Goal: Information Seeking & Learning: Learn about a topic

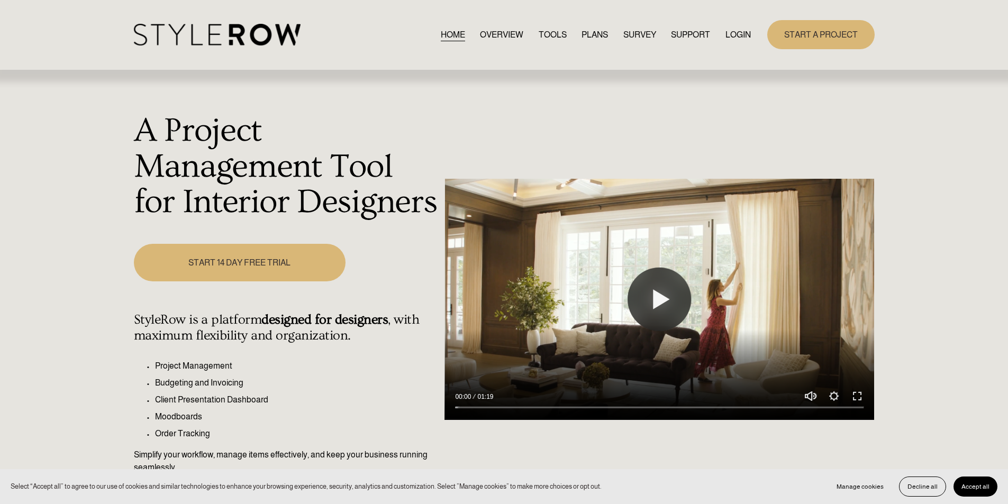
click at [735, 35] on link "LOGIN" at bounding box center [737, 35] width 25 height 14
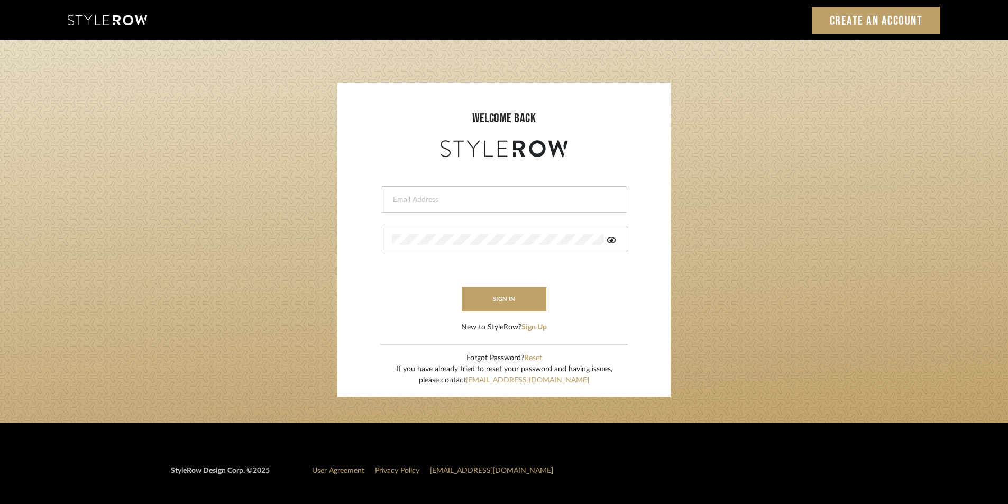
click at [417, 202] on input "email" at bounding box center [503, 200] width 222 height 11
paste input "Stylerowprojects1@mancini-design.com"
type input "Stylerowprojects1@mancini-design.com"
click at [506, 302] on button "sign in" at bounding box center [504, 299] width 85 height 25
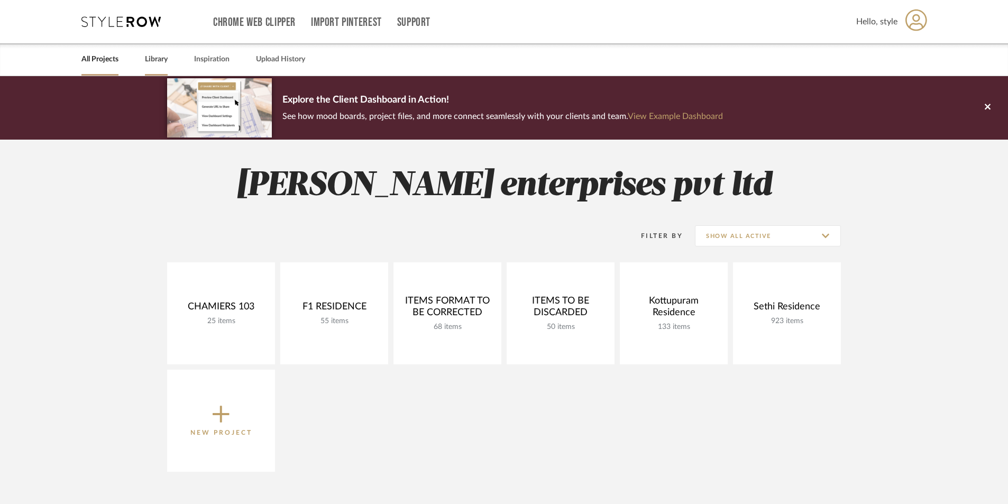
click at [158, 60] on link "Library" at bounding box center [156, 59] width 23 height 14
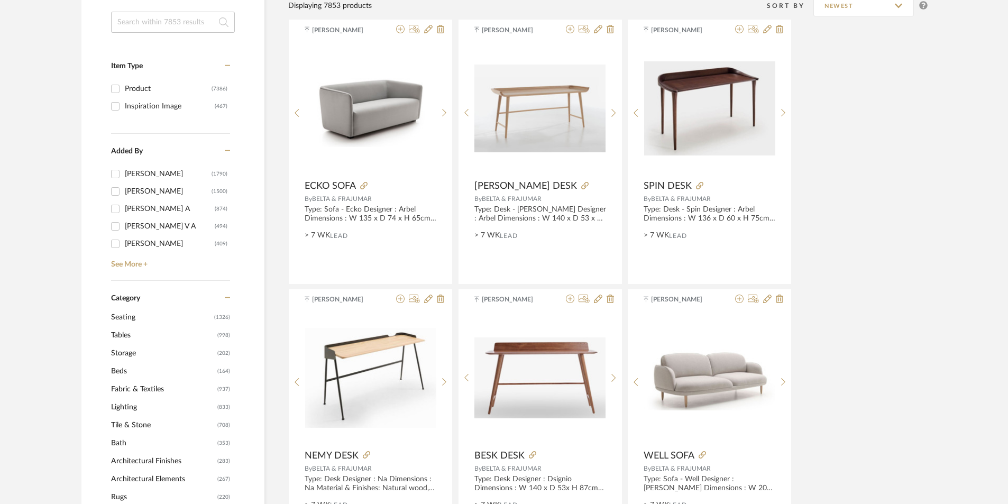
scroll to position [159, 0]
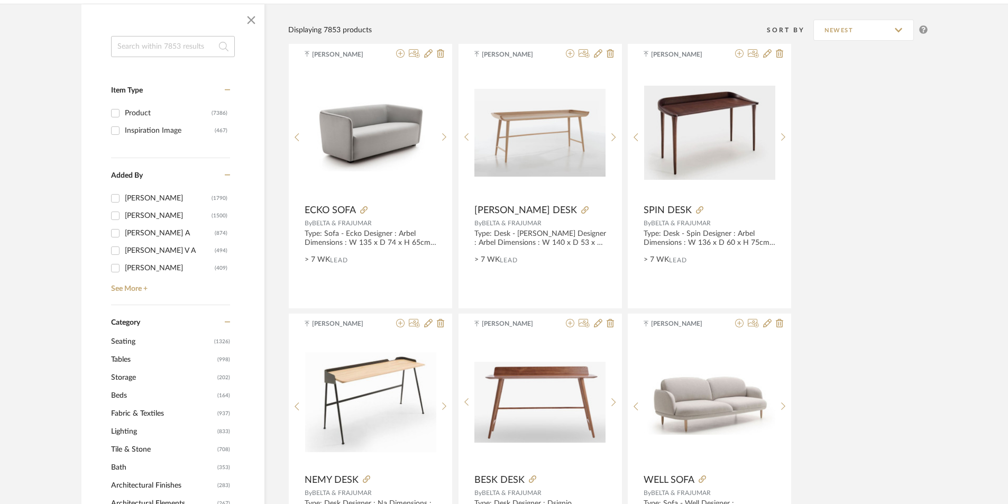
click at [148, 342] on span "Seating" at bounding box center [161, 342] width 101 height 18
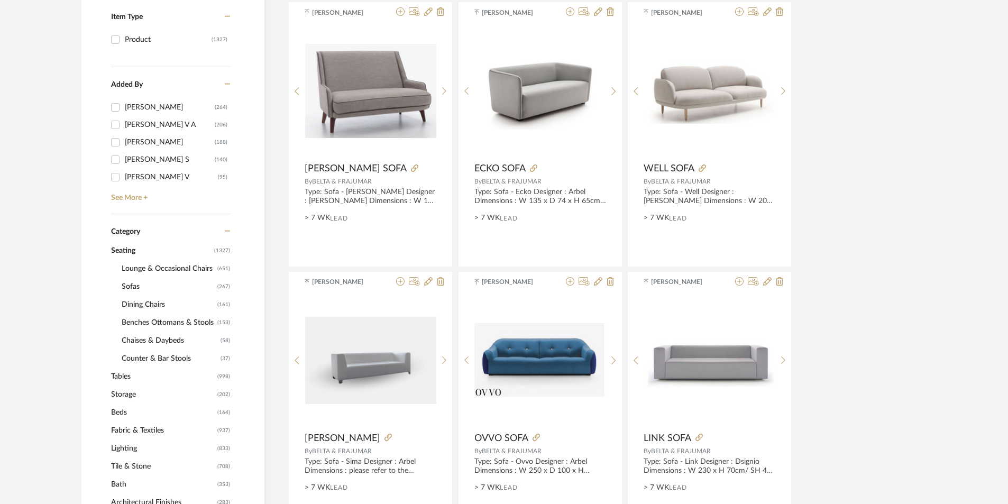
scroll to position [265, 0]
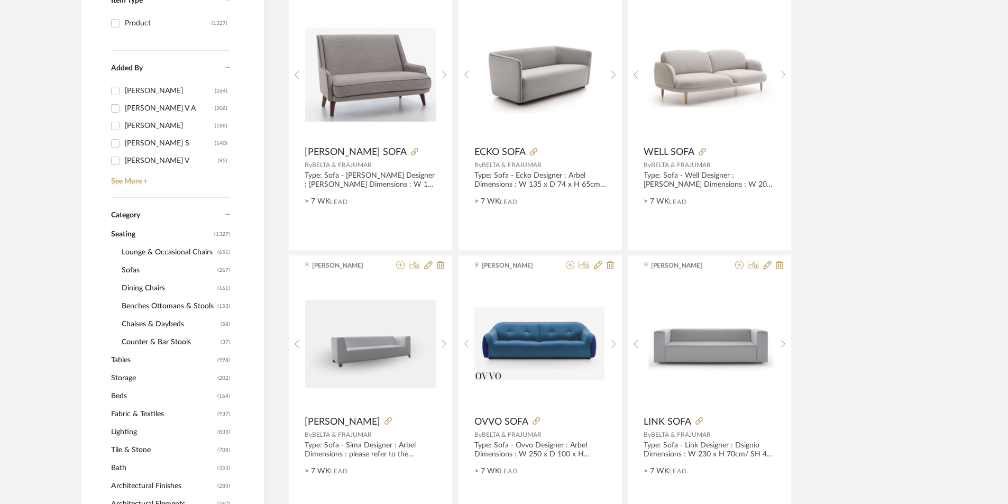
click at [143, 250] on span "Lounge & Occasional Chairs" at bounding box center [168, 252] width 93 height 18
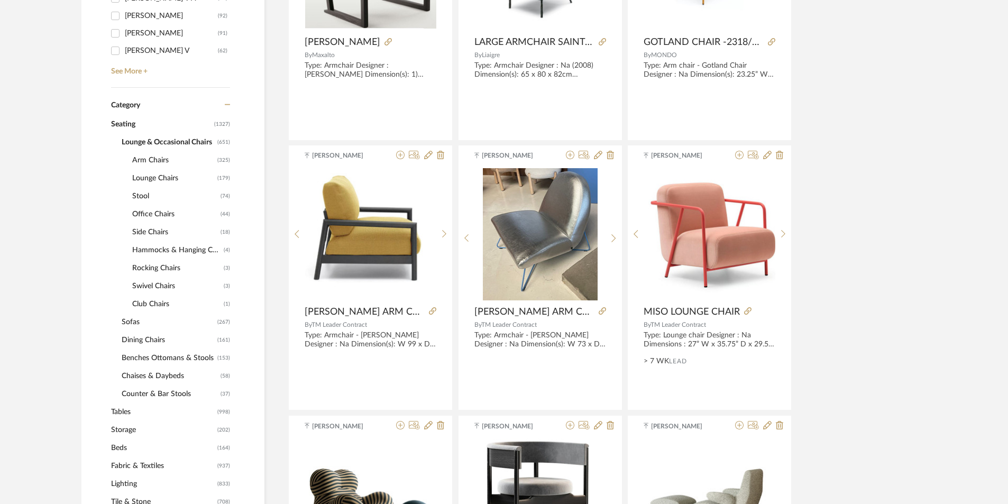
scroll to position [370, 0]
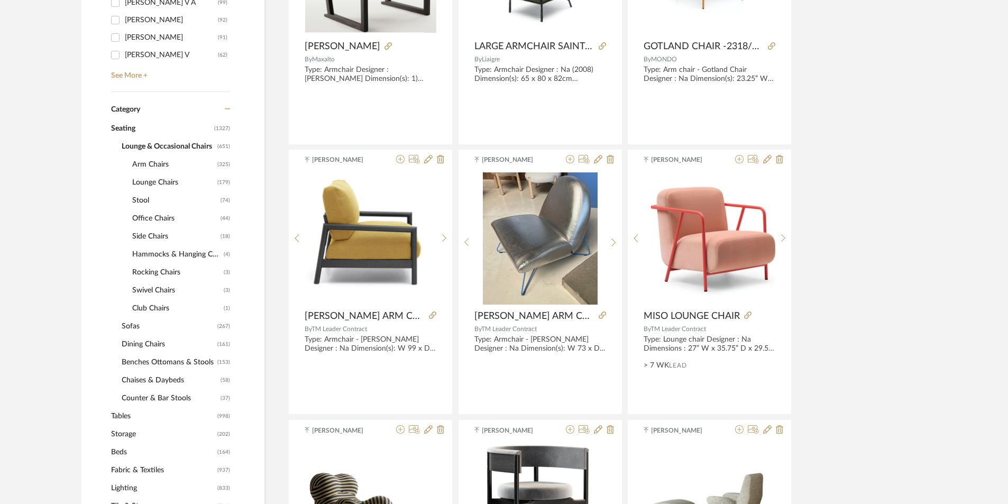
click at [134, 319] on span "Sofas" at bounding box center [168, 326] width 93 height 18
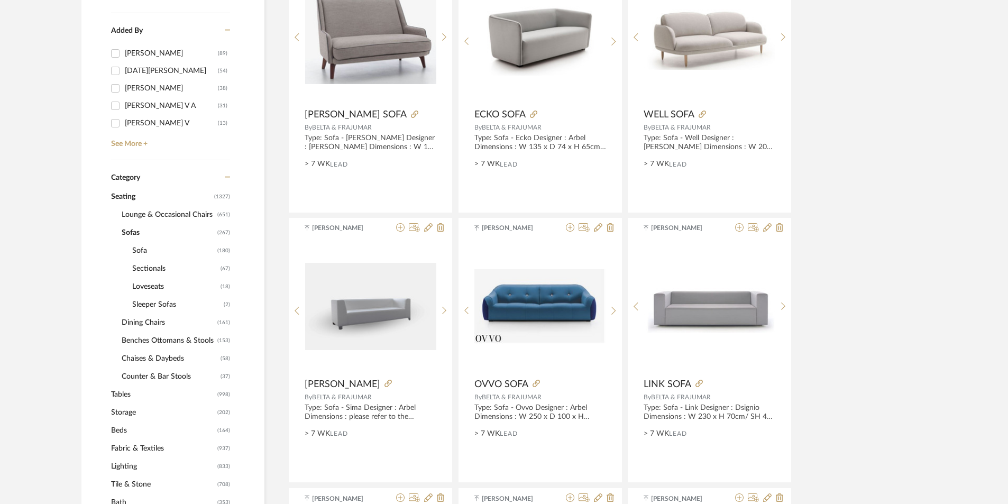
scroll to position [295, 0]
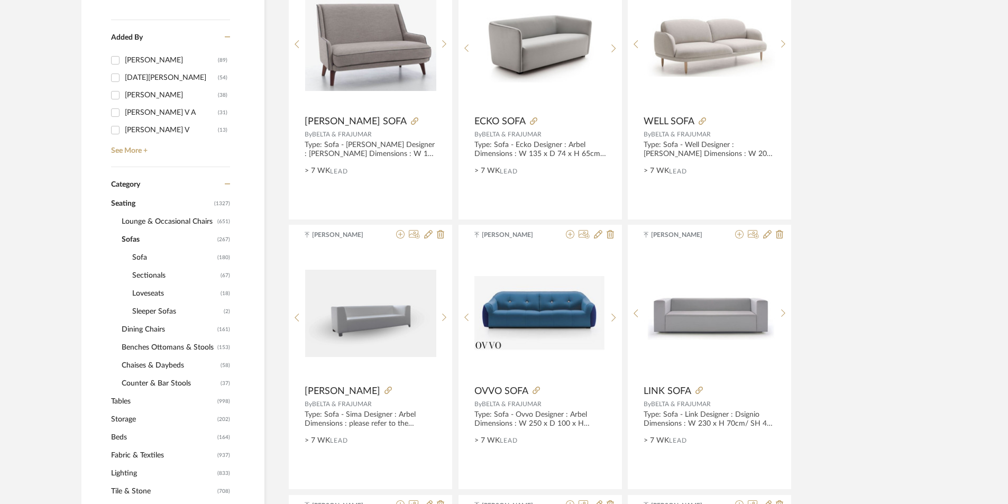
click at [151, 277] on span "Sectionals" at bounding box center [175, 276] width 86 height 18
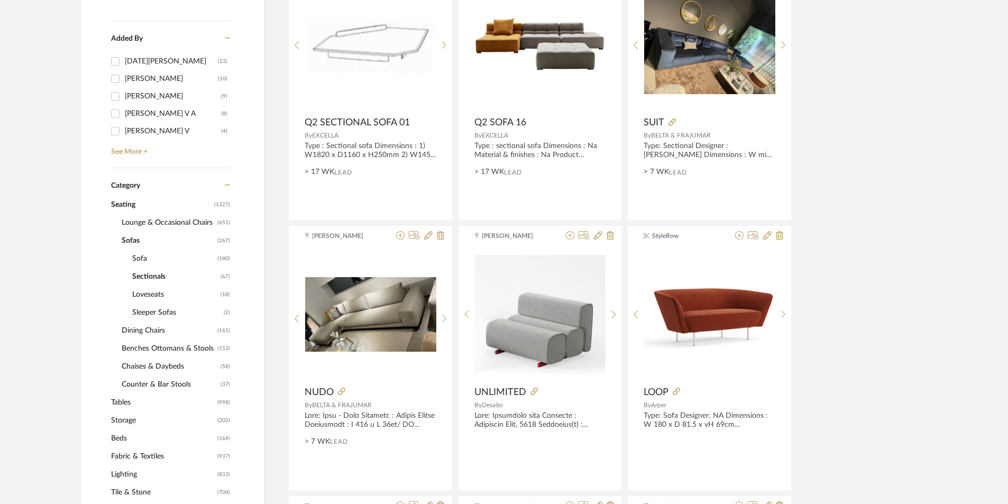
scroll to position [295, 0]
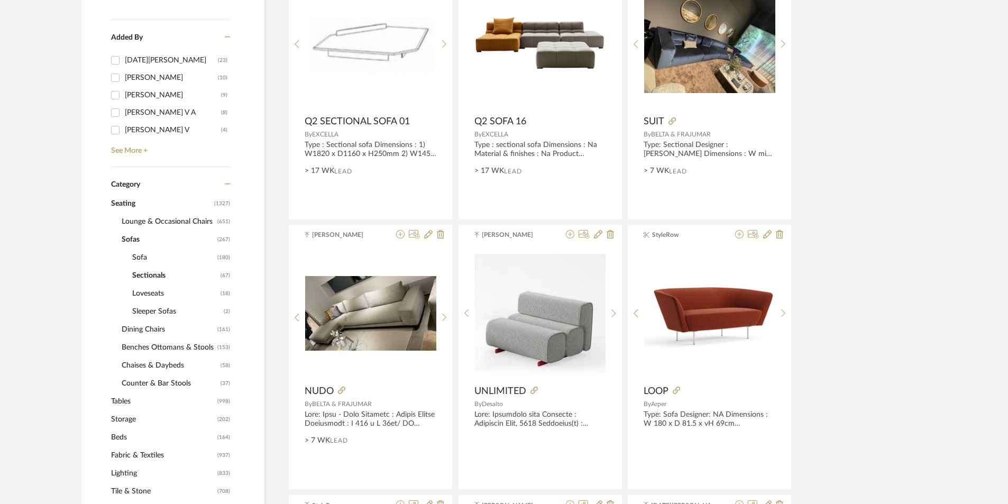
click at [157, 296] on span "Loveseats" at bounding box center [175, 294] width 86 height 18
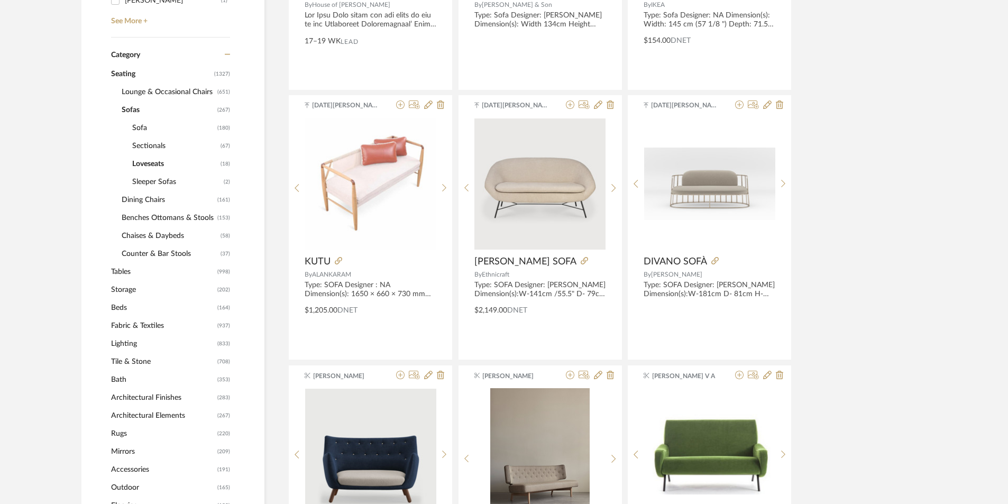
scroll to position [428, 0]
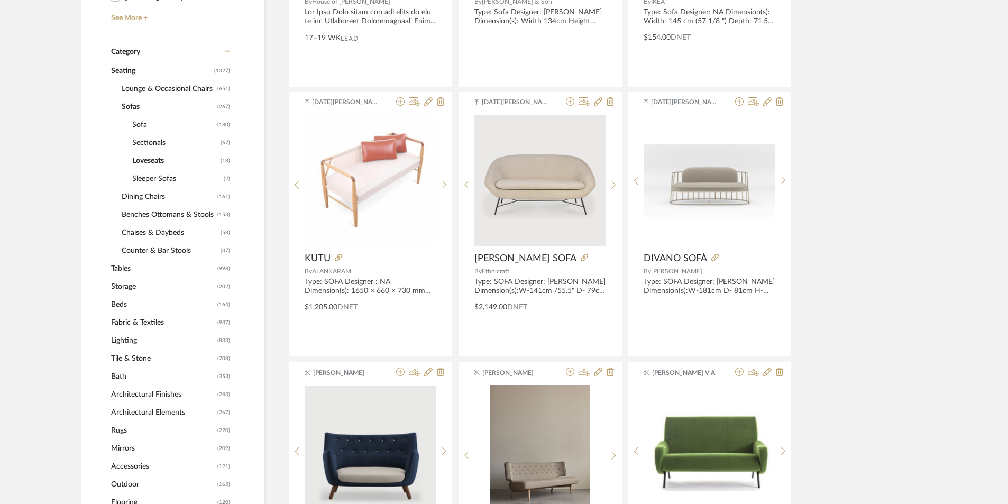
click at [154, 173] on span "Sleeper Sofas" at bounding box center [176, 179] width 89 height 18
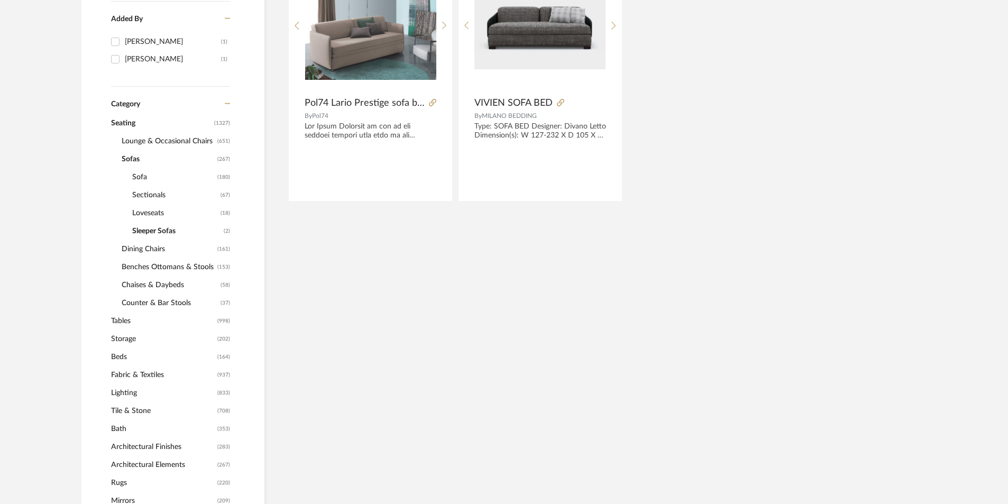
scroll to position [216, 0]
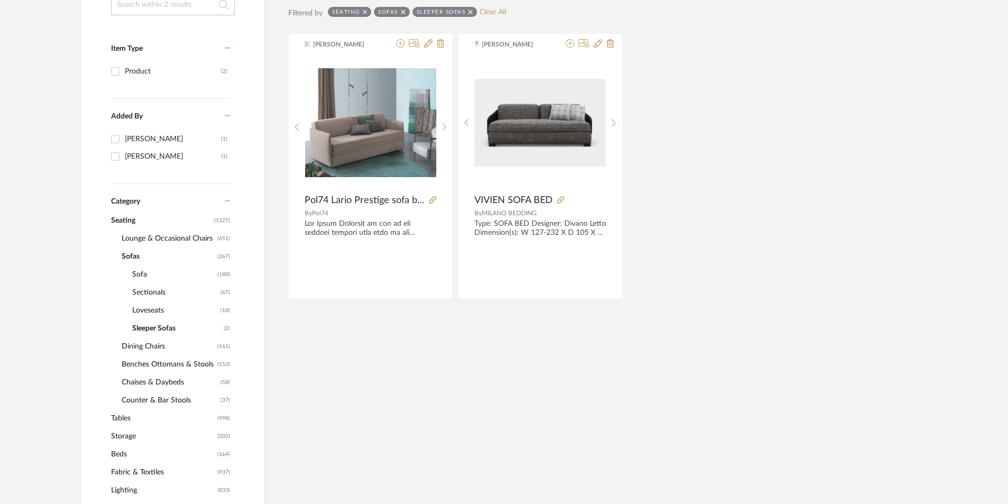
click at [468, 11] on div "Sleeper Sofas" at bounding box center [445, 12] width 65 height 10
click at [471, 10] on icon at bounding box center [470, 11] width 5 height 7
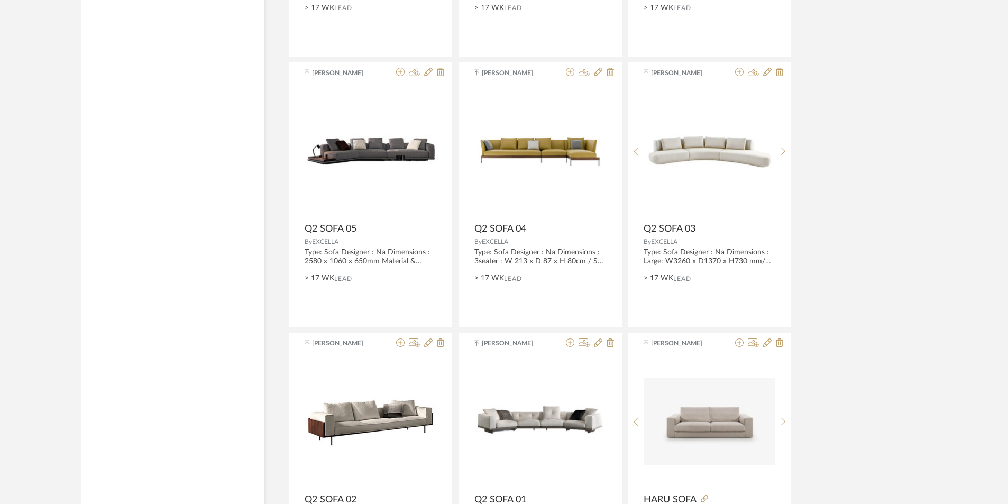
scroll to position [2914, 0]
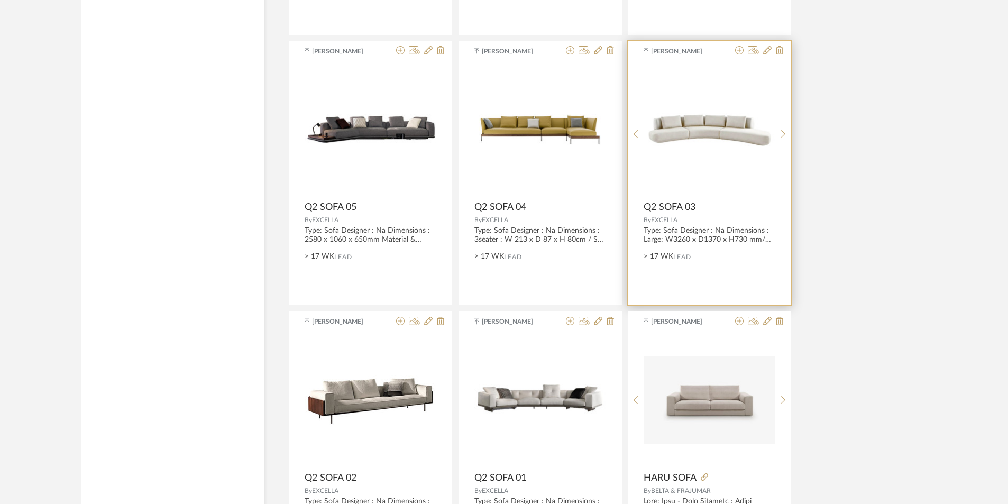
click at [692, 139] on img "0" at bounding box center [709, 129] width 131 height 33
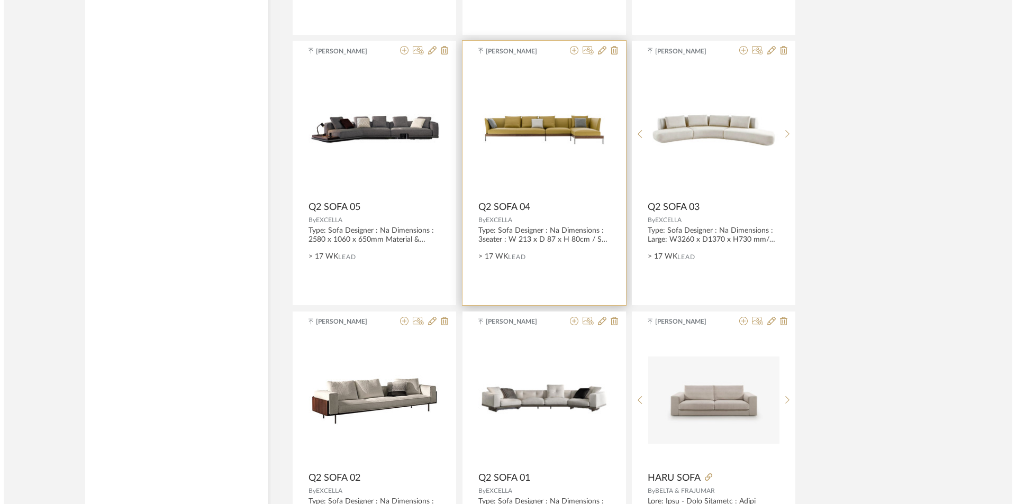
scroll to position [0, 0]
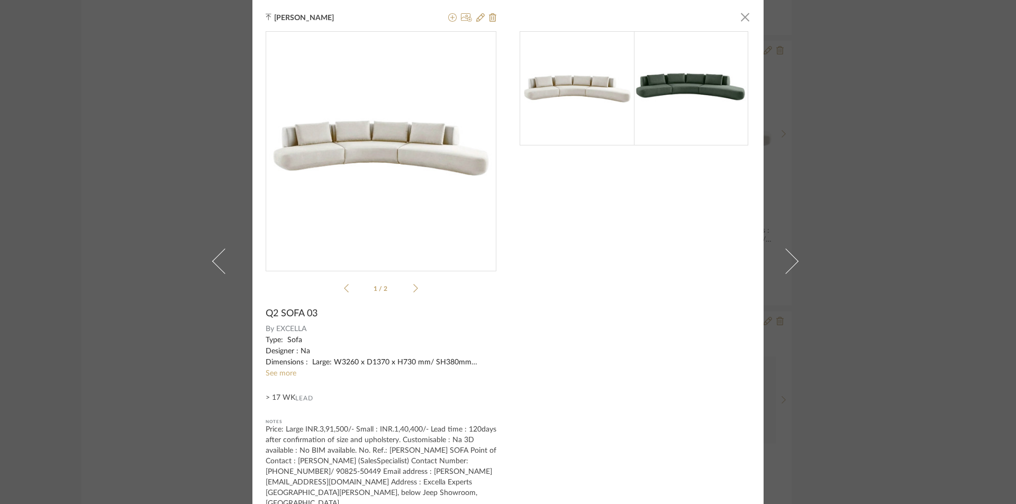
click at [694, 132] on div at bounding box center [691, 88] width 114 height 114
click at [679, 85] on img at bounding box center [691, 88] width 114 height 40
click at [413, 289] on icon at bounding box center [415, 289] width 5 height 10
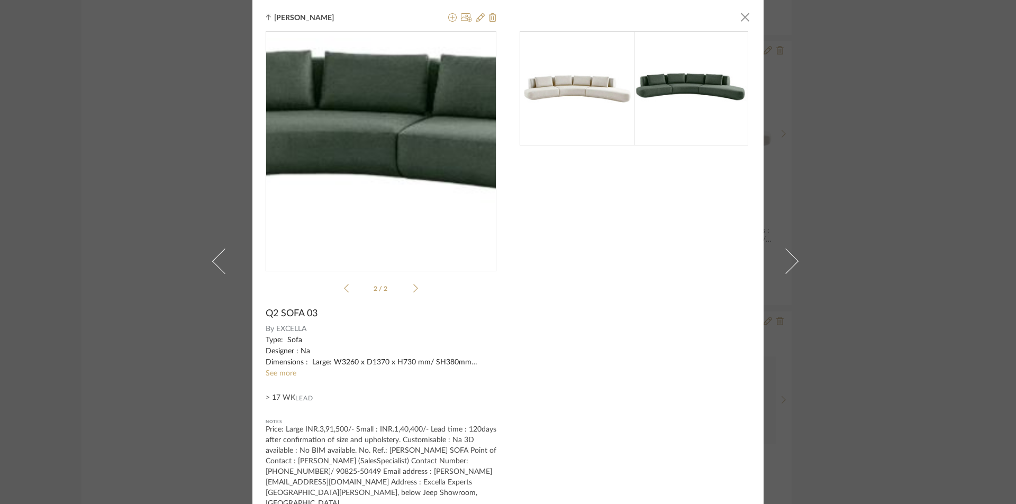
click at [387, 171] on img "1" at bounding box center [381, 146] width 231 height 81
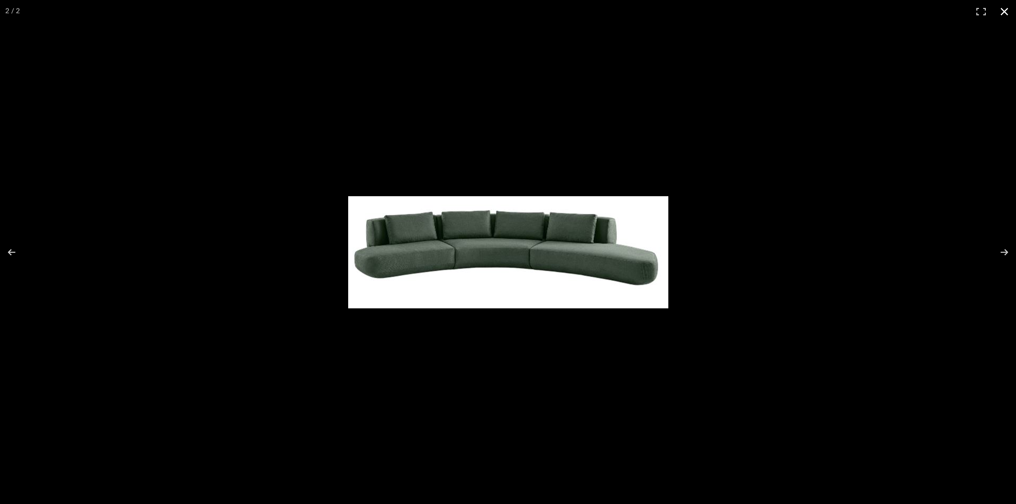
click at [1002, 15] on button at bounding box center [1003, 11] width 23 height 23
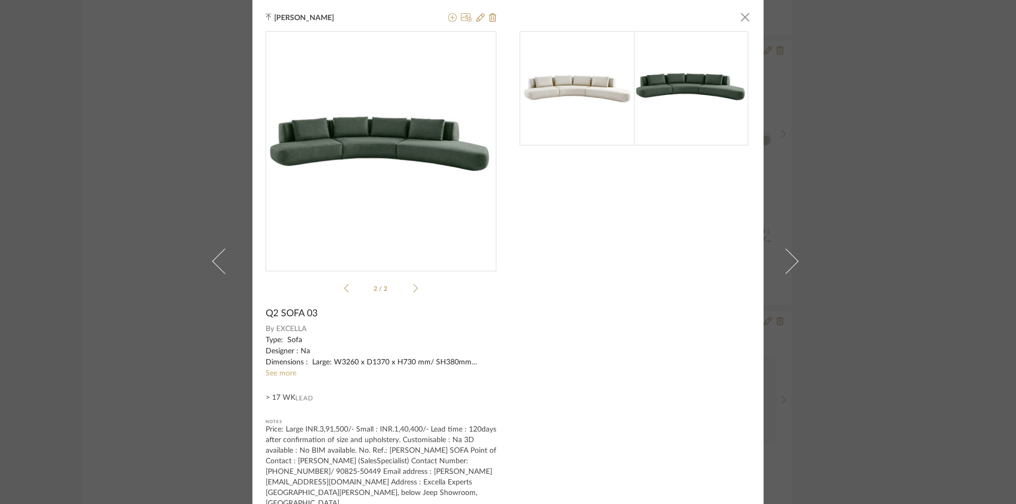
click at [949, 281] on div "Tehseen Mukadam × 2 / 2 Q2 SOFA 03 By EXCELLA Type: Sofa Designer : Na Dimensio…" at bounding box center [508, 252] width 1016 height 504
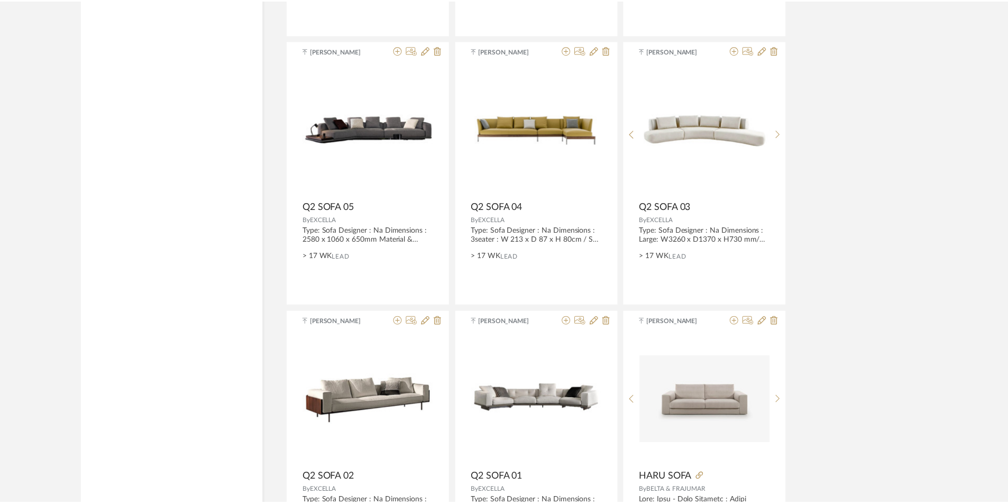
scroll to position [2914, 0]
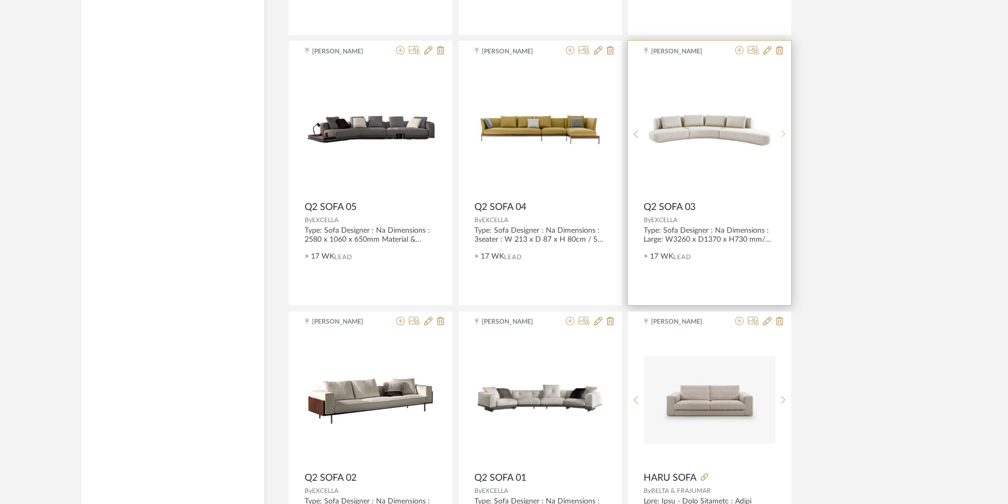
click at [783, 132] on icon at bounding box center [783, 134] width 5 height 9
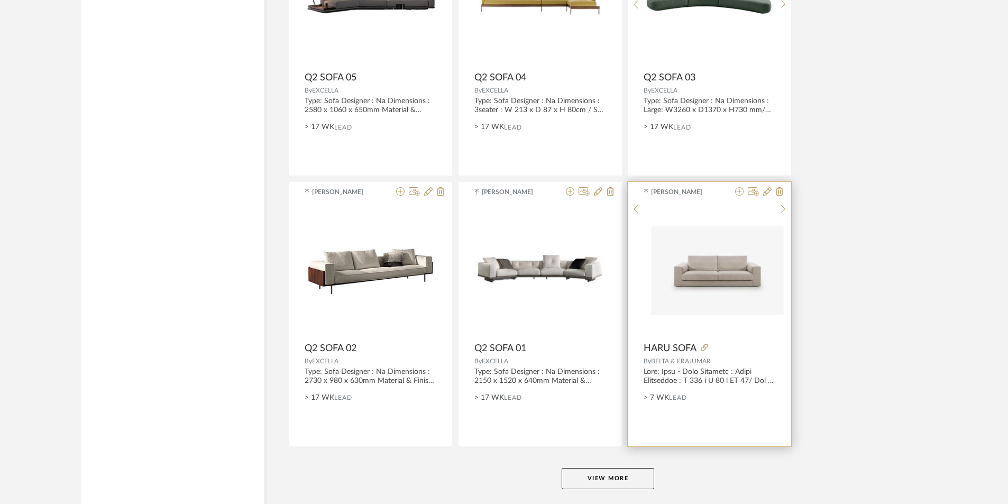
scroll to position [3073, 0]
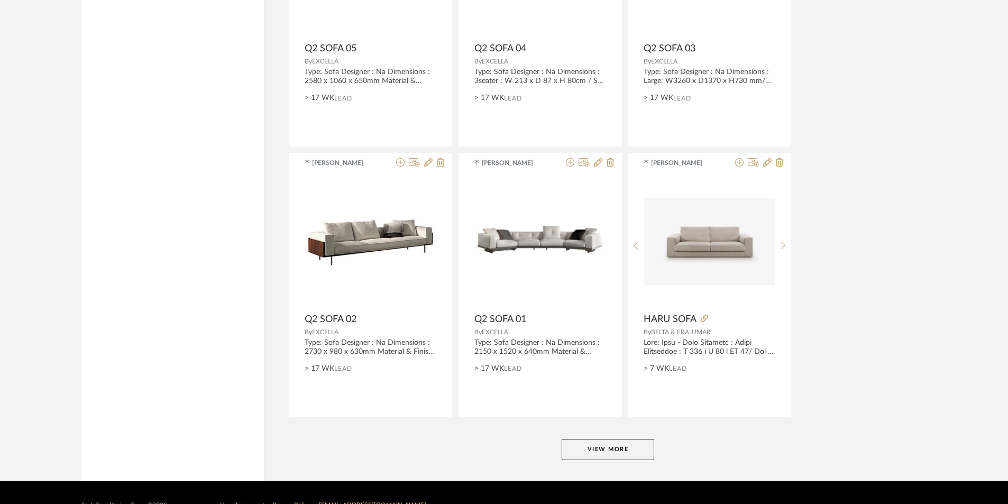
click at [598, 453] on button "View More" at bounding box center [608, 449] width 93 height 21
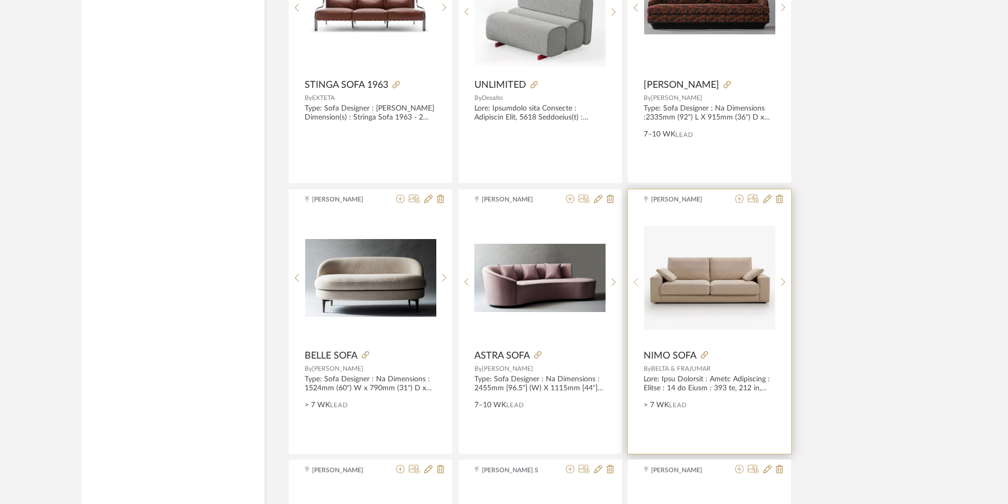
scroll to position [4131, 0]
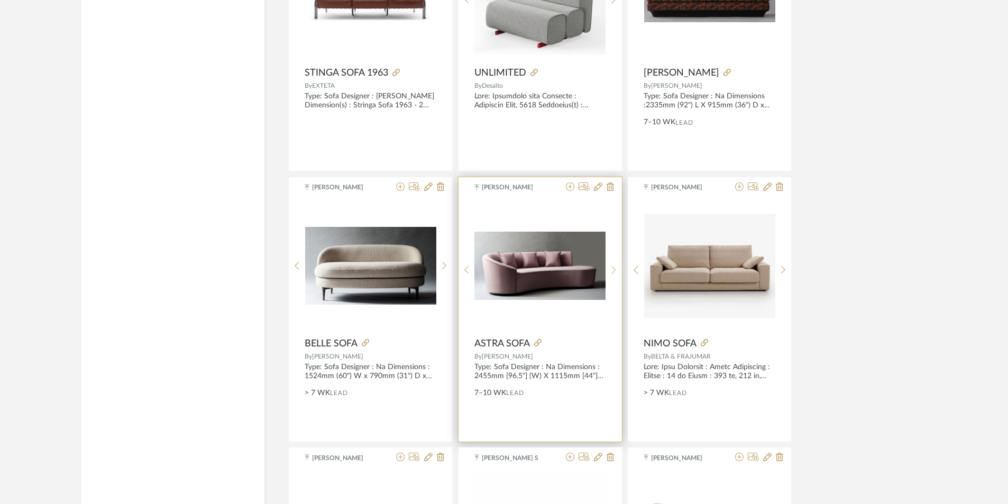
click at [615, 268] on icon at bounding box center [614, 270] width 5 height 9
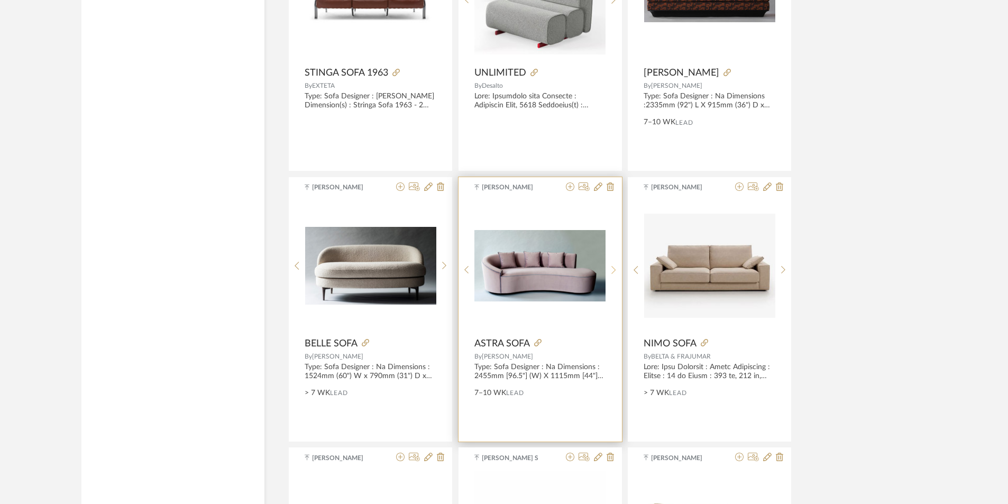
click at [615, 268] on icon at bounding box center [614, 270] width 5 height 9
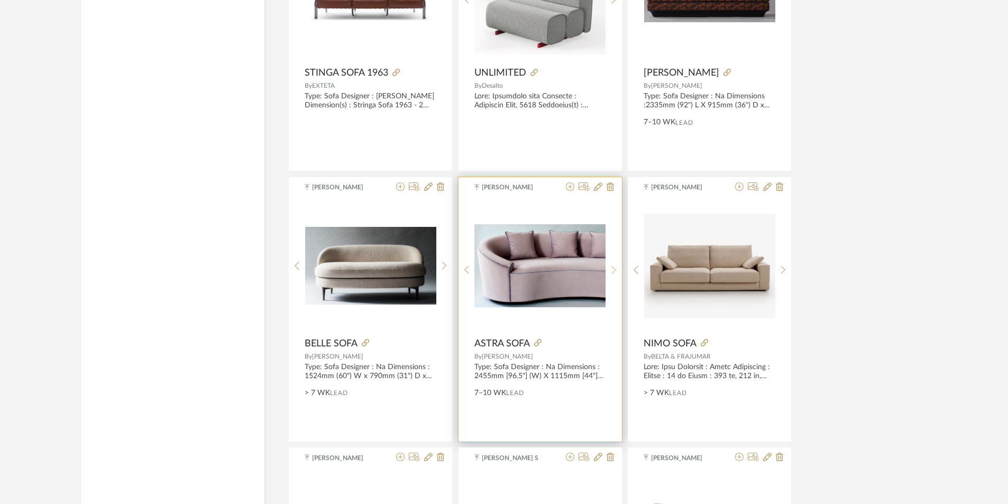
click at [615, 268] on icon at bounding box center [614, 270] width 5 height 9
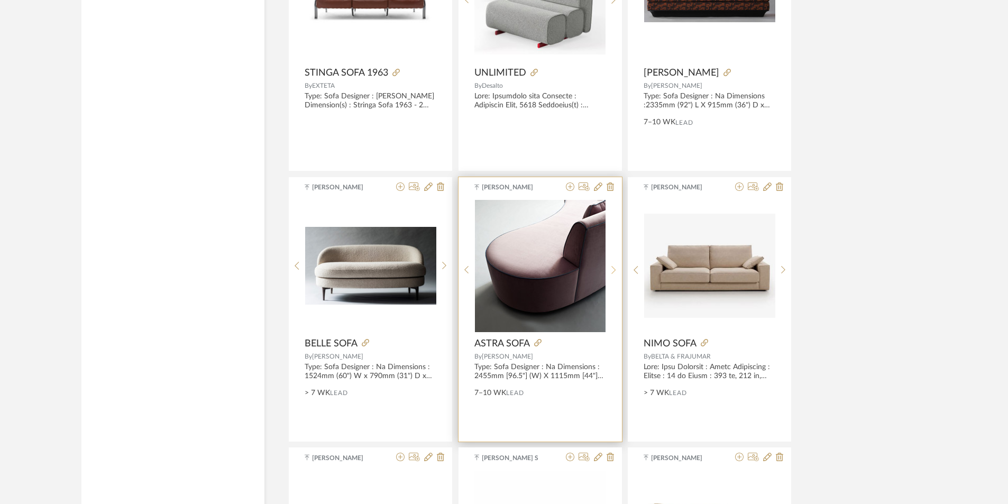
click at [615, 268] on icon at bounding box center [614, 270] width 5 height 9
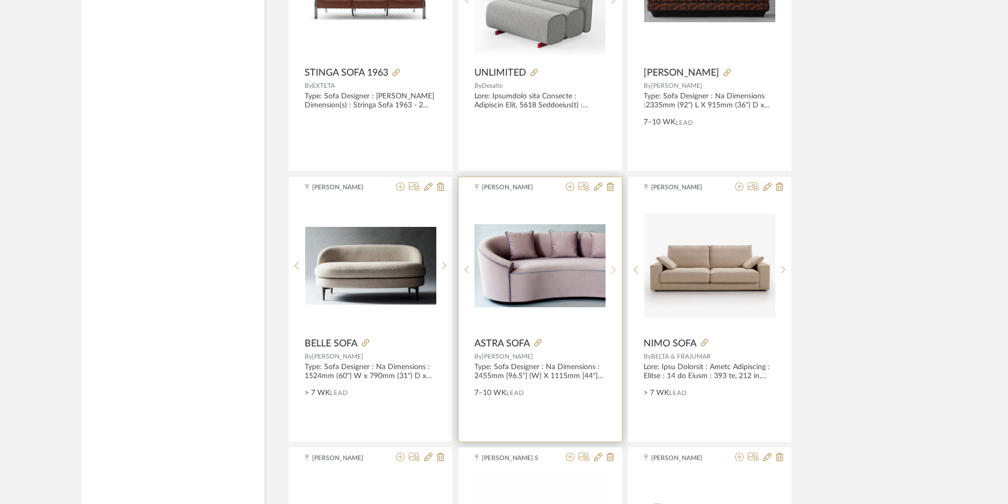
click at [615, 268] on icon at bounding box center [614, 270] width 5 height 9
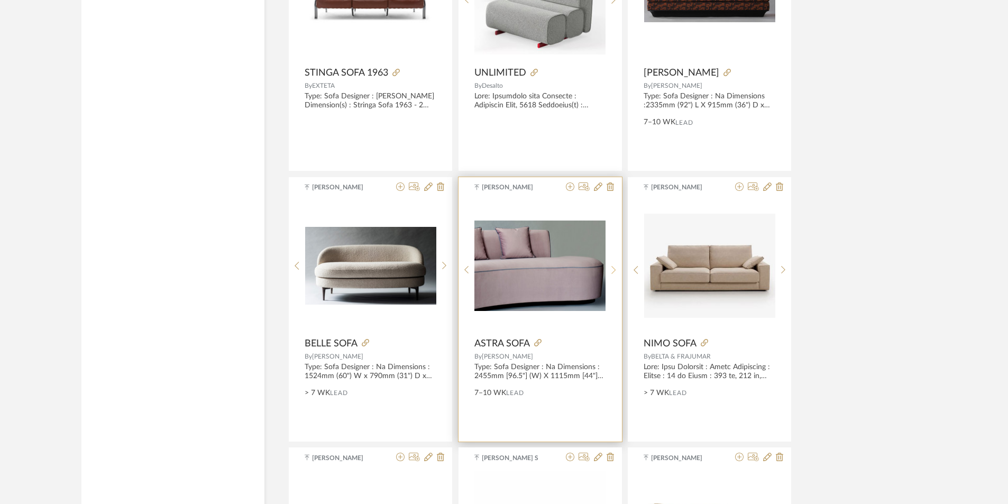
click at [615, 268] on icon at bounding box center [614, 270] width 5 height 9
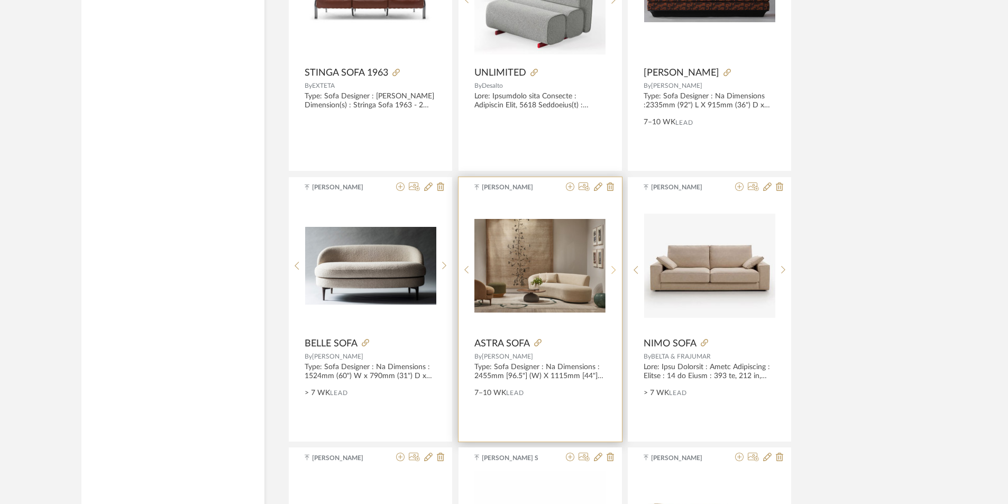
click at [615, 268] on icon at bounding box center [614, 270] width 5 height 9
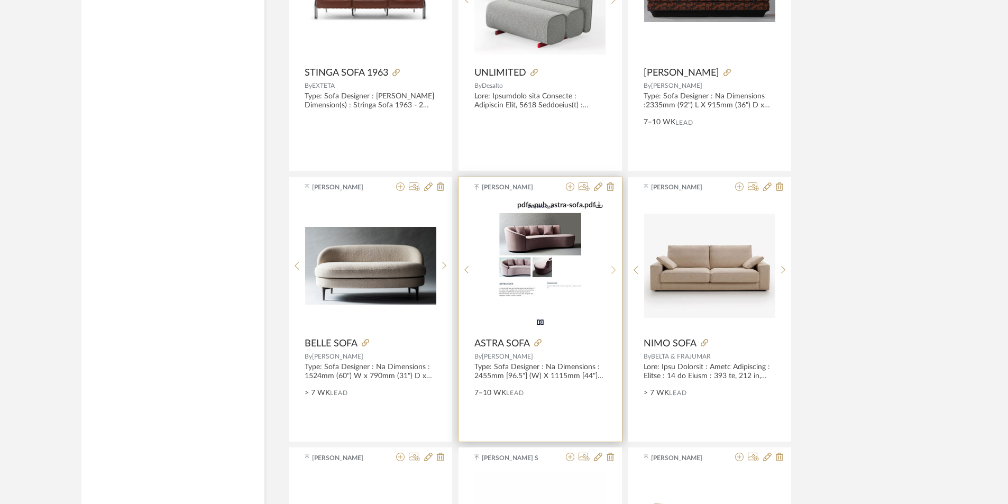
click at [615, 268] on icon at bounding box center [614, 270] width 5 height 9
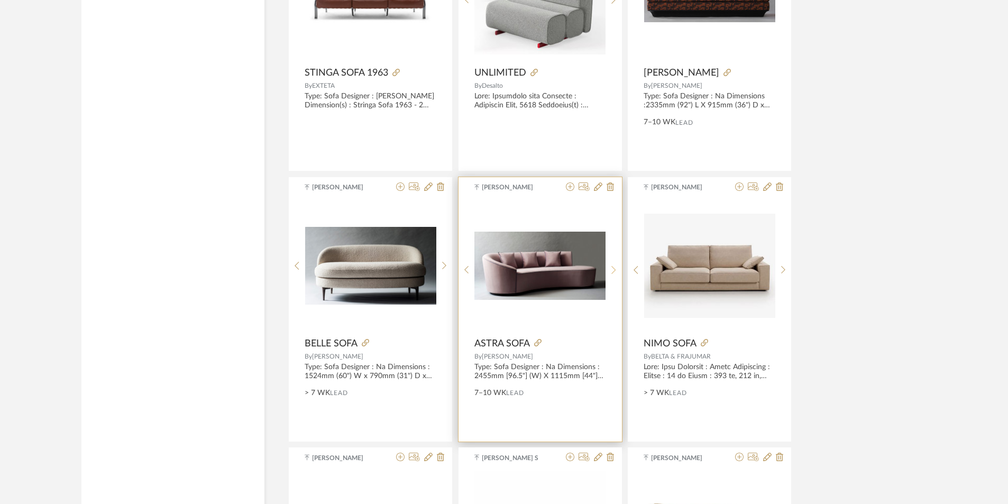
click at [615, 268] on icon at bounding box center [614, 270] width 5 height 9
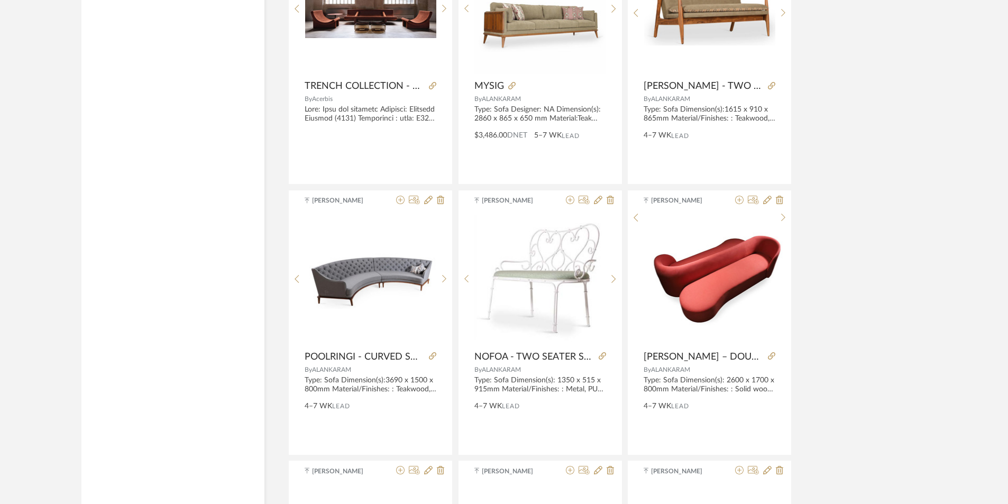
scroll to position [4660, 0]
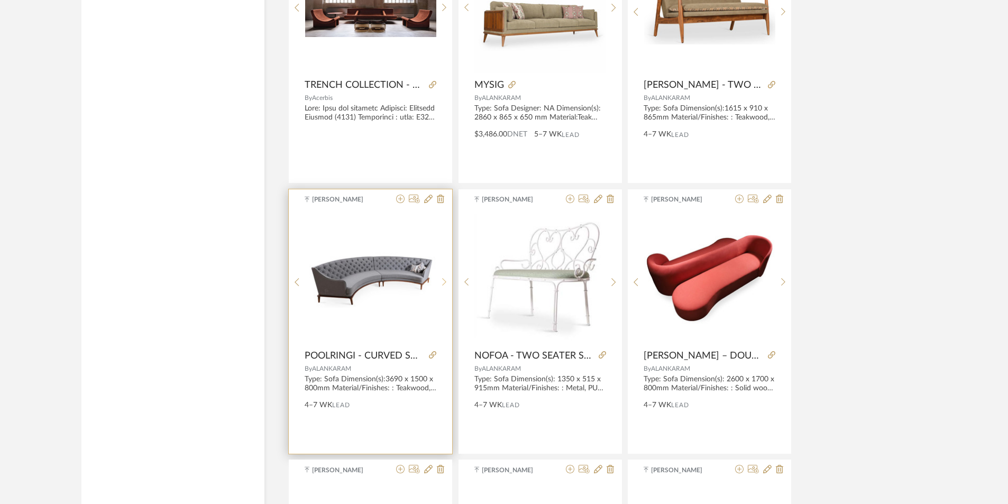
click at [444, 275] on div at bounding box center [444, 282] width 16 height 141
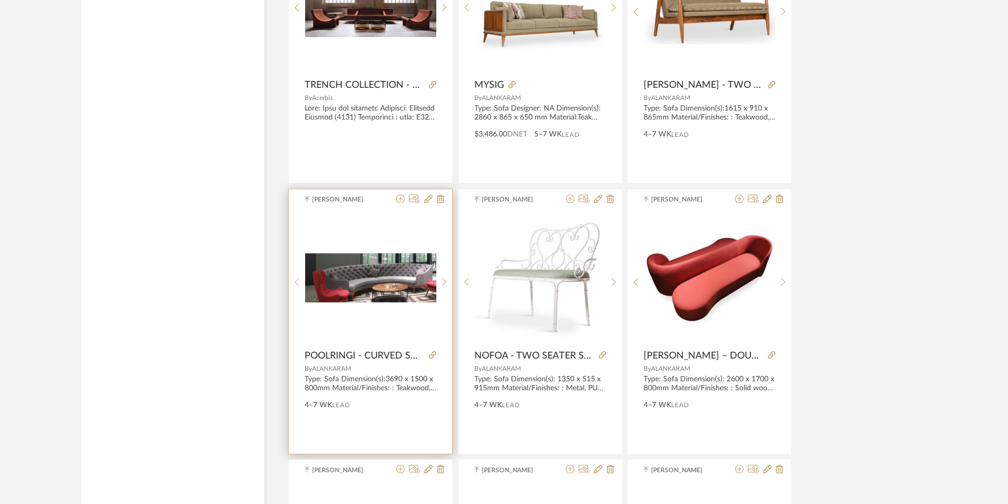
click at [299, 281] on sr-prev-btn at bounding box center [297, 282] width 16 height 9
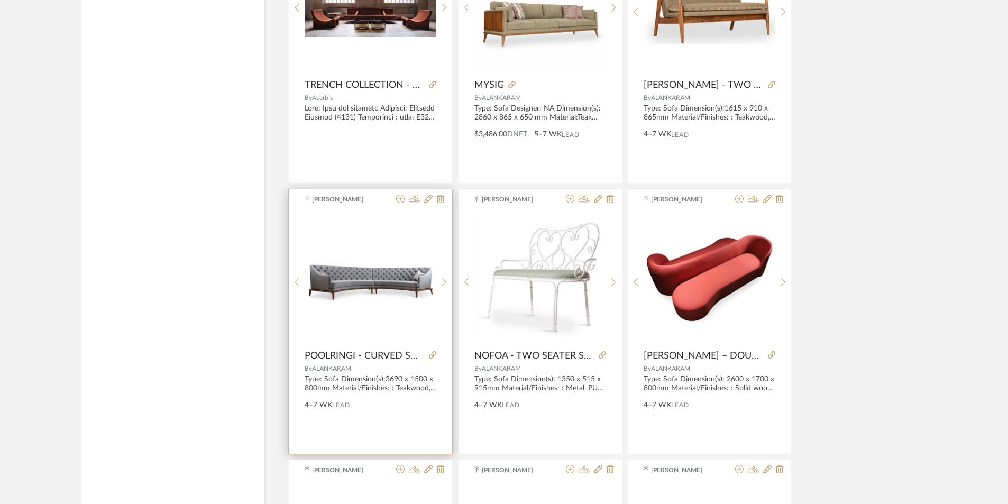
click at [299, 281] on sr-prev-btn at bounding box center [297, 282] width 16 height 9
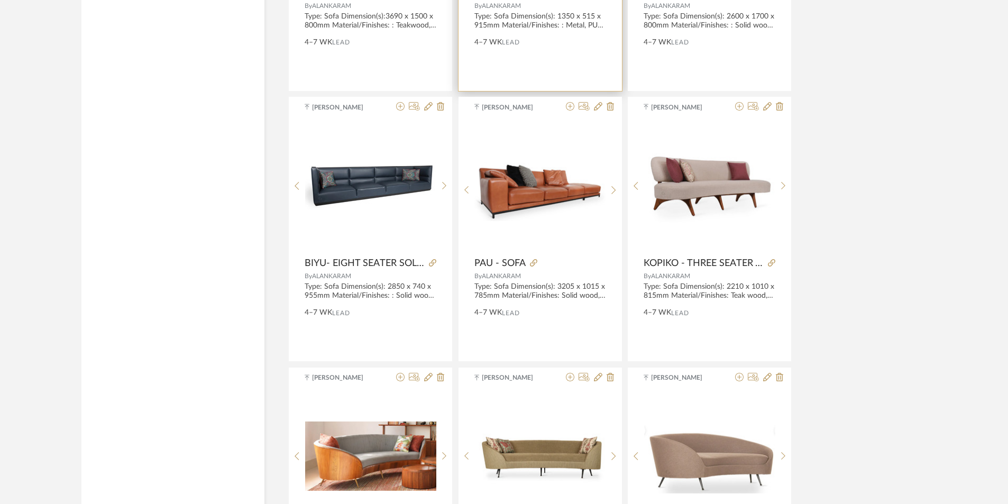
scroll to position [5083, 0]
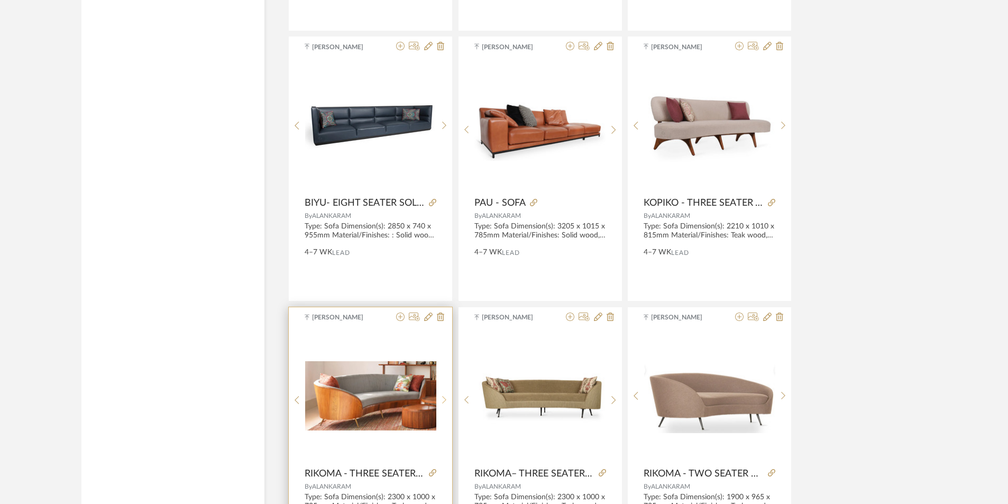
click at [442, 388] on div at bounding box center [444, 400] width 16 height 141
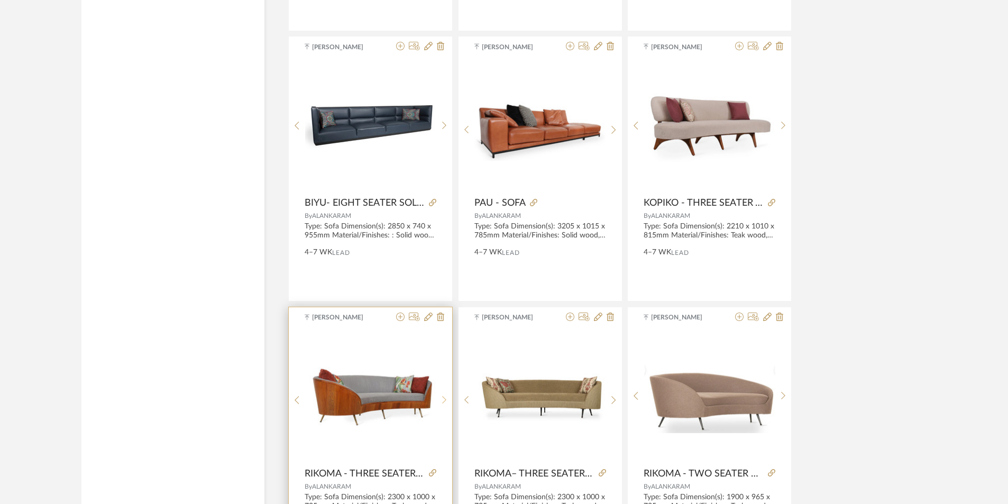
click at [442, 388] on div at bounding box center [444, 400] width 16 height 141
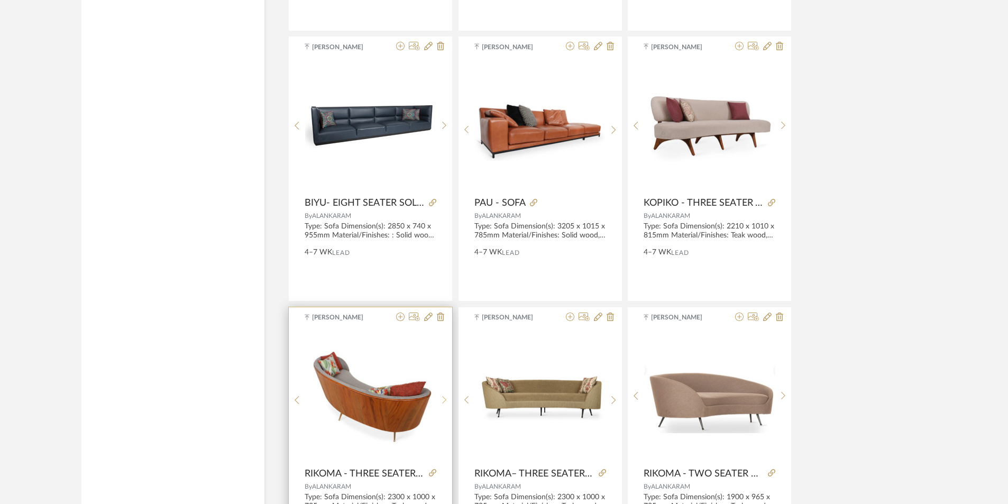
click at [442, 388] on div at bounding box center [444, 400] width 16 height 141
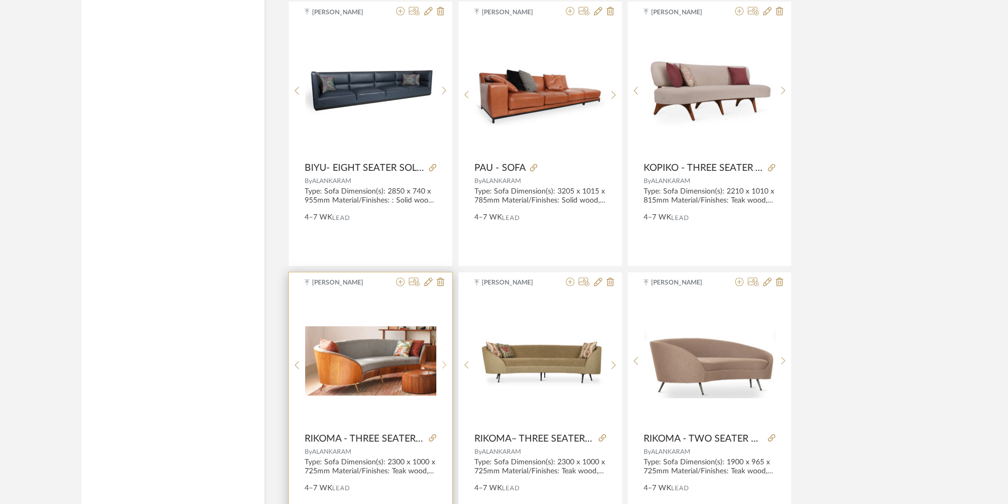
scroll to position [5136, 0]
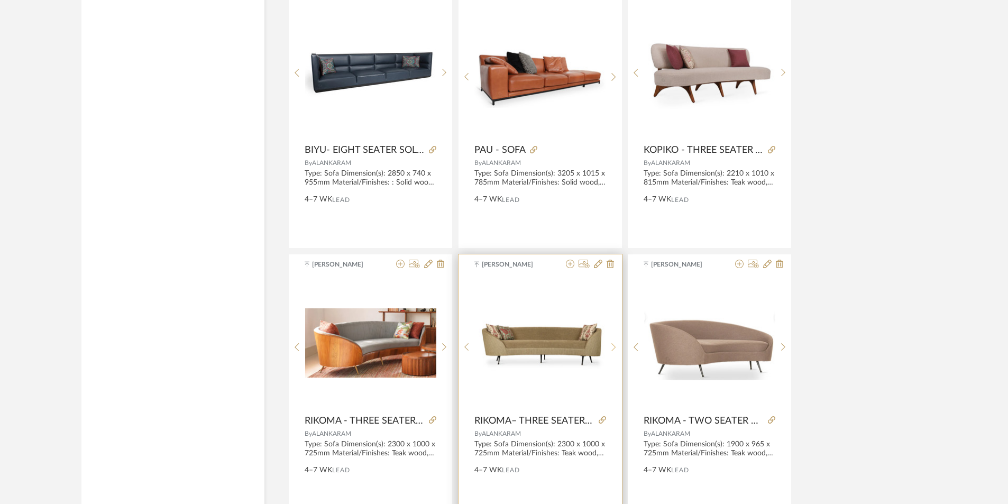
click at [613, 349] on icon at bounding box center [614, 347] width 5 height 9
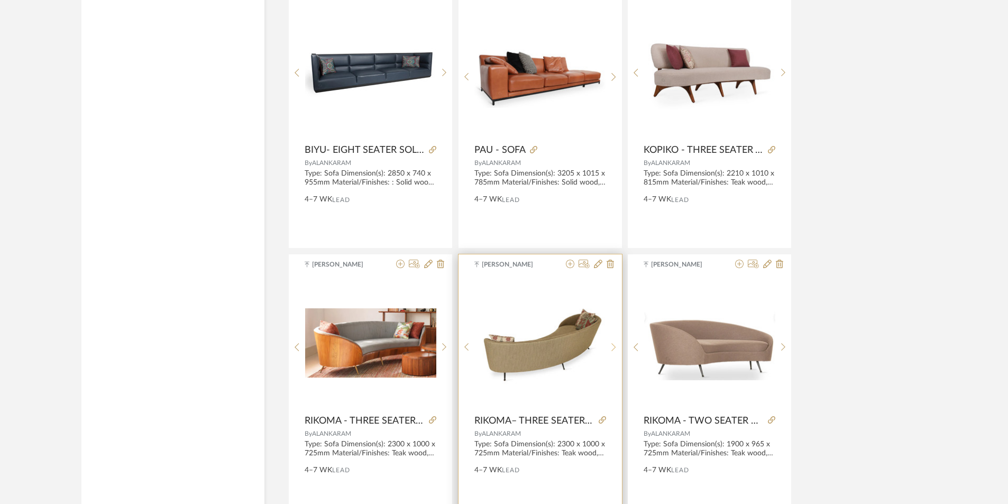
click at [613, 349] on icon at bounding box center [614, 347] width 5 height 9
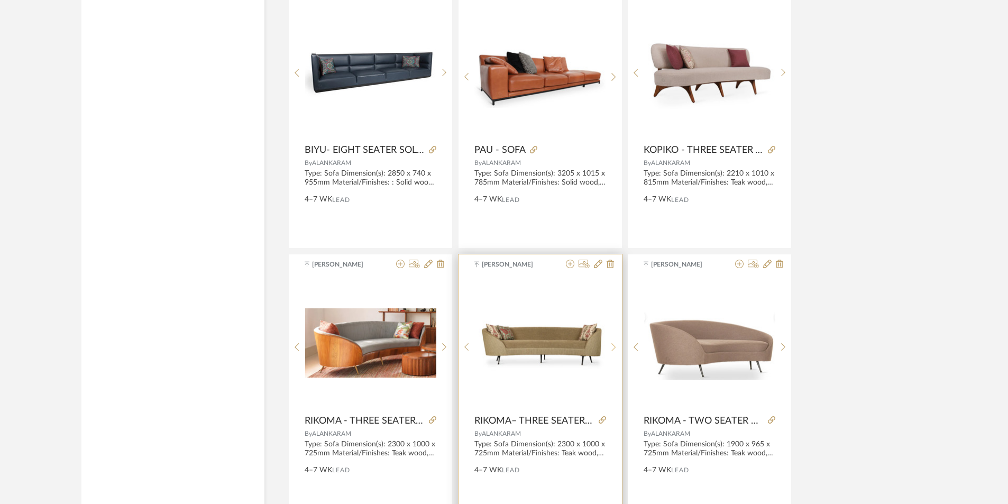
click at [613, 349] on icon at bounding box center [614, 347] width 5 height 9
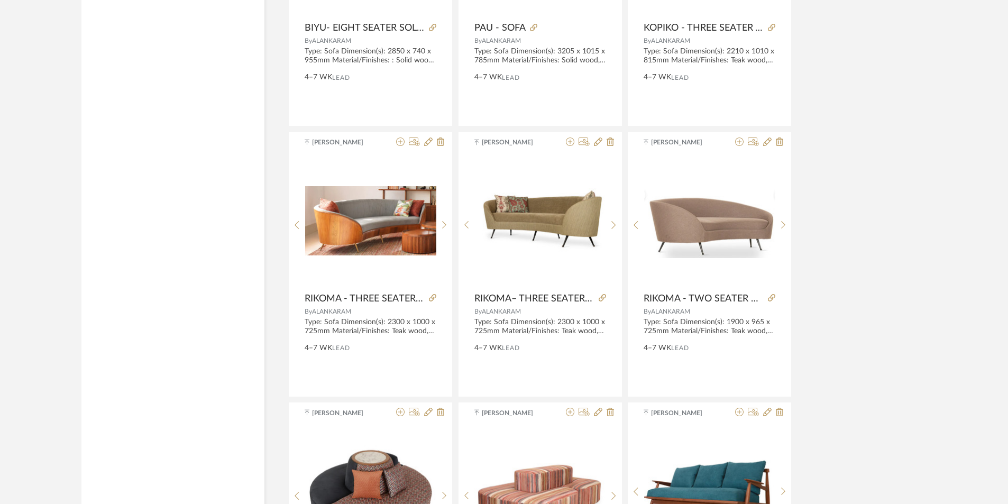
scroll to position [5235, 0]
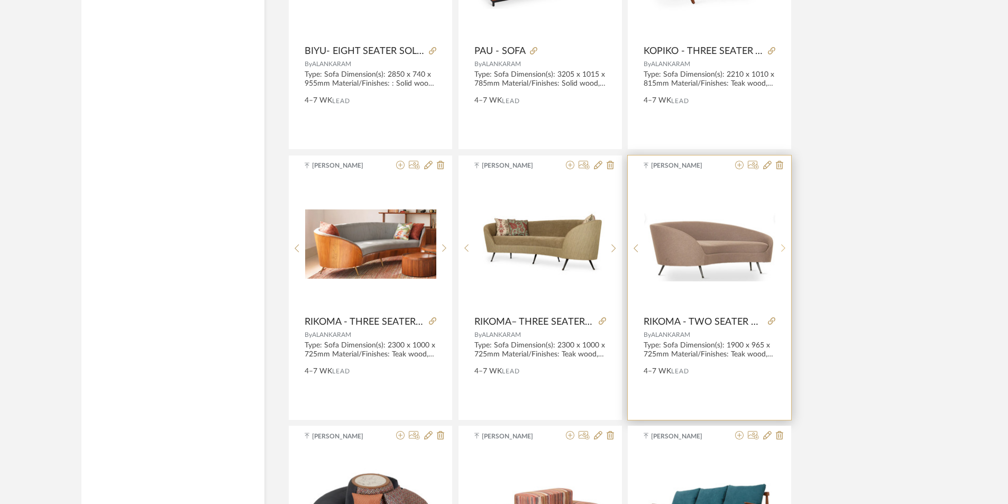
click at [782, 246] on icon at bounding box center [783, 248] width 5 height 9
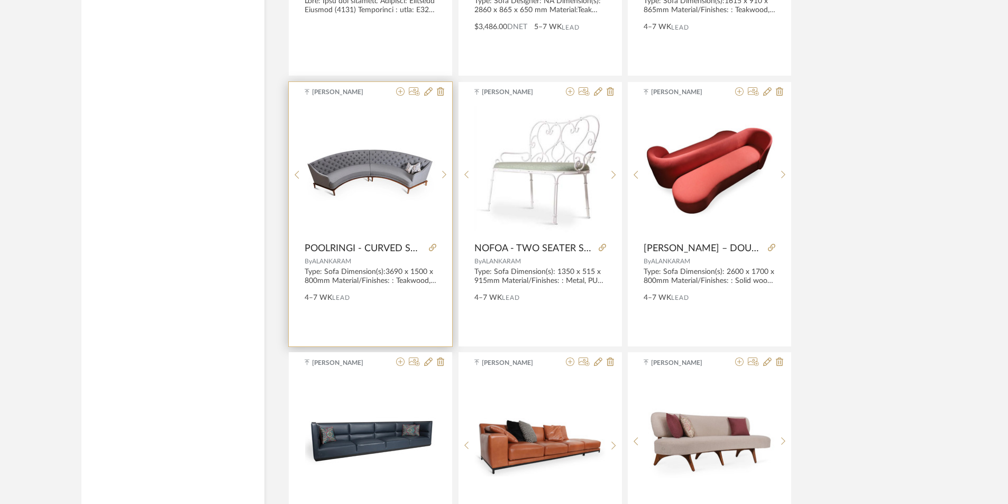
scroll to position [4653, 0]
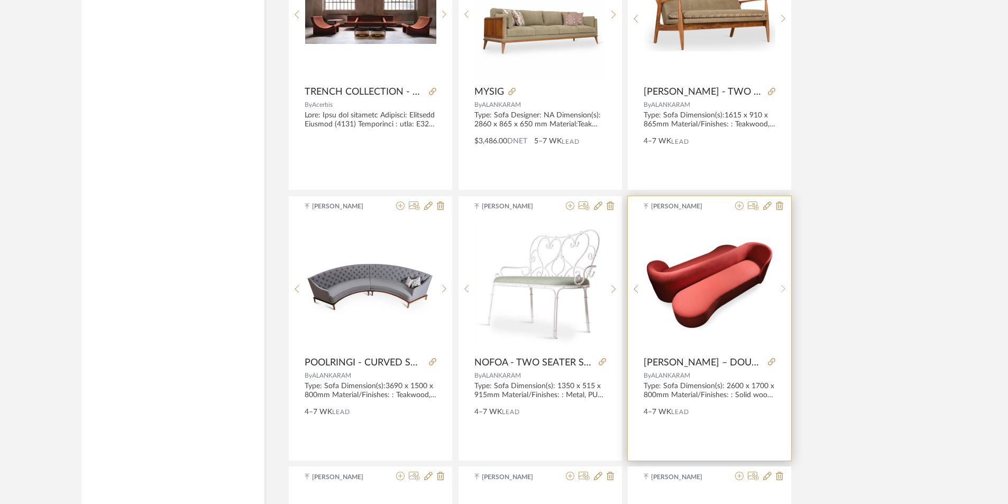
click at [781, 289] on icon at bounding box center [783, 289] width 5 height 9
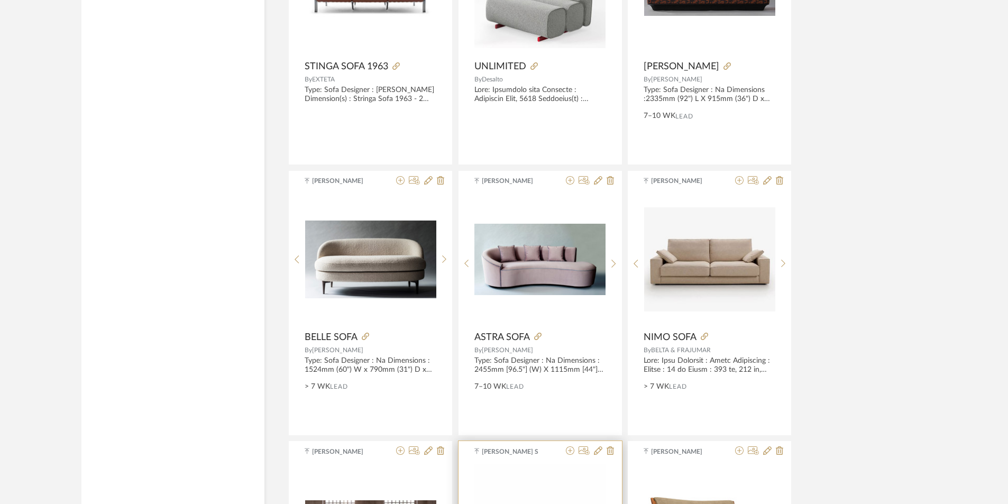
scroll to position [4124, 0]
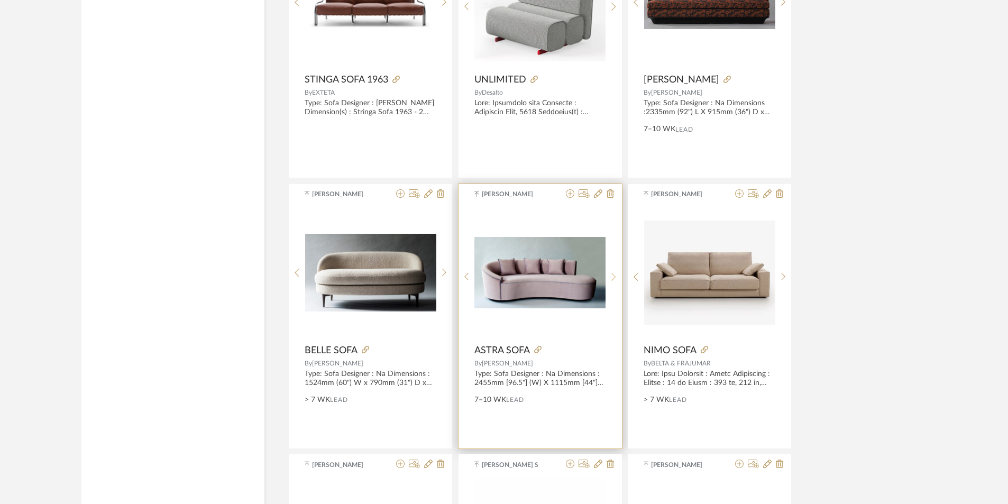
click at [610, 275] on sr-next-btn at bounding box center [614, 276] width 16 height 9
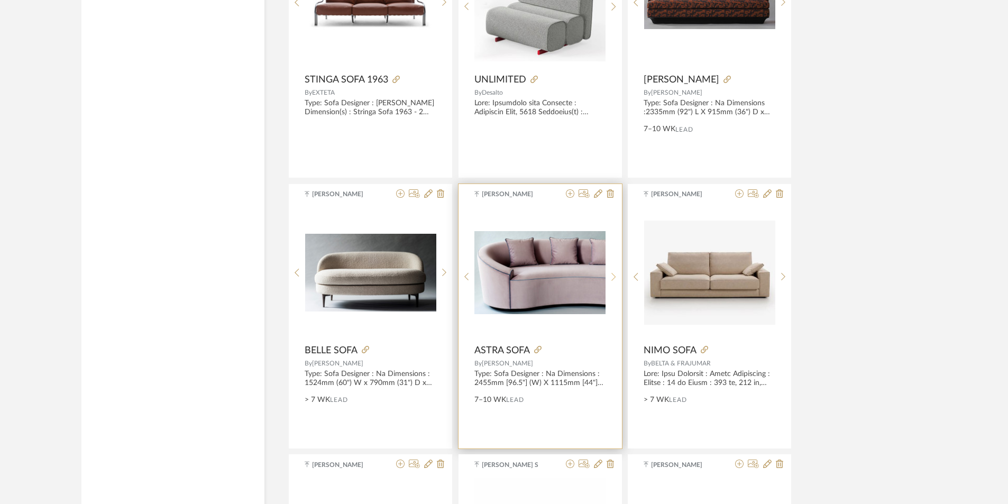
click at [613, 279] on icon at bounding box center [614, 277] width 4 height 8
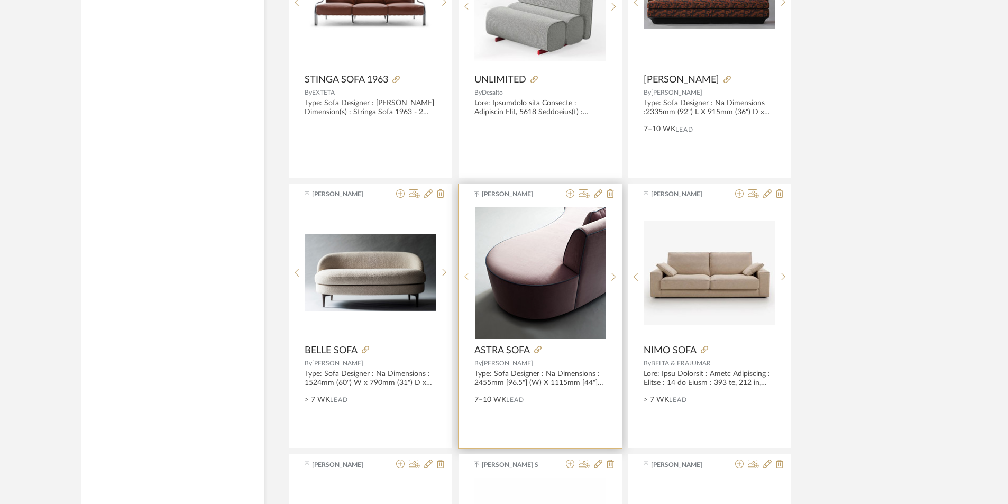
click at [468, 276] on icon at bounding box center [466, 276] width 5 height 9
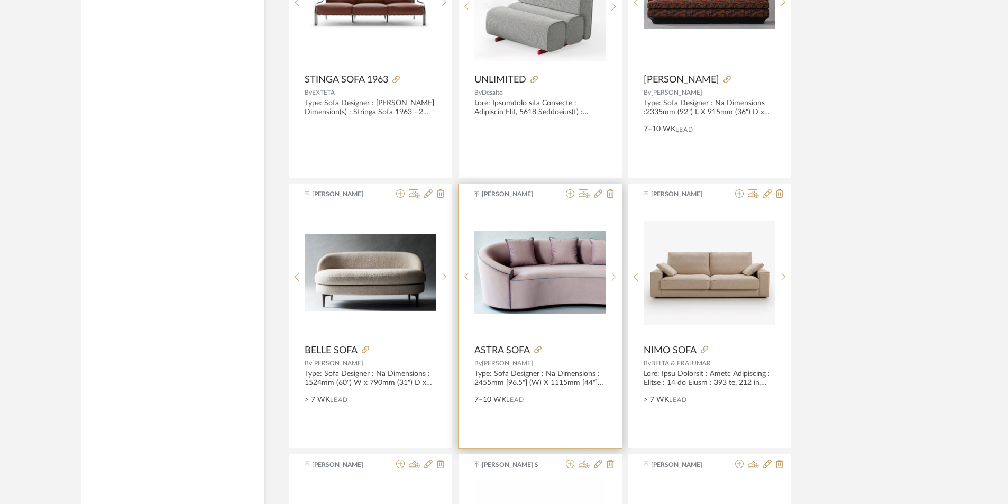
click at [616, 277] on sr-next-btn at bounding box center [614, 276] width 16 height 9
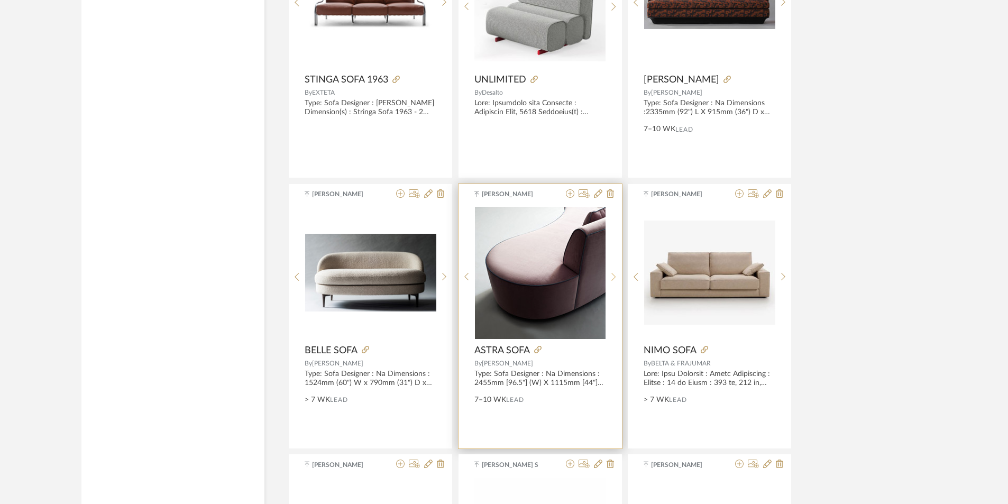
click at [616, 277] on sr-next-btn at bounding box center [614, 276] width 16 height 9
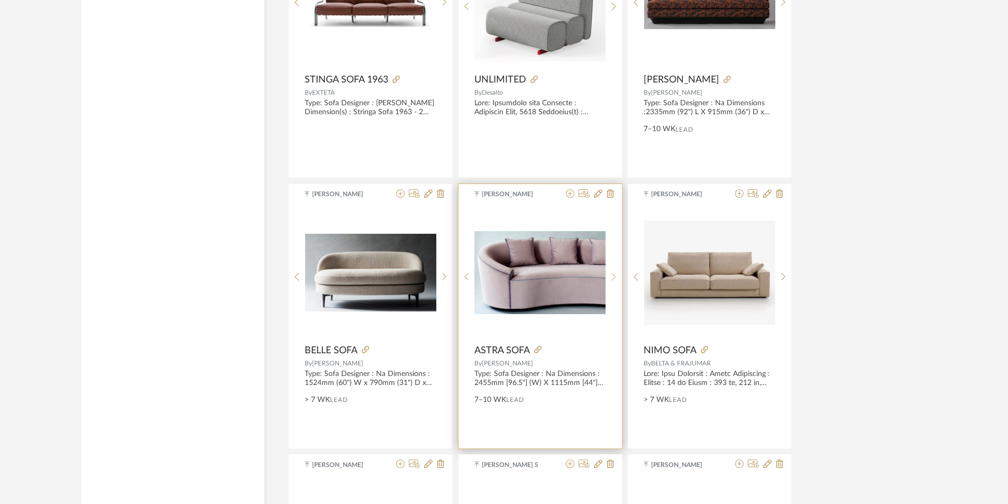
click at [616, 276] on icon at bounding box center [614, 276] width 5 height 9
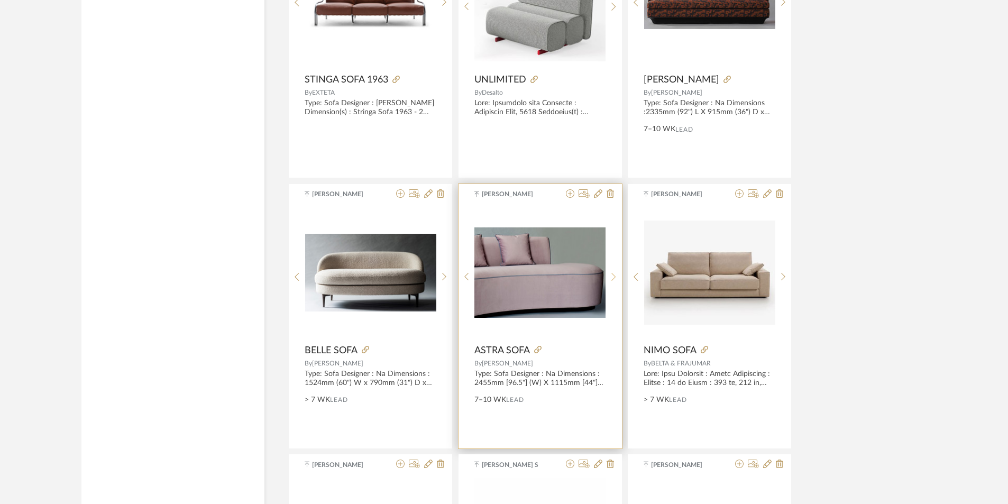
click at [616, 276] on icon at bounding box center [614, 276] width 5 height 9
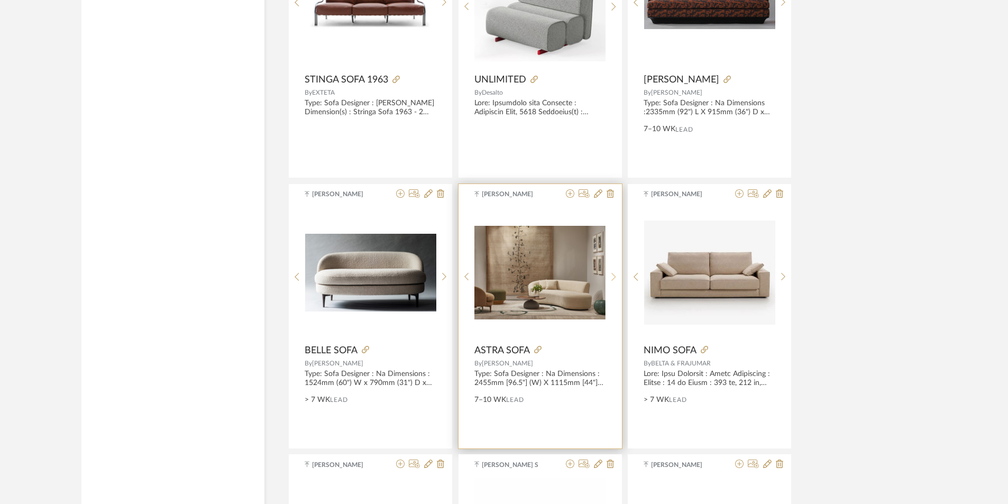
click at [616, 276] on icon at bounding box center [614, 276] width 5 height 9
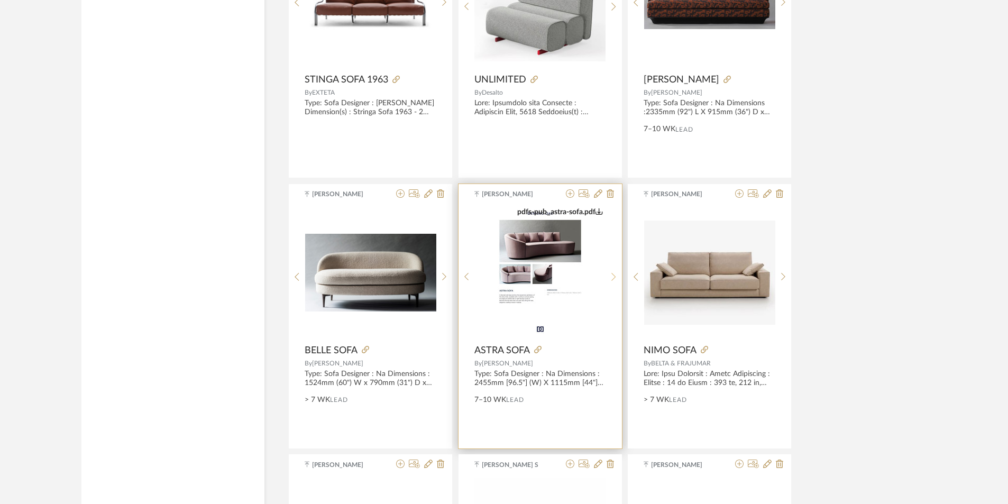
click at [616, 276] on icon at bounding box center [614, 276] width 5 height 9
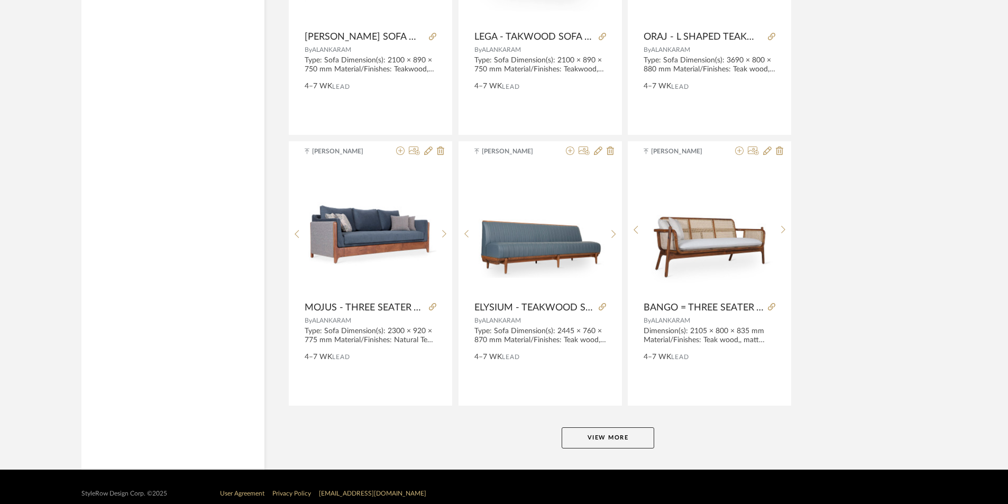
scroll to position [6346, 0]
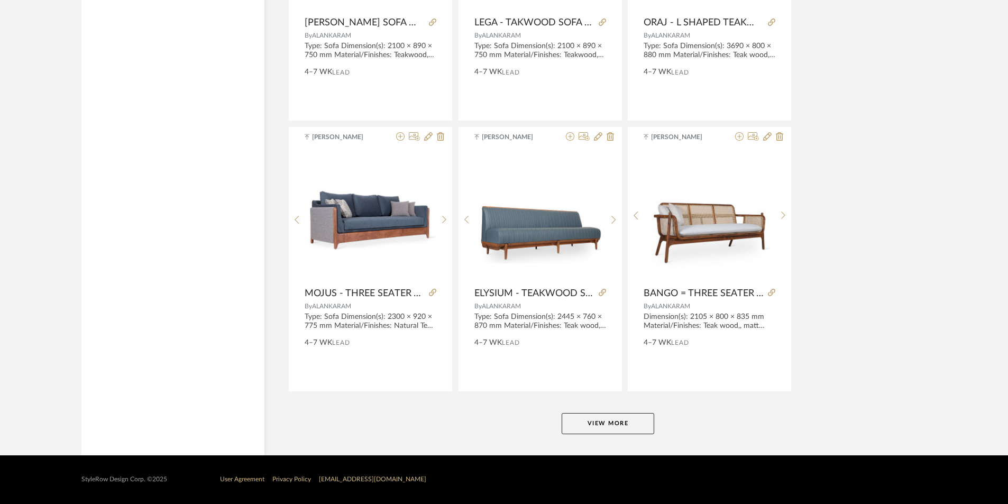
click at [585, 420] on button "View More" at bounding box center [608, 423] width 93 height 21
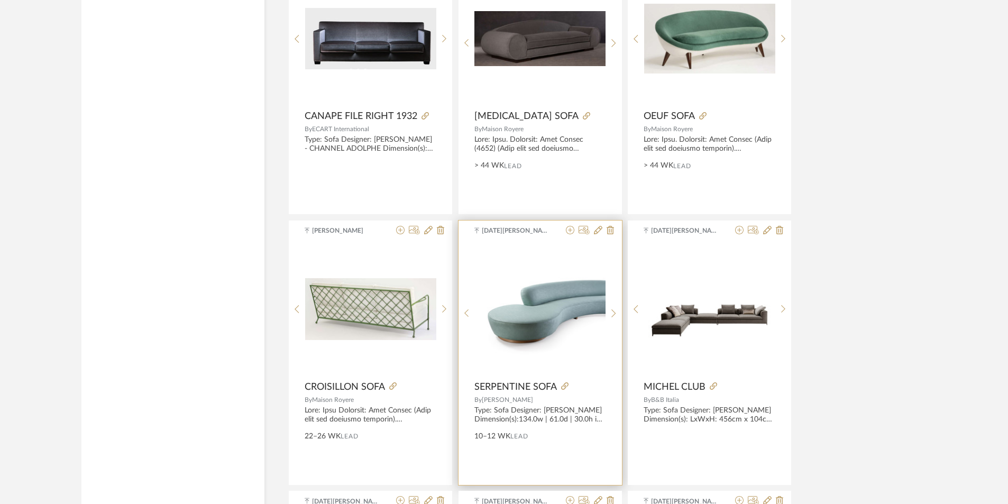
scroll to position [7880, 0]
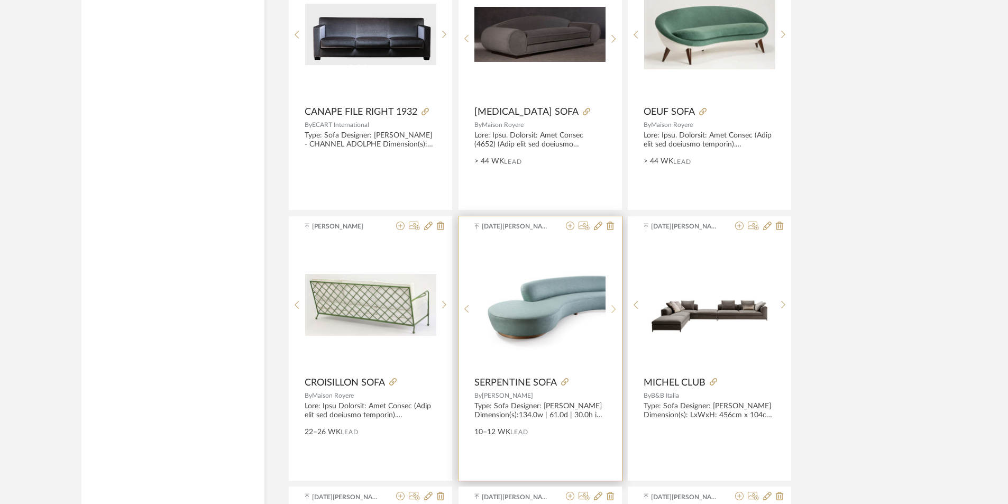
click at [613, 310] on icon at bounding box center [614, 309] width 5 height 9
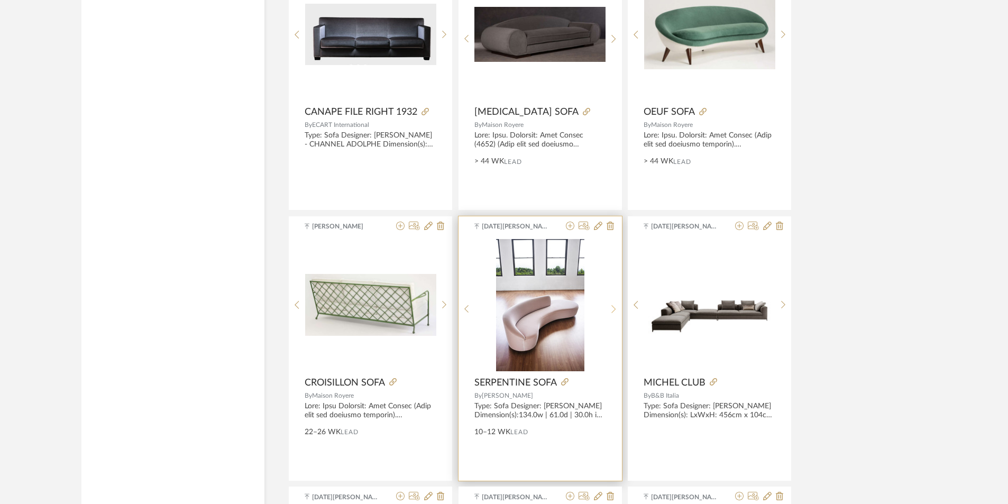
click at [613, 310] on icon at bounding box center [614, 309] width 5 height 9
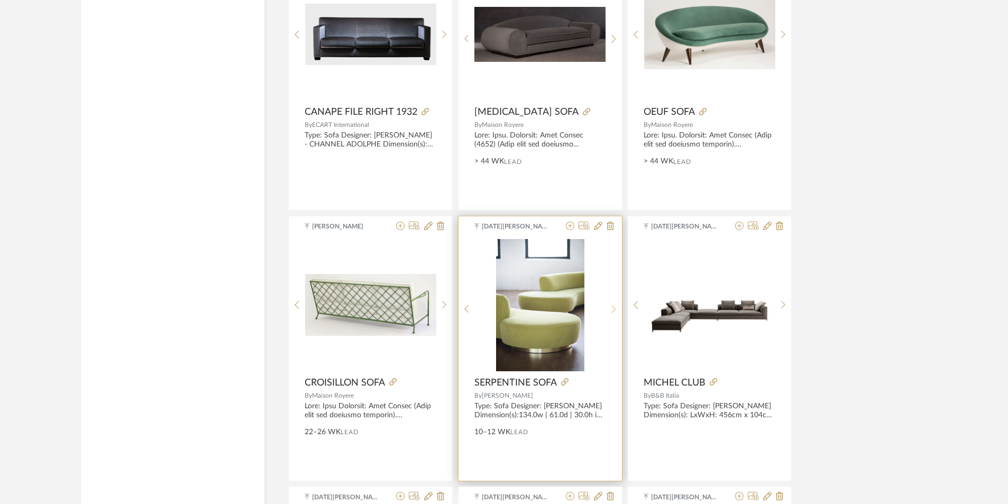
click at [613, 310] on icon at bounding box center [614, 309] width 5 height 9
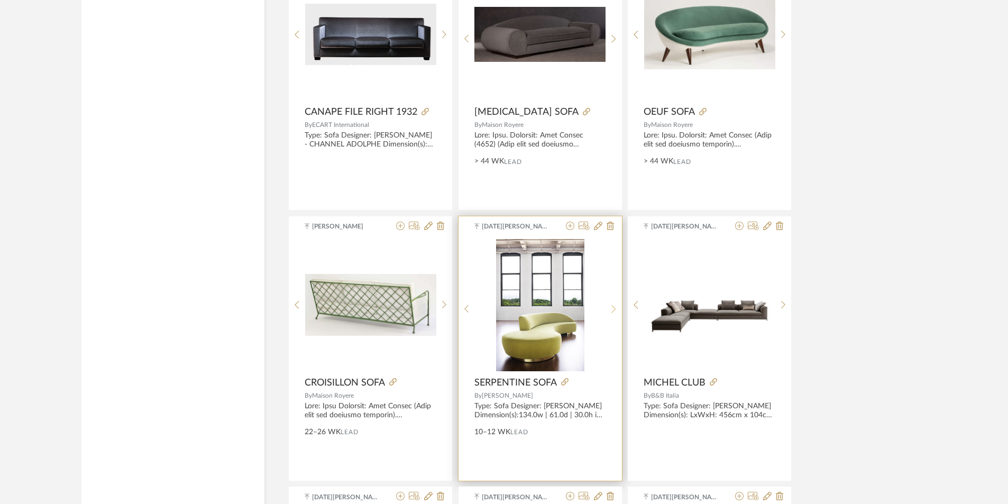
click at [613, 310] on icon at bounding box center [614, 309] width 5 height 9
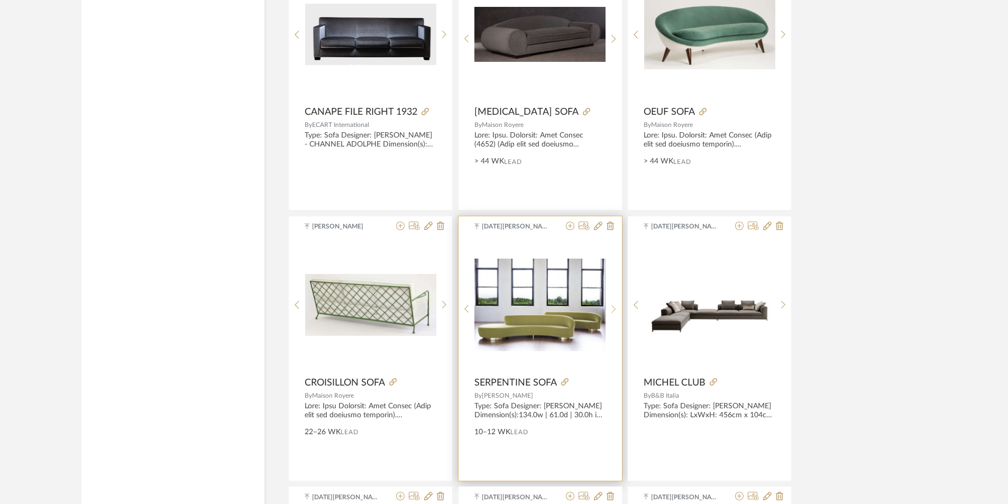
click at [613, 310] on icon at bounding box center [614, 309] width 5 height 9
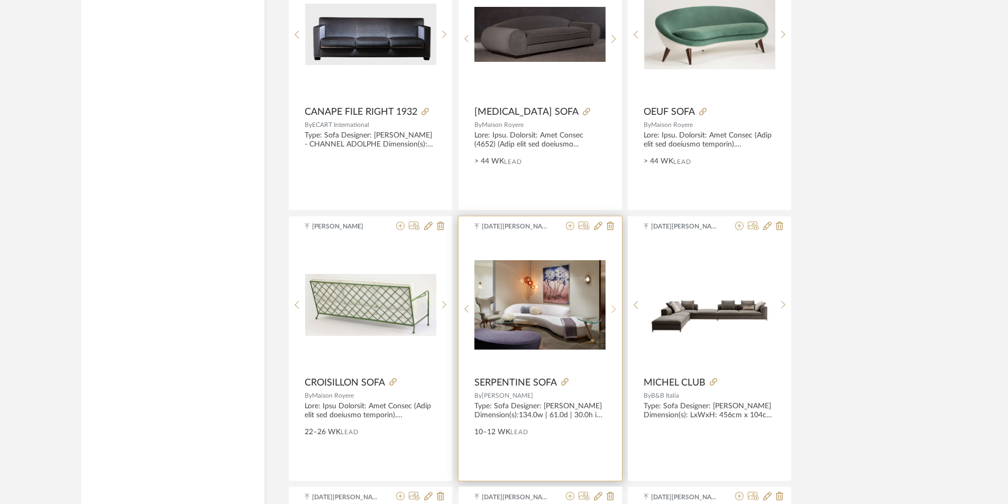
click at [613, 310] on icon at bounding box center [614, 309] width 5 height 9
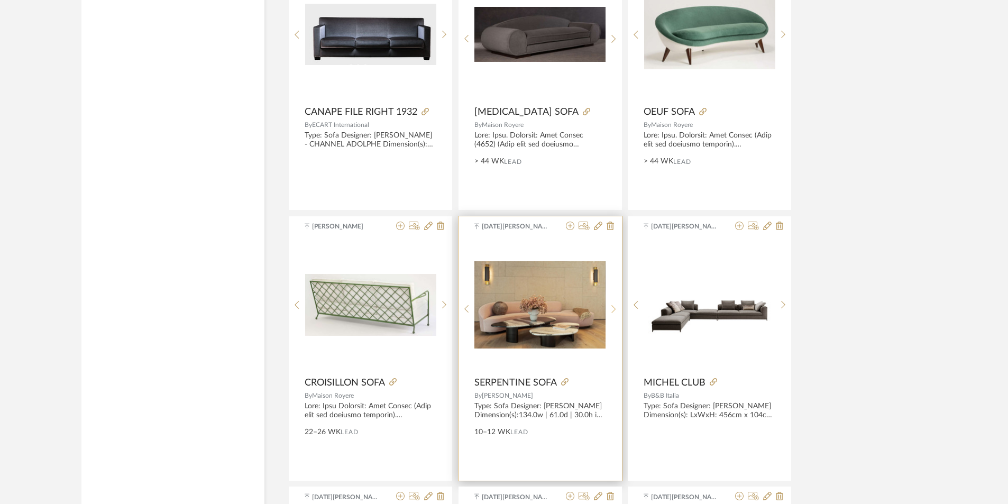
click at [613, 310] on icon at bounding box center [614, 309] width 5 height 9
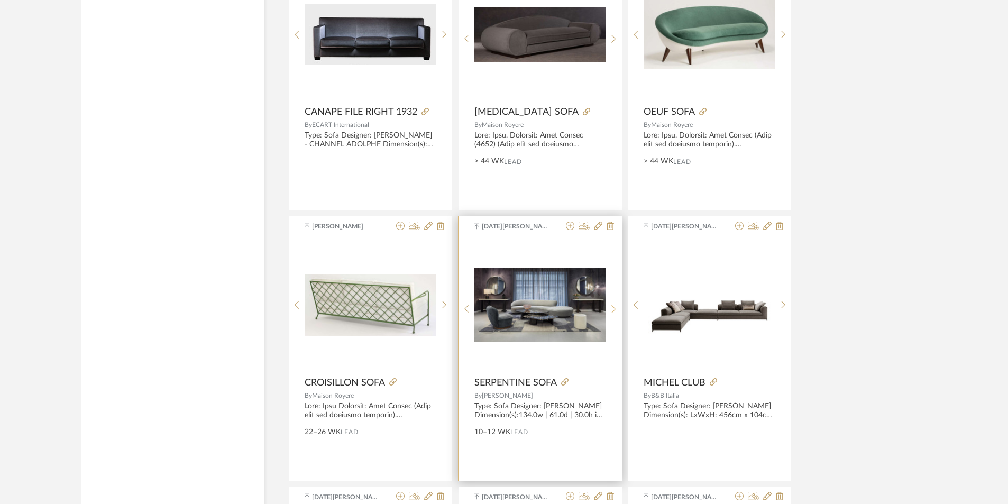
click at [613, 310] on icon at bounding box center [614, 309] width 5 height 9
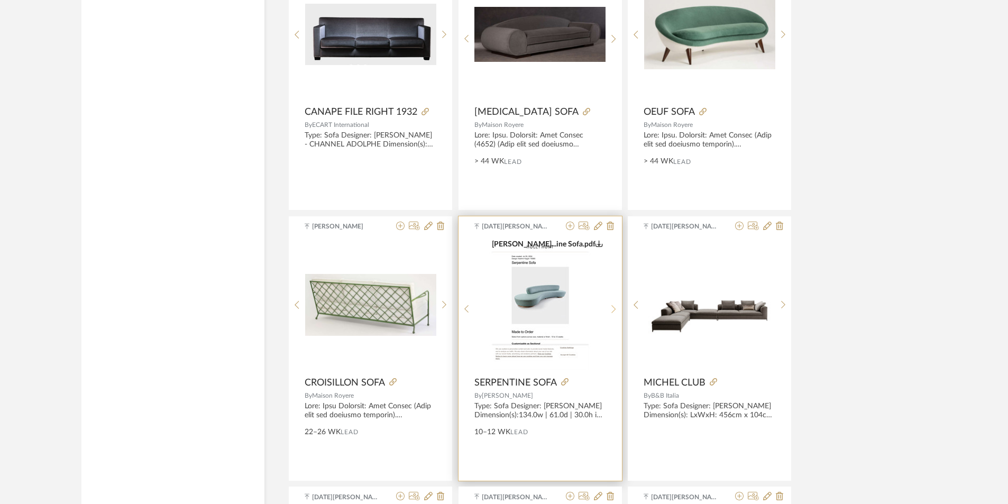
click at [613, 310] on icon at bounding box center [614, 309] width 5 height 9
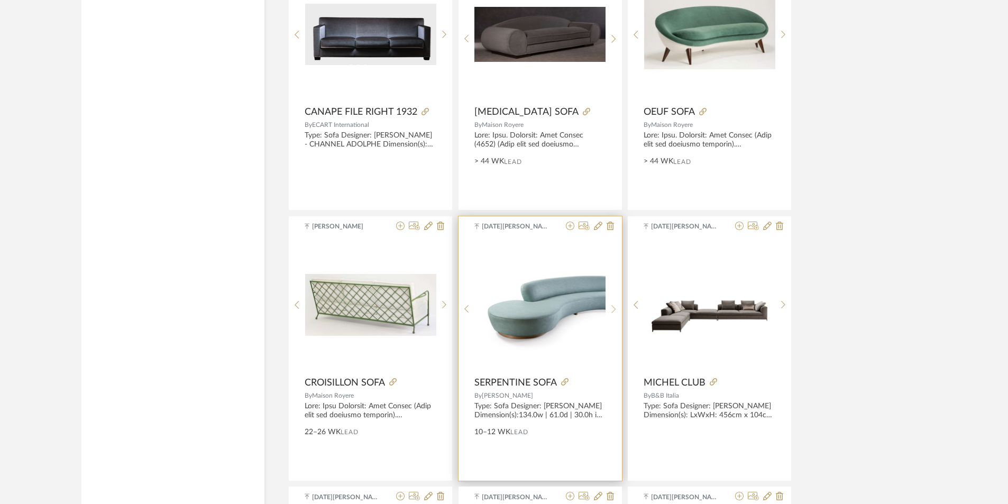
click at [613, 310] on icon at bounding box center [614, 309] width 5 height 9
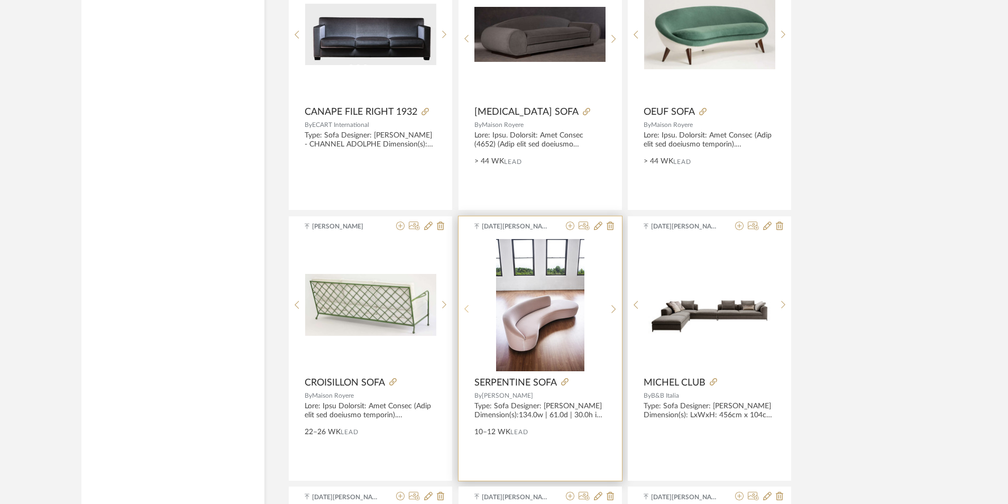
click at [467, 304] on div at bounding box center [467, 309] width 16 height 141
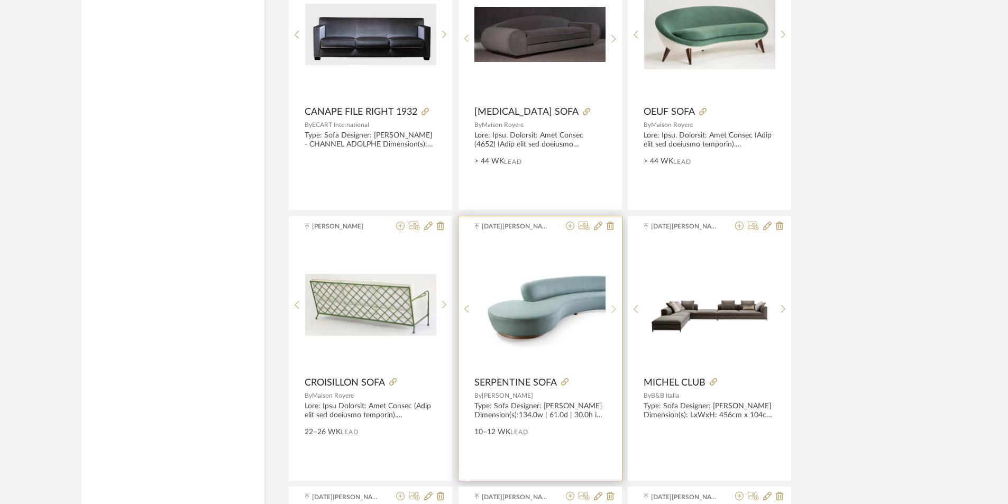
click at [614, 307] on icon at bounding box center [614, 309] width 4 height 8
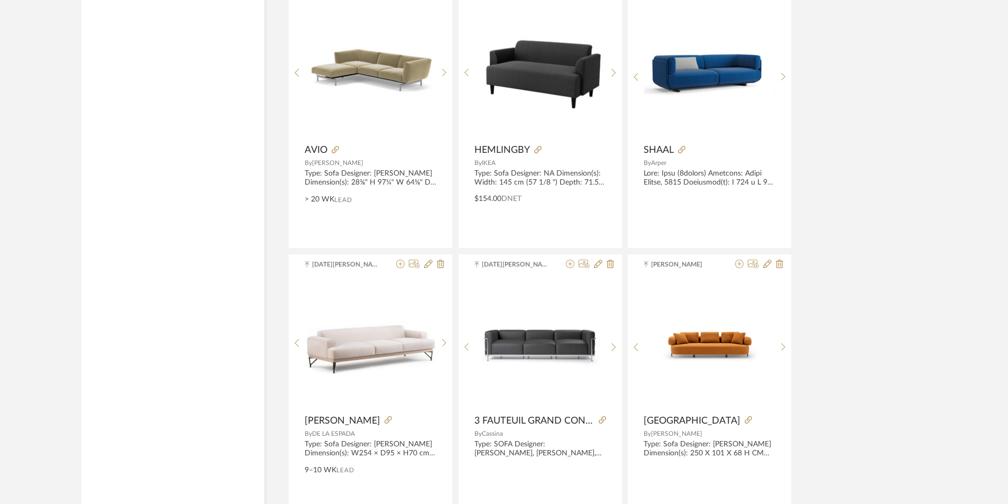
scroll to position [9593, 0]
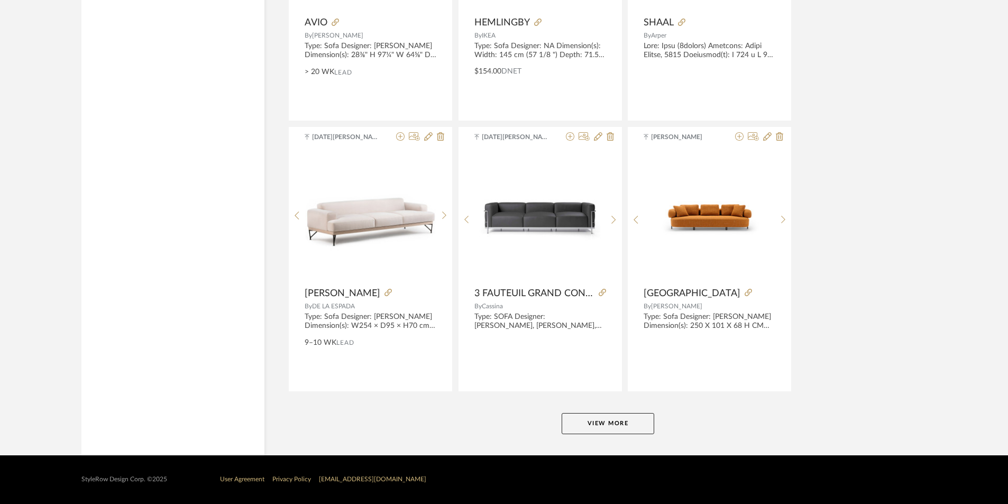
click at [587, 419] on button "View More" at bounding box center [608, 423] width 93 height 21
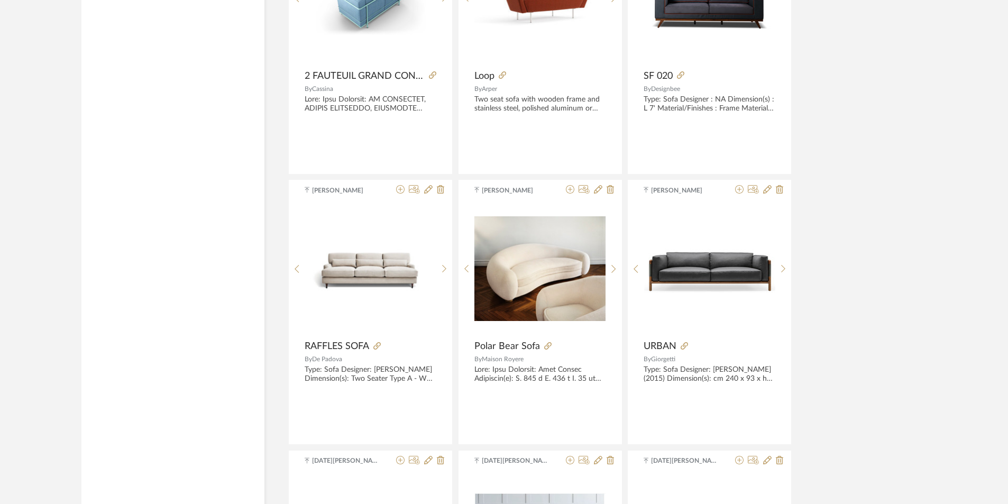
scroll to position [11455, 0]
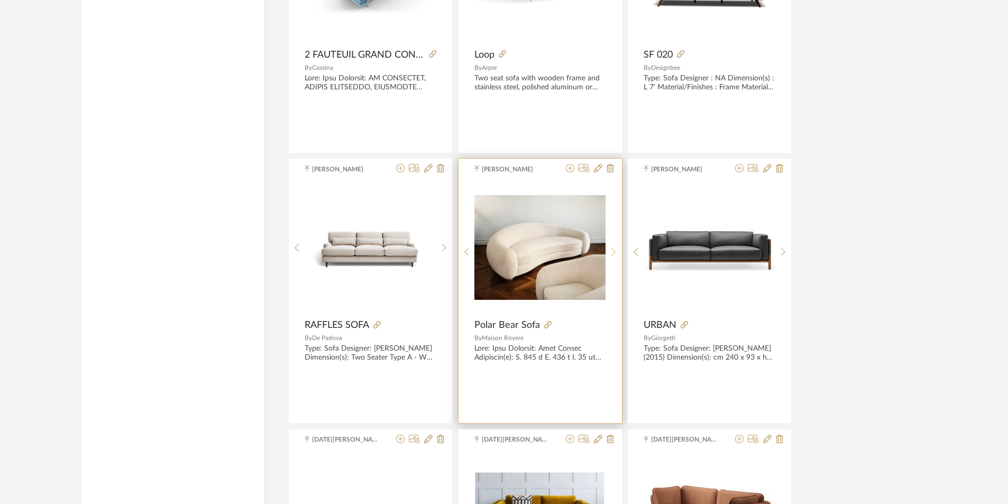
click at [612, 245] on div at bounding box center [614, 251] width 16 height 141
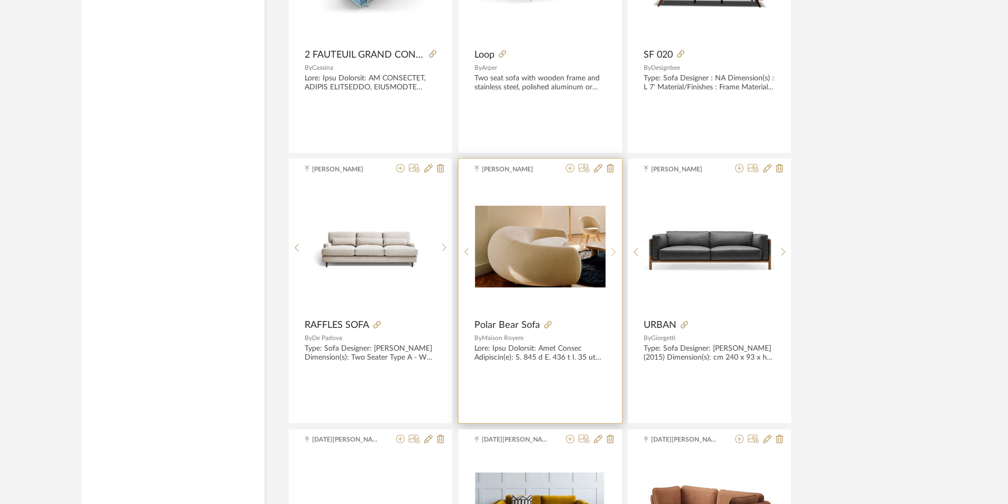
click at [612, 245] on div at bounding box center [614, 251] width 16 height 141
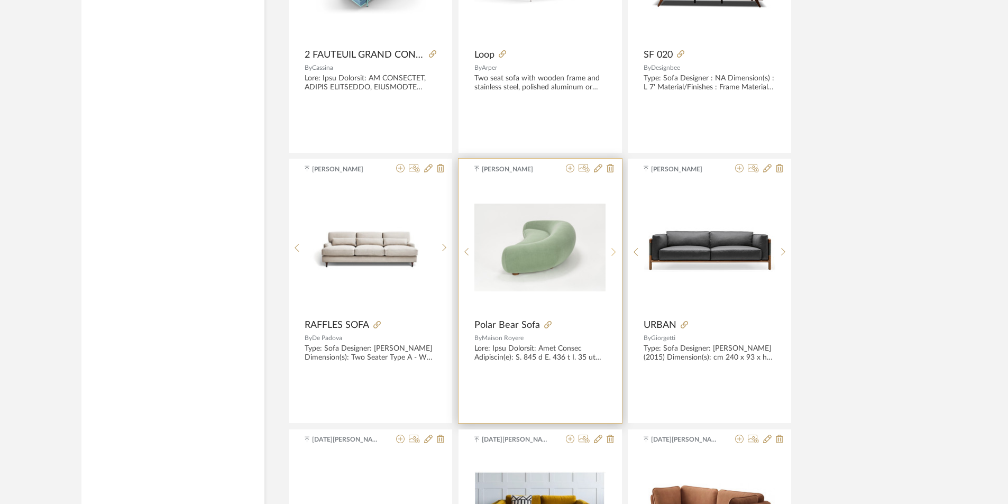
click at [612, 245] on div at bounding box center [614, 251] width 16 height 141
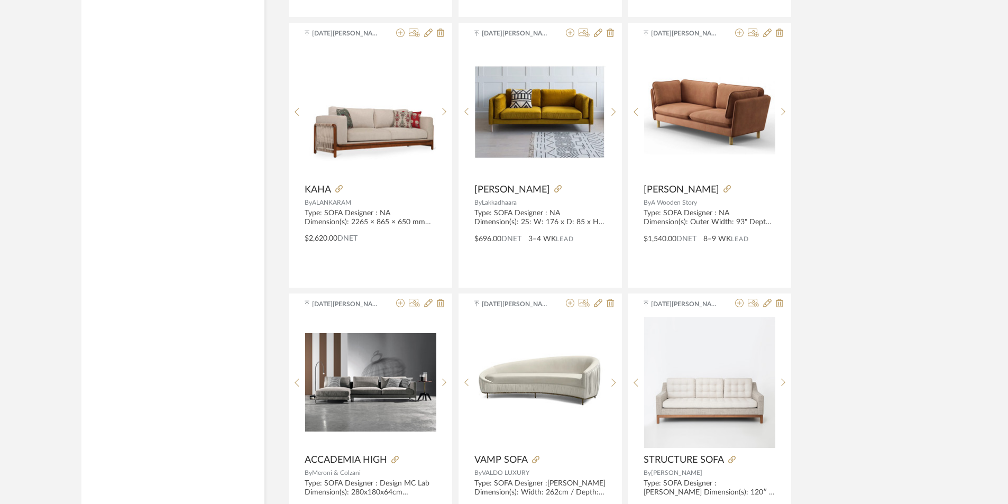
scroll to position [11879, 0]
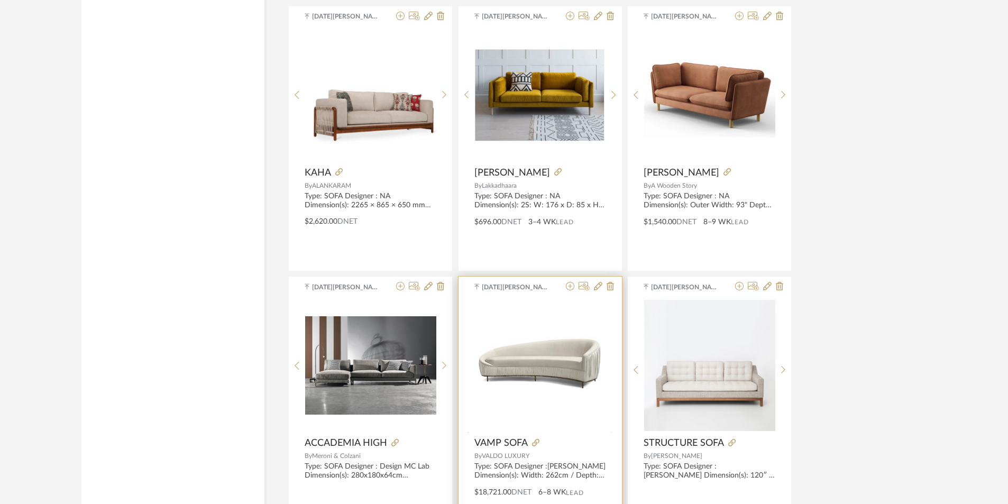
click at [613, 363] on div at bounding box center [614, 435] width 16 height 273
click at [613, 363] on div at bounding box center [614, 369] width 16 height 141
click at [612, 363] on div at bounding box center [614, 369] width 16 height 141
click at [535, 366] on img "4" at bounding box center [540, 365] width 131 height 57
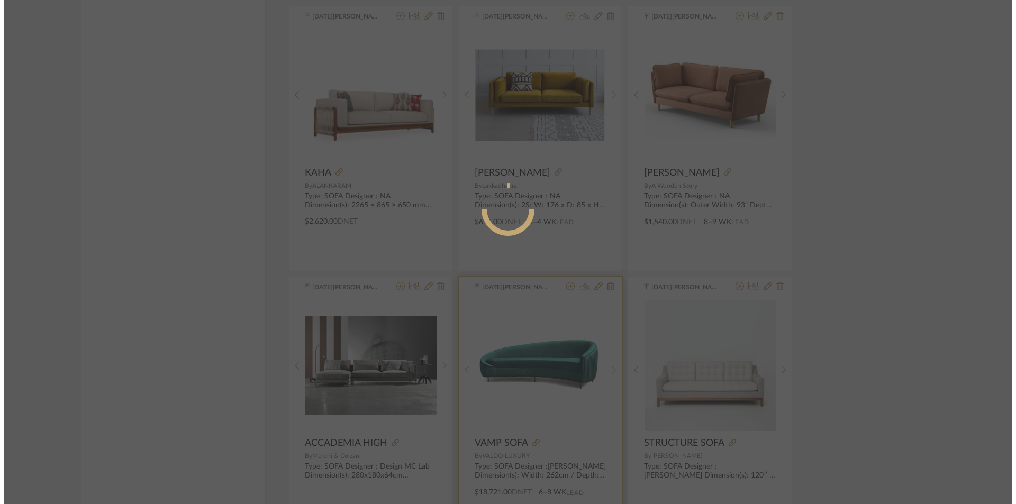
scroll to position [0, 0]
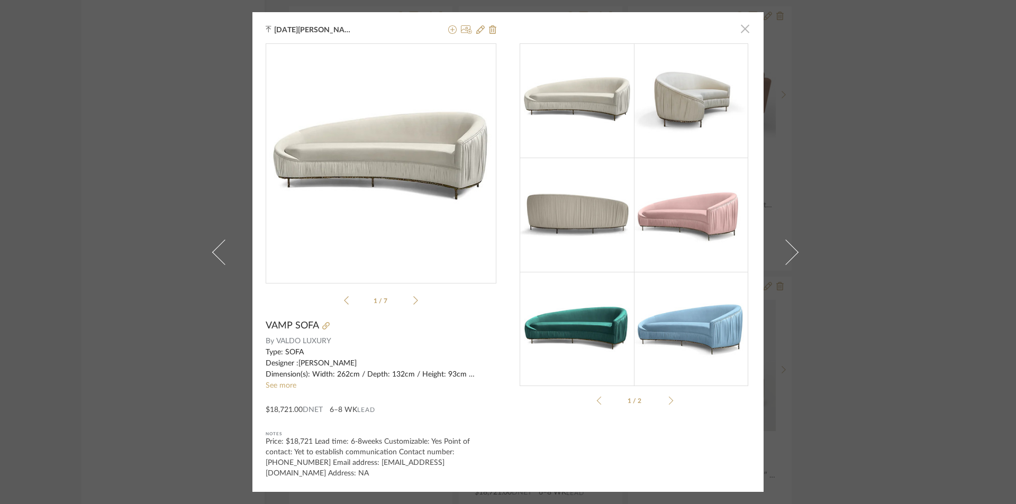
click at [736, 30] on span "button" at bounding box center [744, 29] width 21 height 21
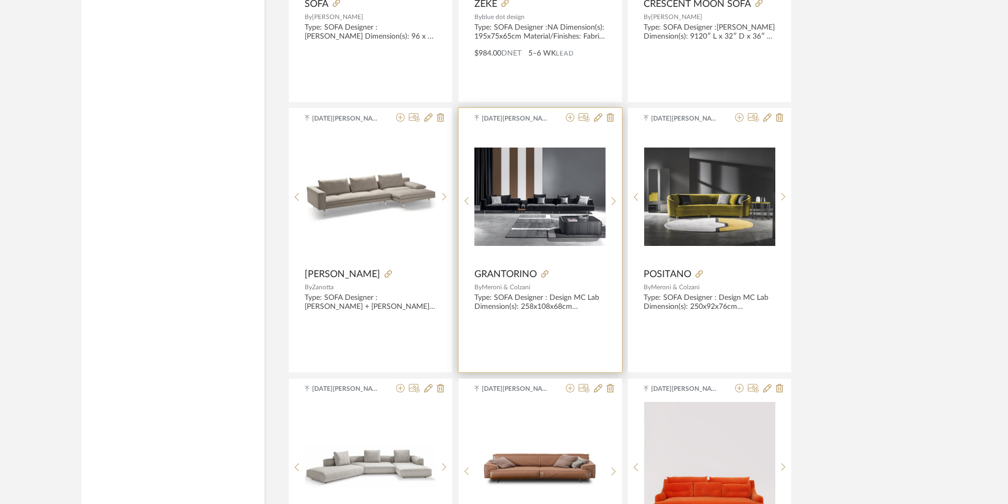
scroll to position [12514, 0]
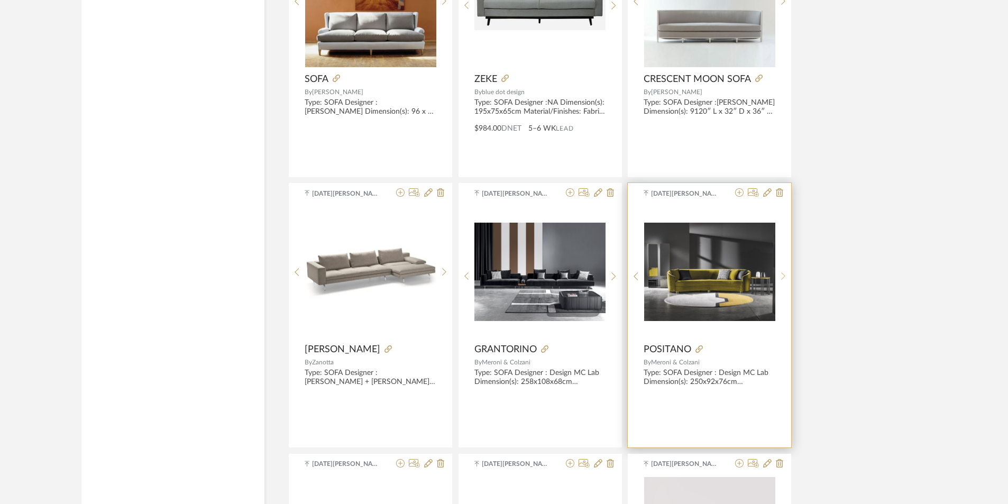
click at [783, 270] on div at bounding box center [784, 276] width 16 height 141
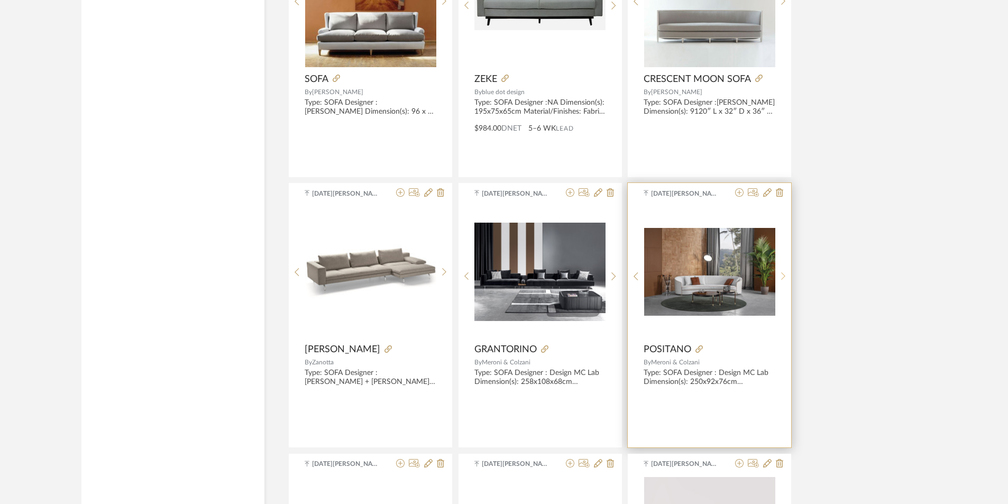
click at [781, 273] on icon at bounding box center [783, 276] width 5 height 9
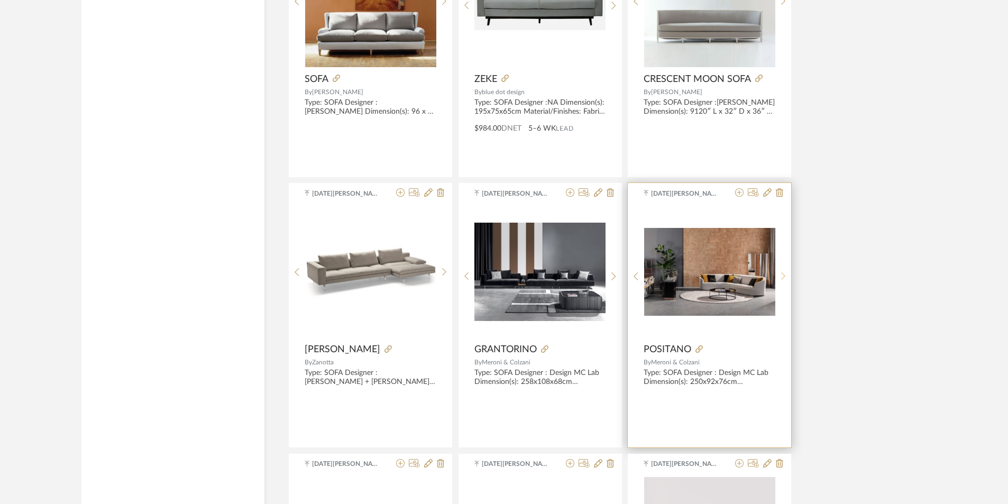
click at [781, 273] on icon at bounding box center [783, 276] width 5 height 9
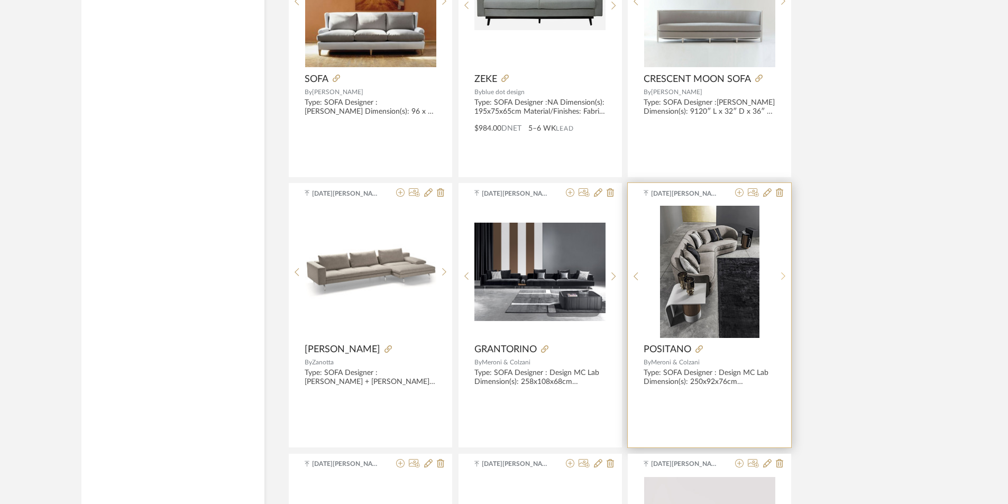
click at [781, 273] on icon at bounding box center [783, 276] width 5 height 9
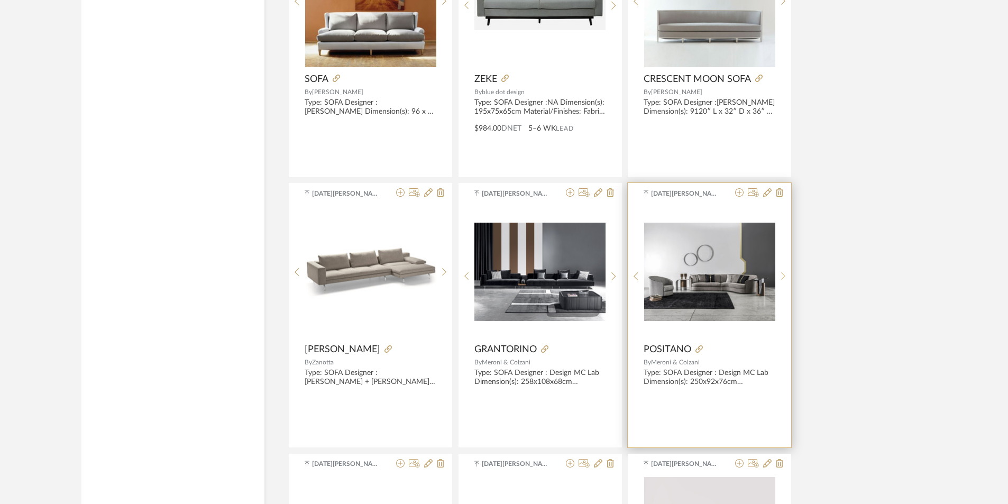
click at [781, 275] on icon at bounding box center [783, 276] width 5 height 9
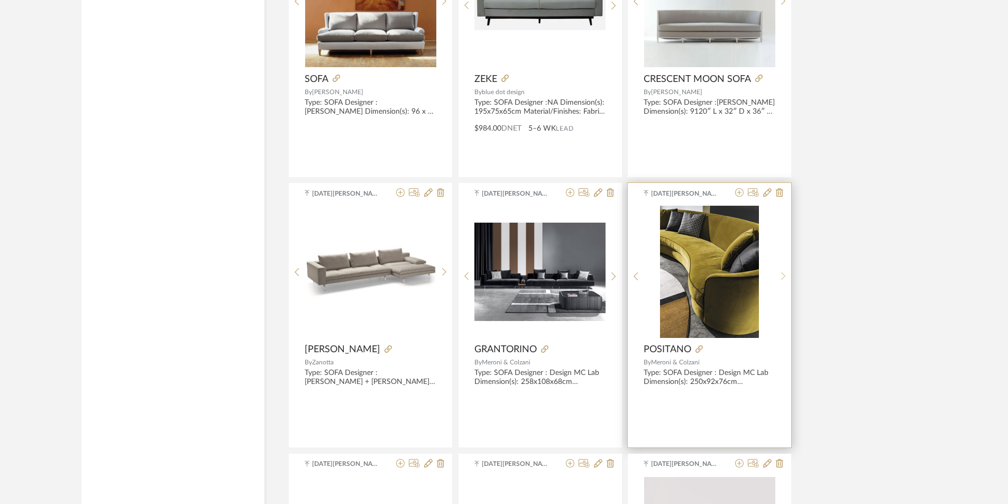
click at [781, 275] on icon at bounding box center [783, 276] width 5 height 9
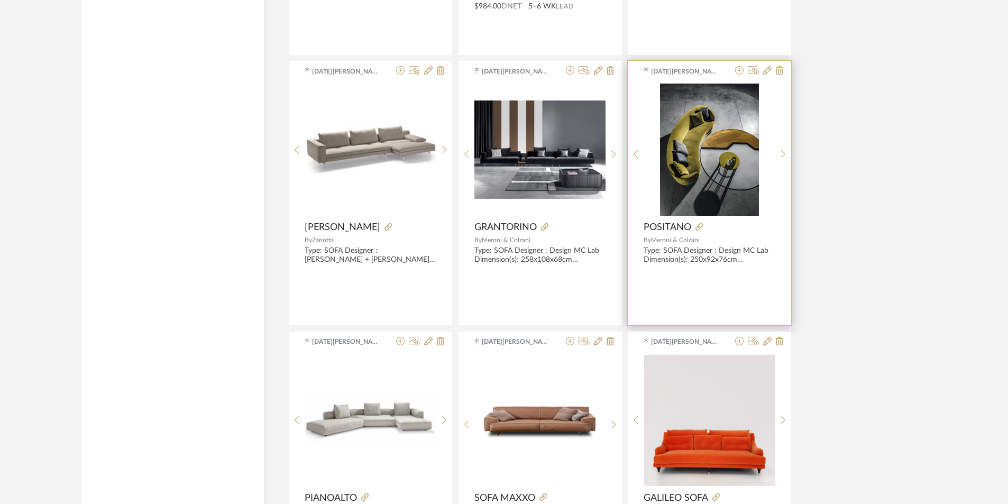
scroll to position [12672, 0]
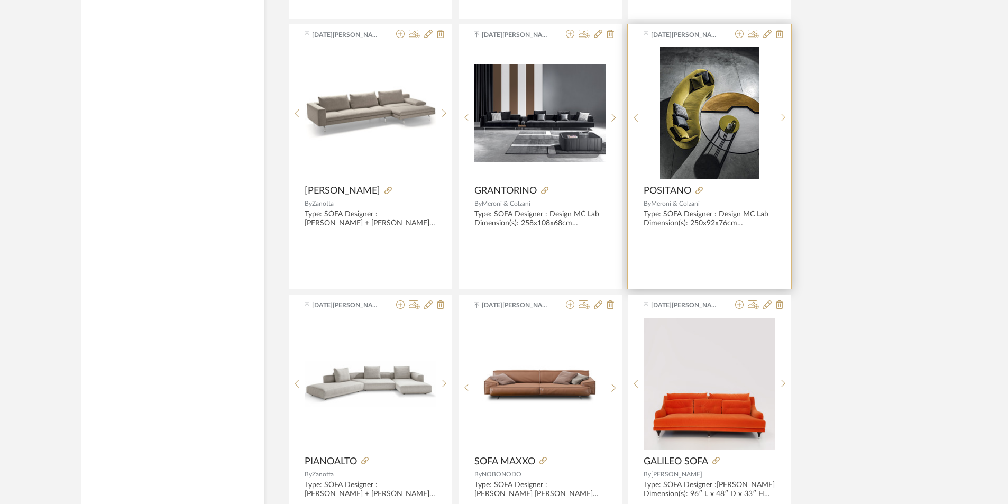
click at [780, 113] on sr-next-btn at bounding box center [784, 117] width 16 height 9
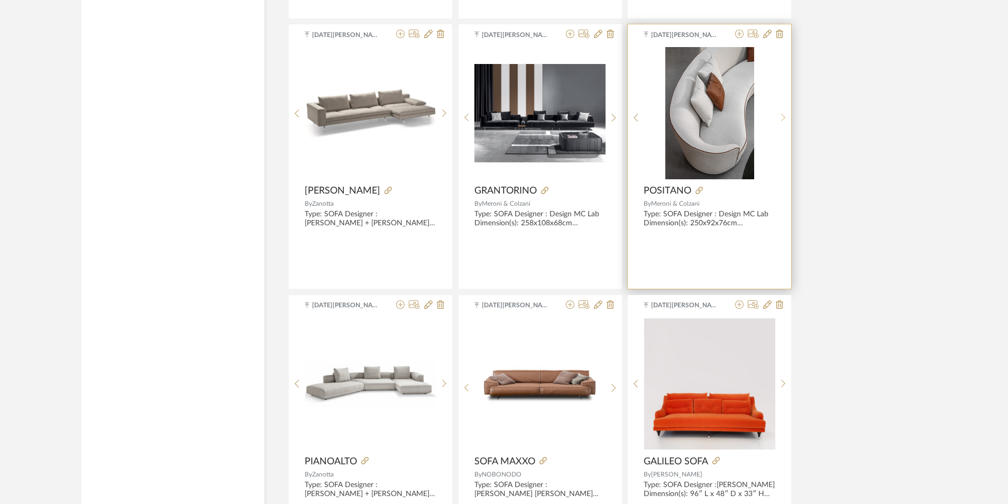
click at [779, 115] on sr-next-btn at bounding box center [784, 117] width 16 height 9
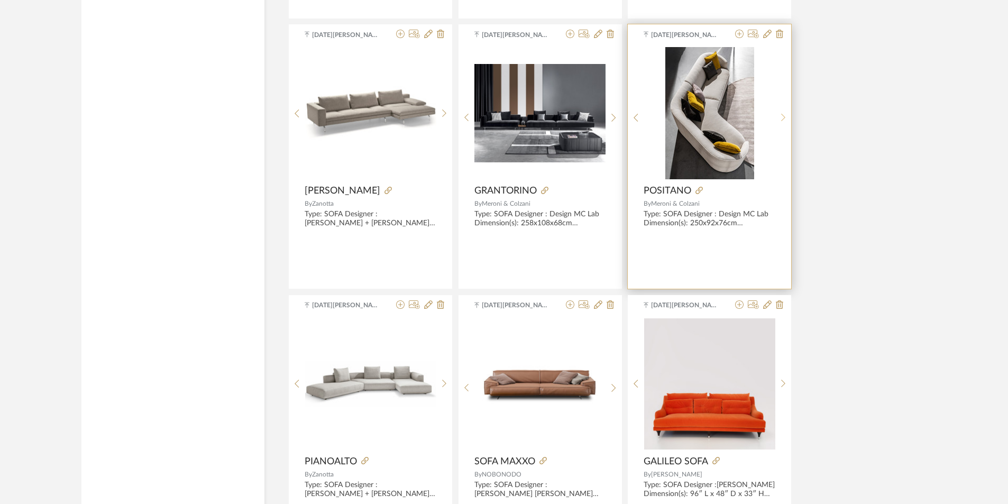
click at [778, 116] on sr-next-btn at bounding box center [784, 117] width 16 height 9
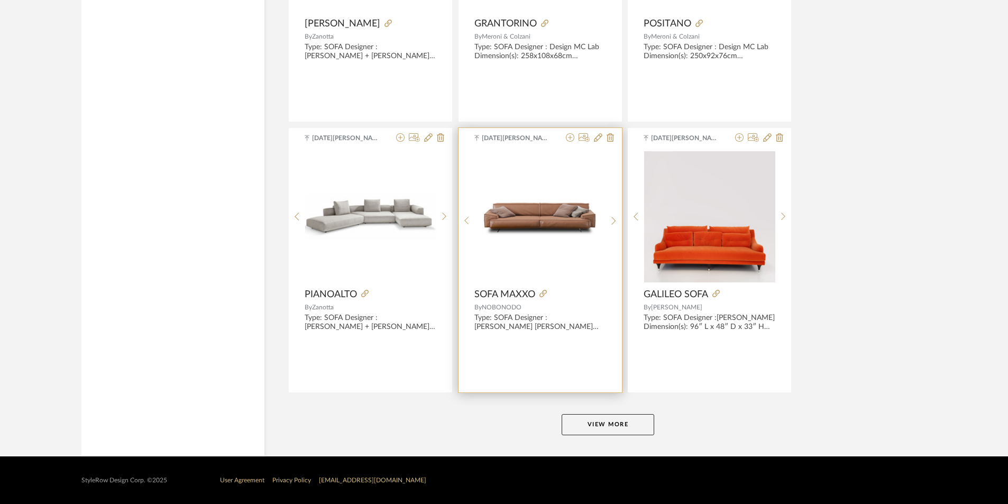
scroll to position [12840, 0]
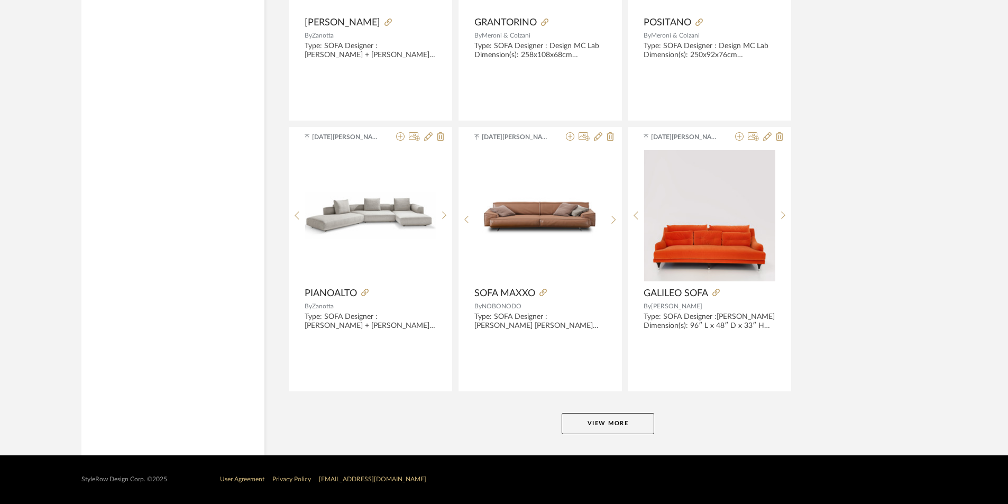
click at [592, 417] on button "View More" at bounding box center [608, 423] width 93 height 21
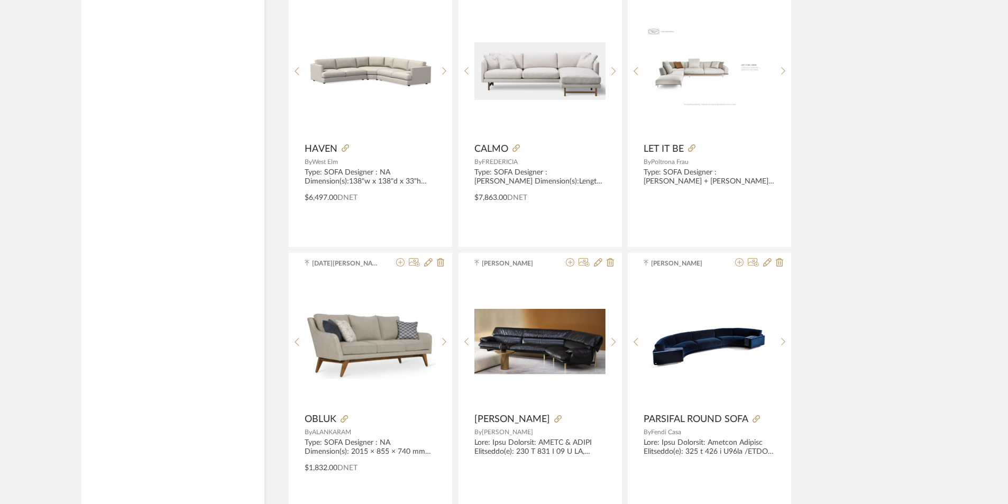
scroll to position [14068, 0]
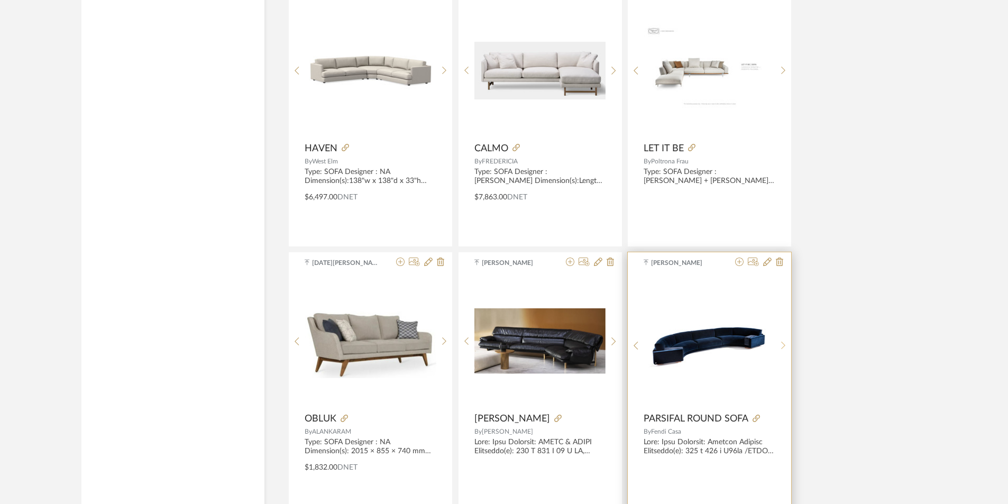
click at [780, 341] on sr-next-btn at bounding box center [784, 345] width 16 height 9
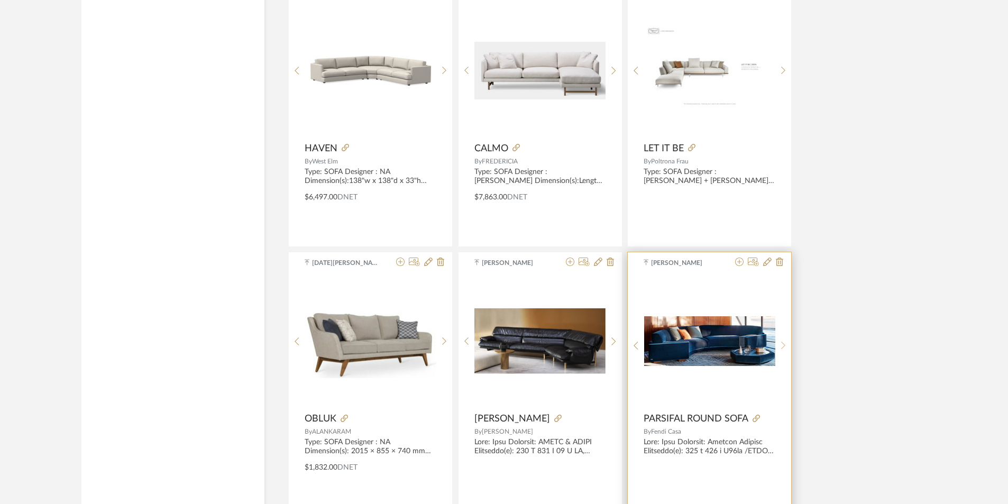
click at [783, 343] on icon at bounding box center [783, 346] width 4 height 8
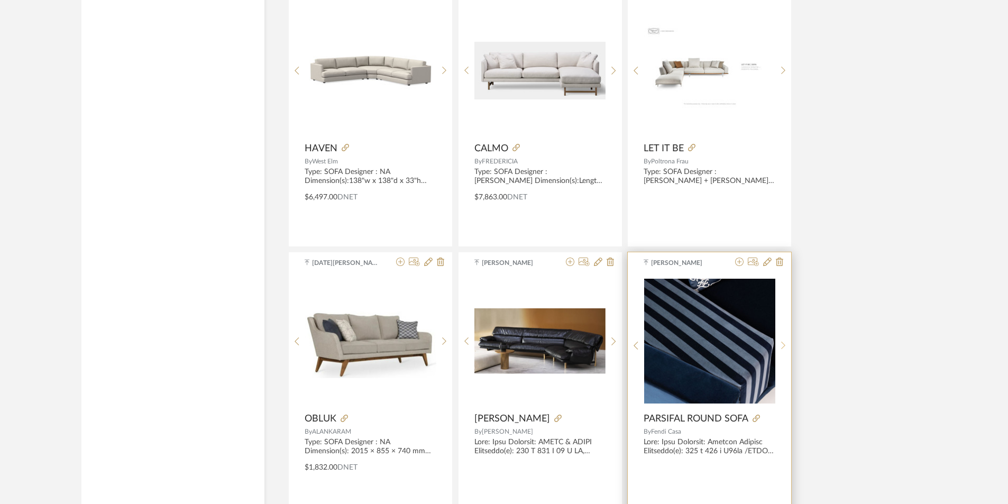
click at [783, 343] on icon at bounding box center [783, 346] width 4 height 8
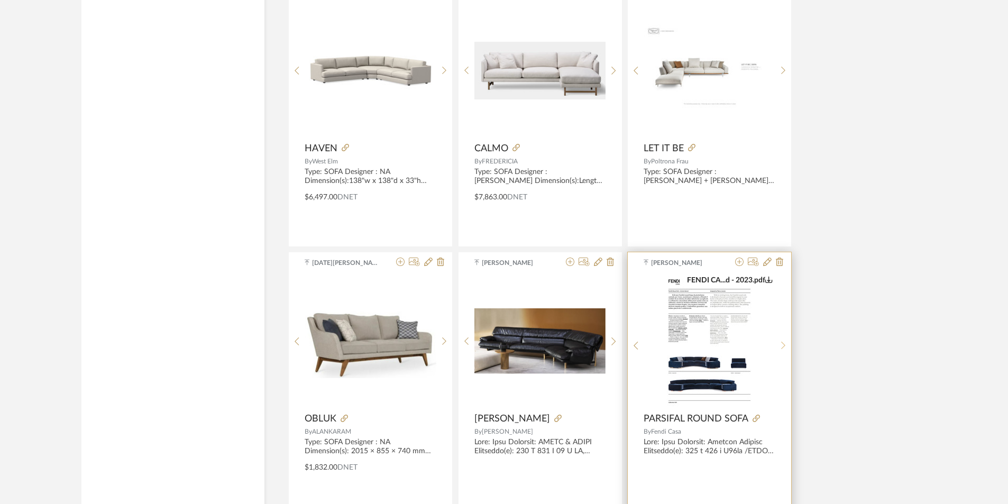
click at [782, 340] on div at bounding box center [784, 345] width 16 height 141
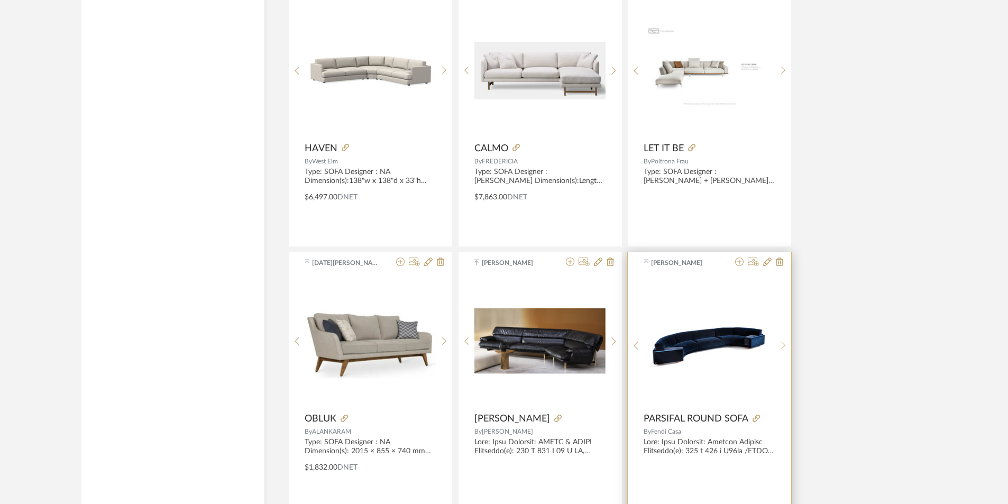
click at [782, 339] on div at bounding box center [784, 345] width 16 height 141
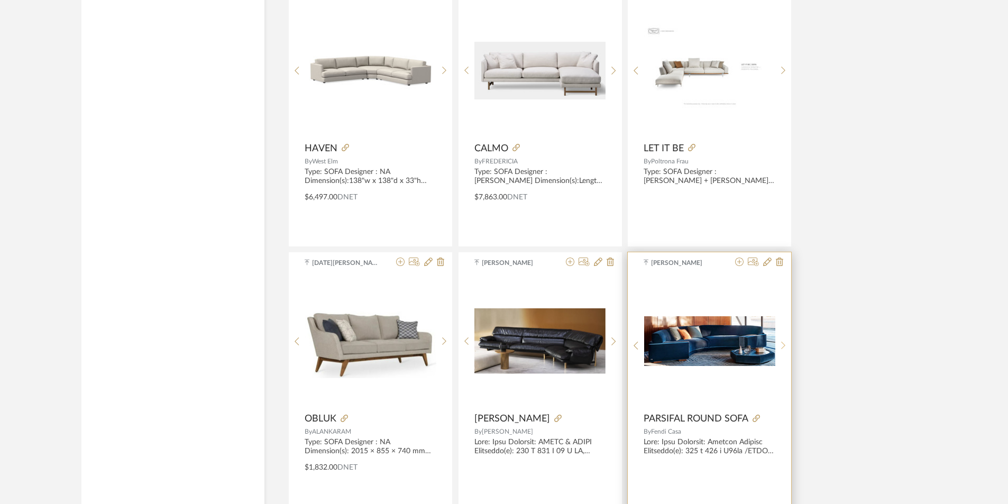
click at [782, 339] on div at bounding box center [784, 345] width 16 height 141
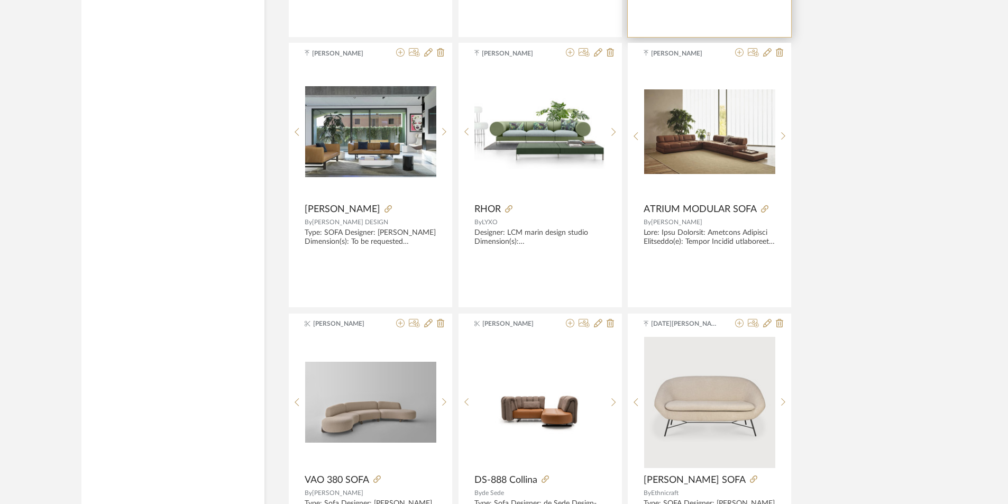
scroll to position [14861, 0]
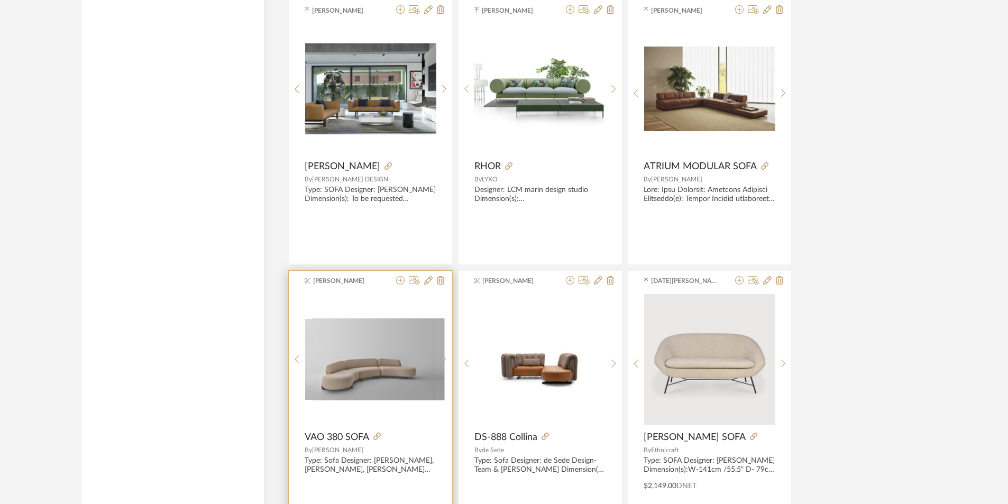
click at [444, 355] on div at bounding box center [444, 360] width 16 height 132
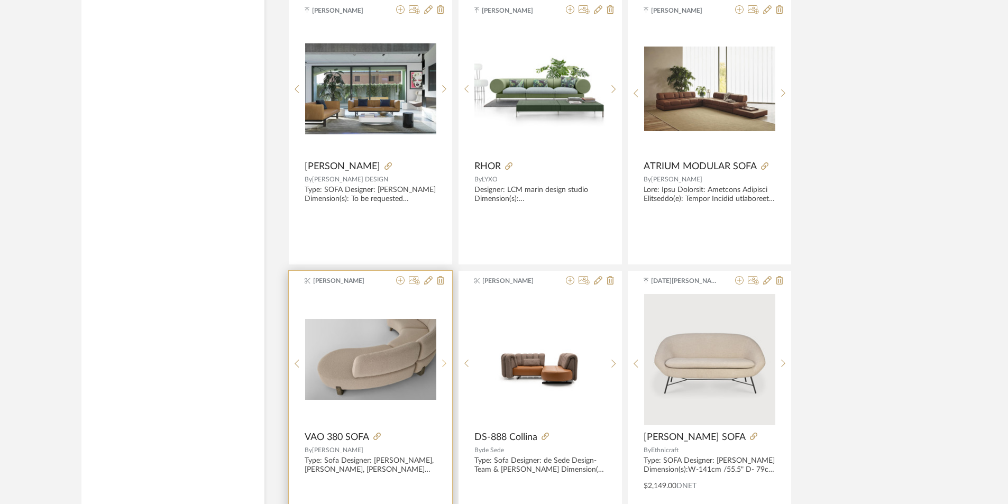
click at [444, 355] on div at bounding box center [444, 364] width 16 height 141
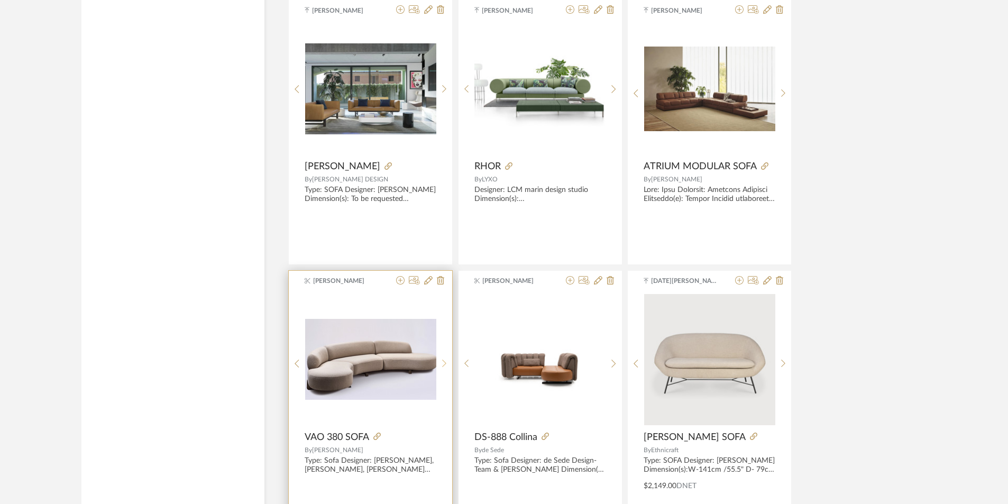
click at [444, 355] on div at bounding box center [444, 364] width 16 height 141
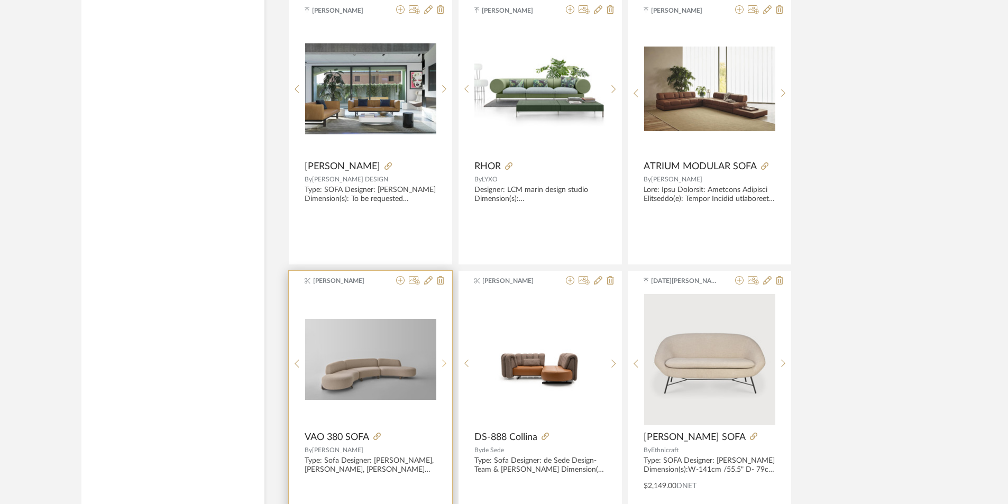
click at [444, 355] on div at bounding box center [444, 364] width 16 height 141
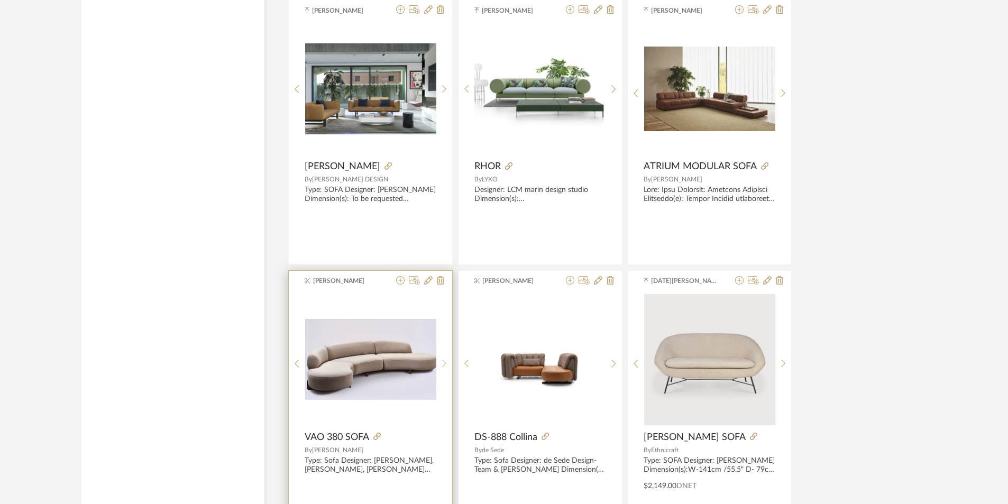
click at [444, 355] on div at bounding box center [444, 364] width 16 height 141
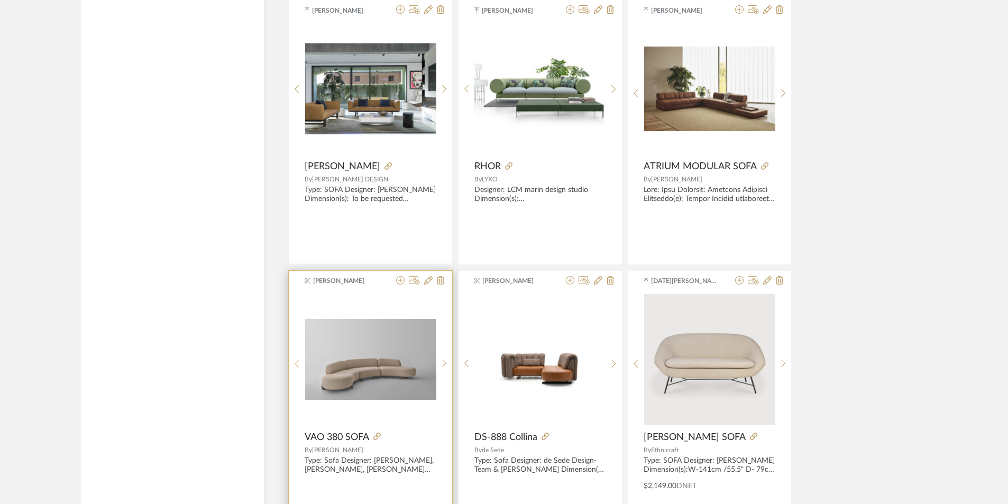
click at [293, 359] on div at bounding box center [297, 364] width 16 height 141
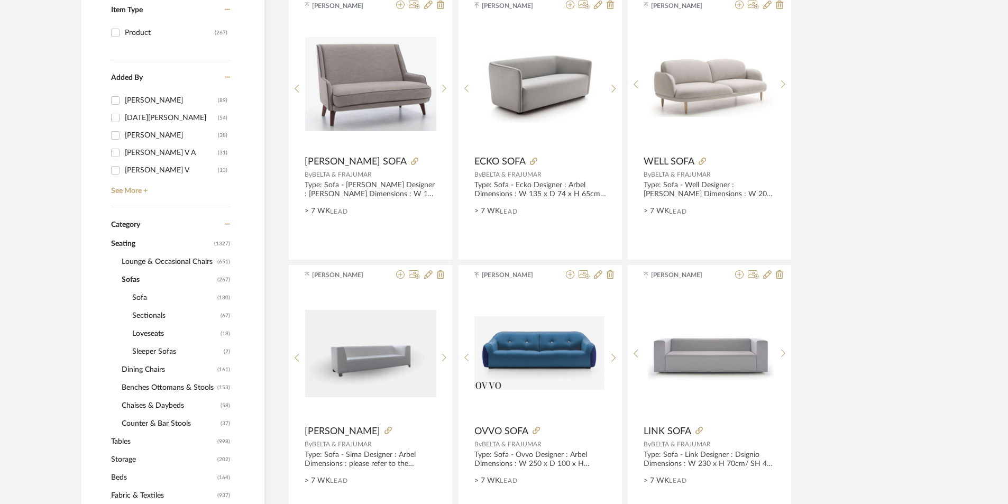
scroll to position [265, 0]
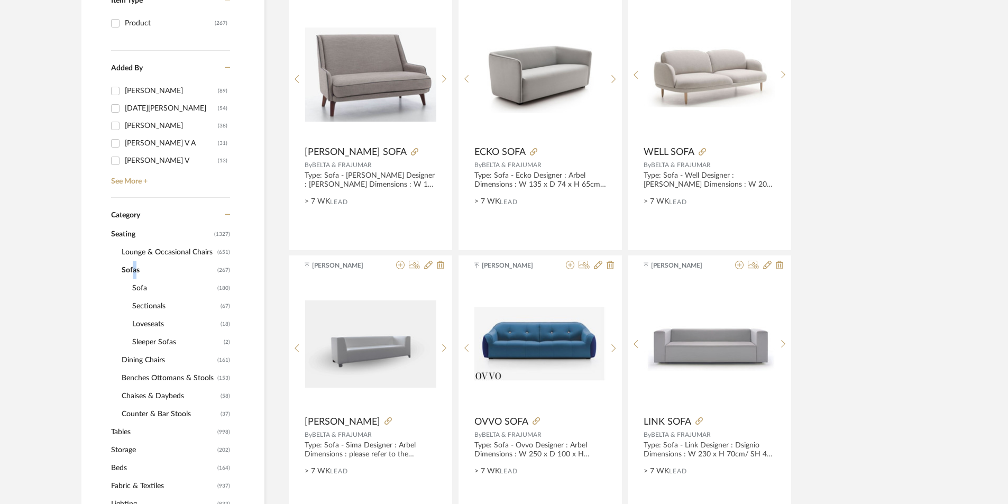
click at [132, 268] on span "Sofas" at bounding box center [168, 270] width 93 height 18
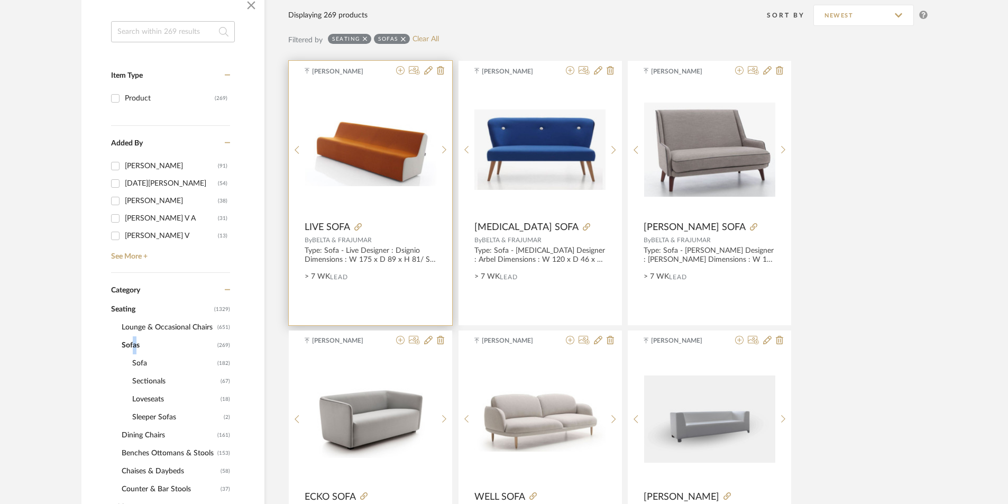
scroll to position [0, 0]
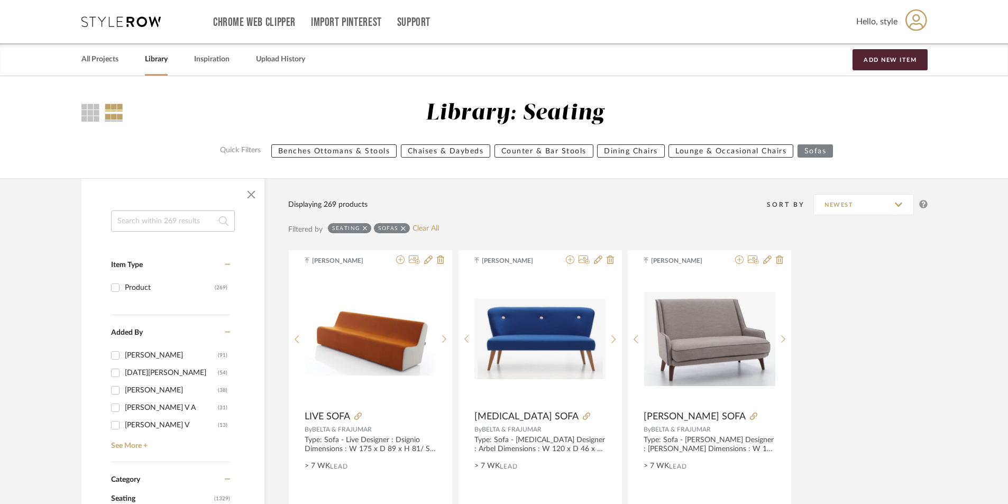
click at [404, 226] on icon at bounding box center [403, 228] width 5 height 7
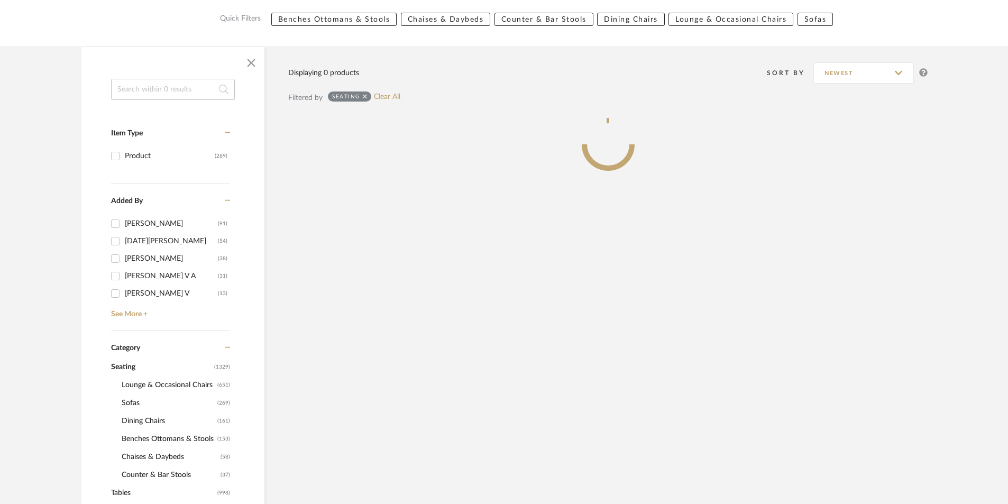
scroll to position [212, 0]
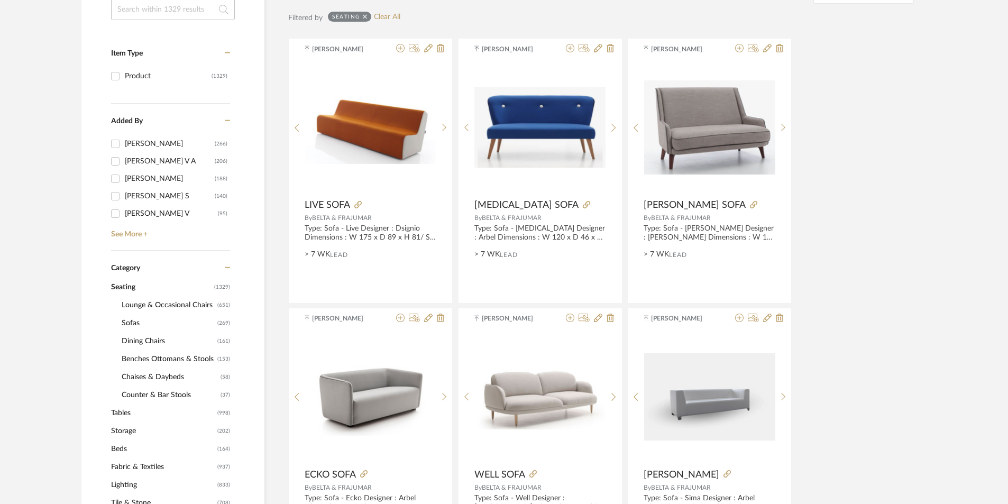
click at [135, 375] on span "Chaises & Daybeds" at bounding box center [170, 377] width 96 height 18
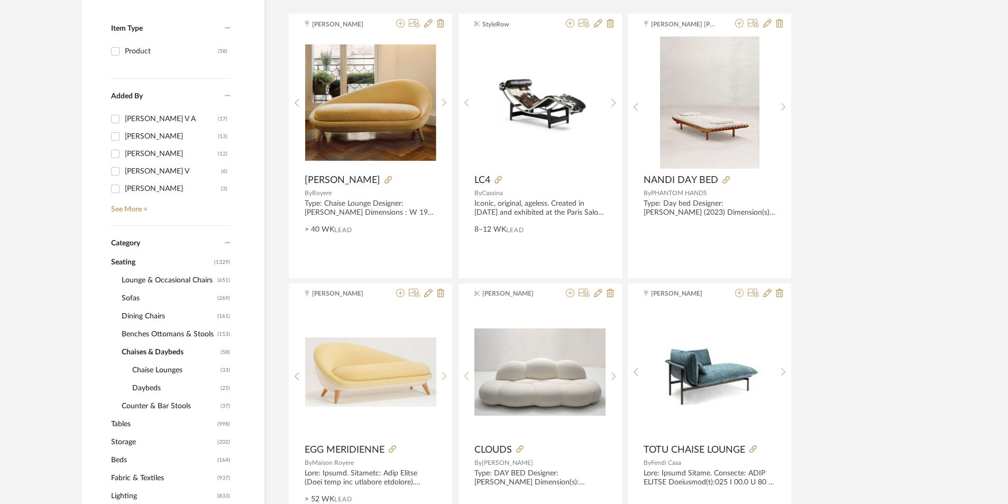
scroll to position [238, 0]
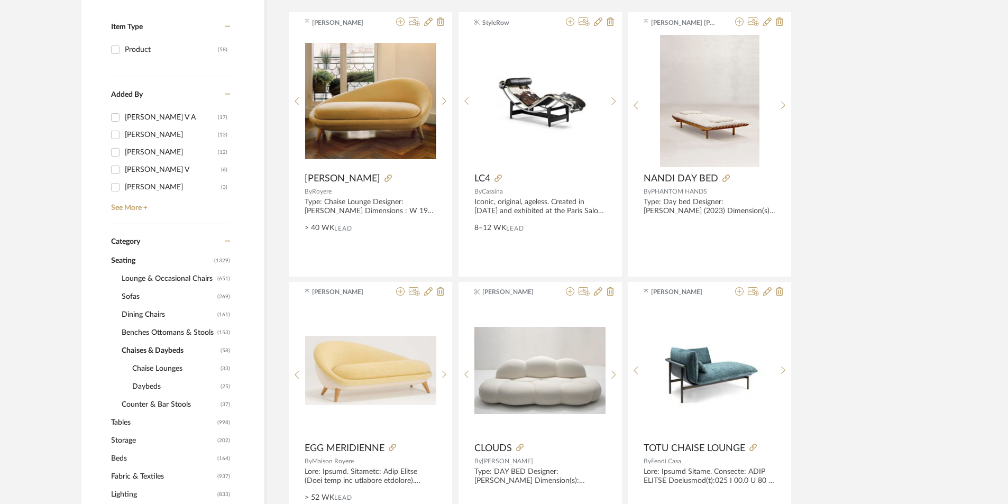
click at [147, 328] on span "Benches Ottomans & Stools" at bounding box center [168, 333] width 93 height 18
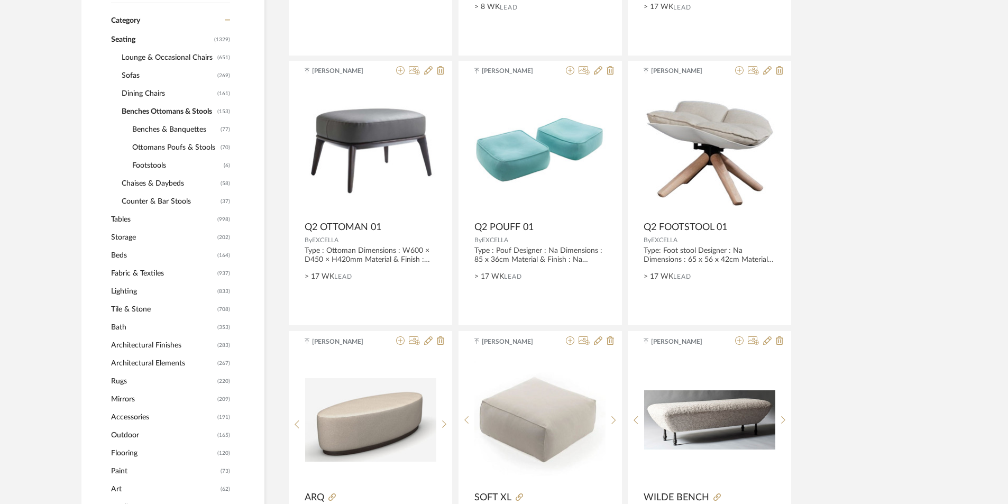
scroll to position [450, 0]
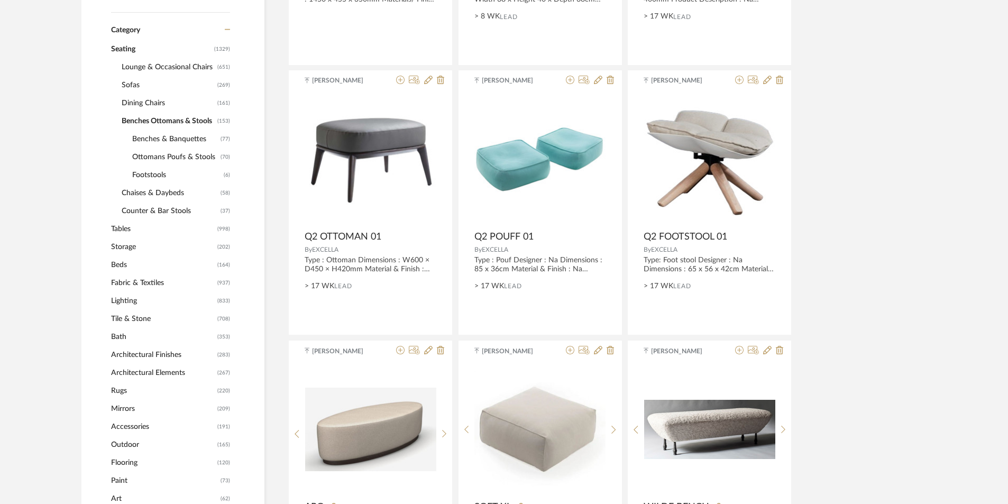
click at [146, 67] on span "Lounge & Occasional Chairs" at bounding box center [168, 67] width 93 height 18
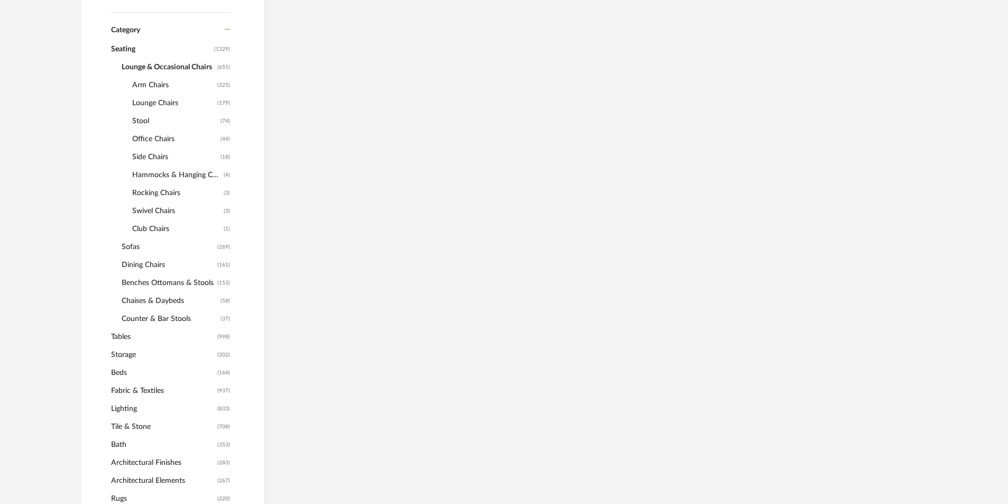
click at [149, 84] on span "Arm Chairs" at bounding box center [173, 85] width 83 height 18
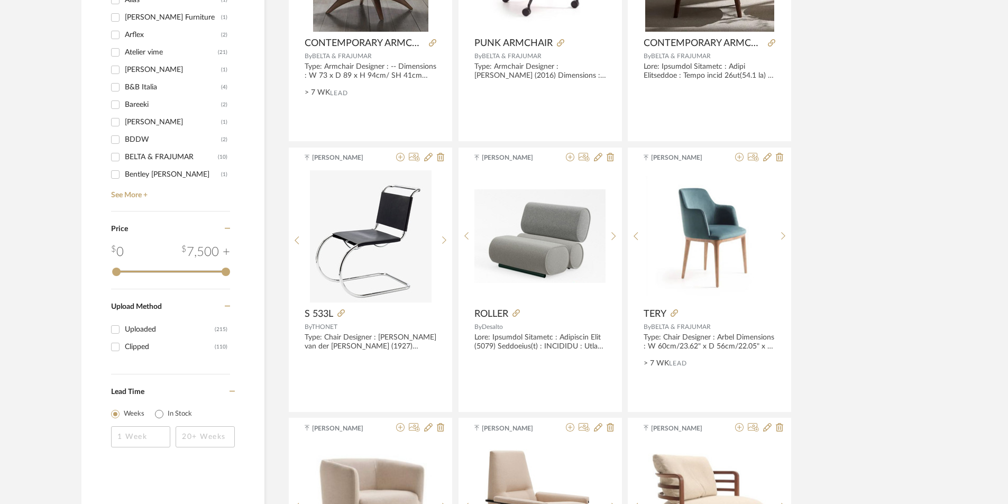
scroll to position [1614, 0]
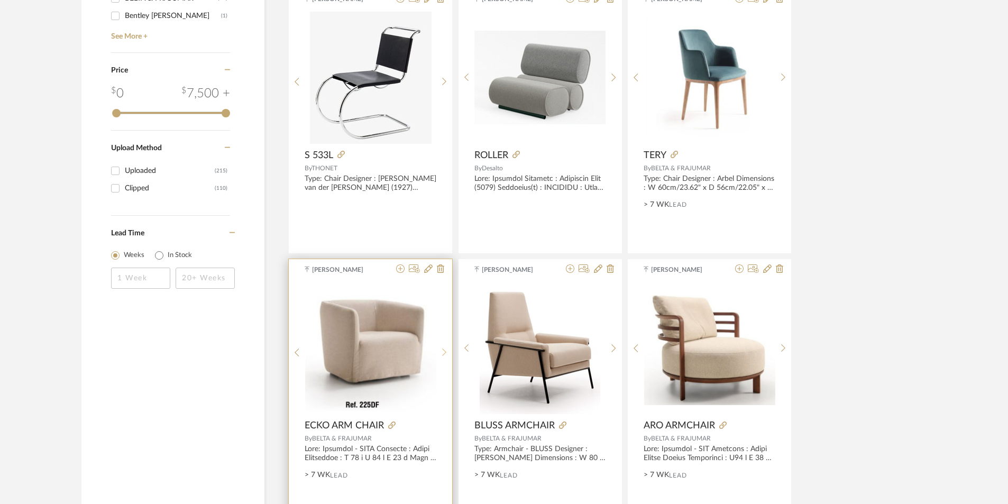
click at [442, 352] on icon at bounding box center [444, 352] width 5 height 9
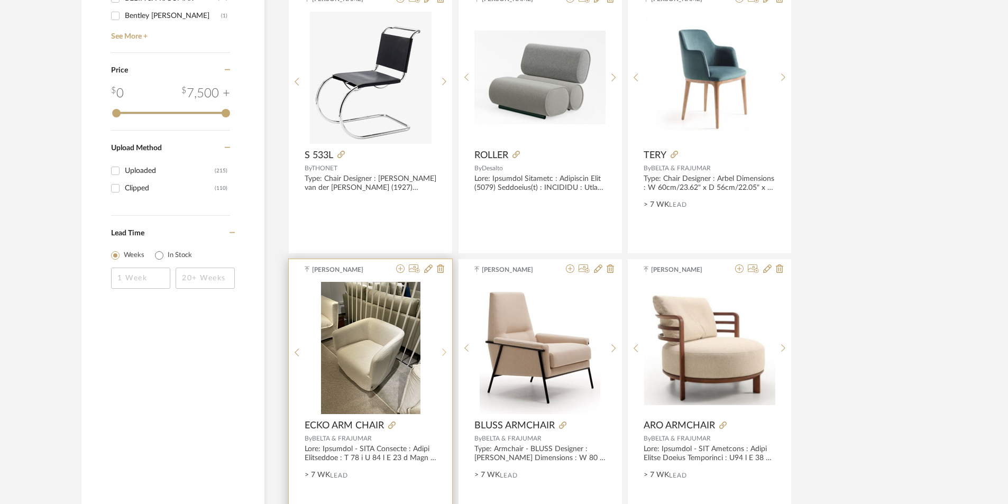
click at [442, 352] on icon at bounding box center [444, 352] width 5 height 9
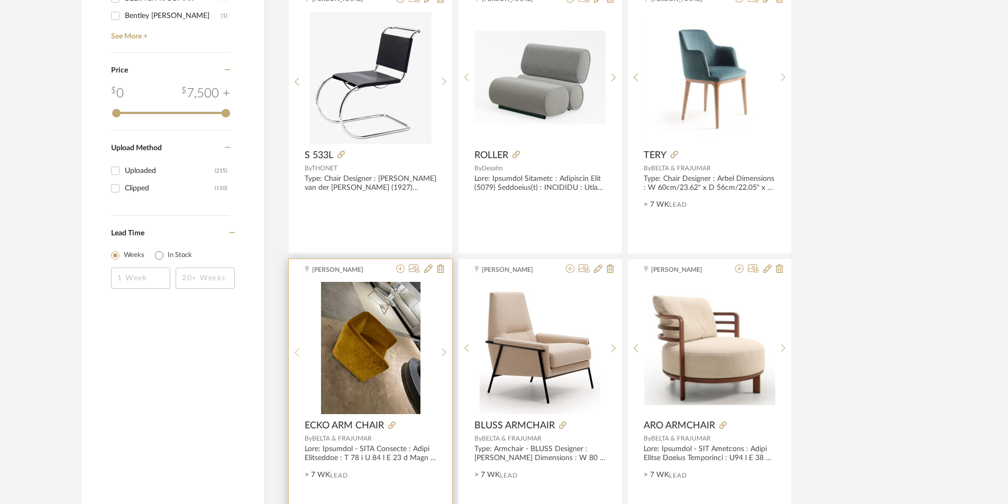
click at [297, 353] on icon at bounding box center [297, 352] width 5 height 9
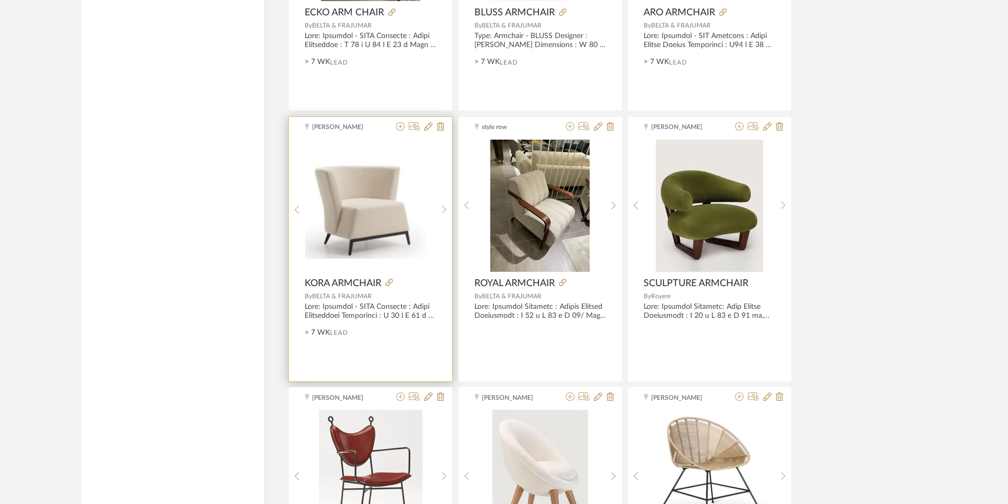
scroll to position [2037, 0]
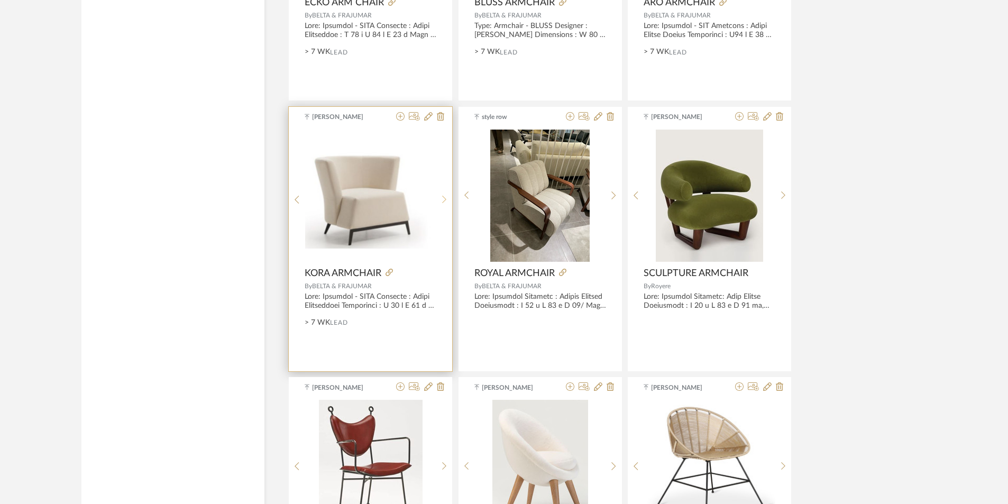
click at [442, 200] on icon at bounding box center [444, 199] width 5 height 9
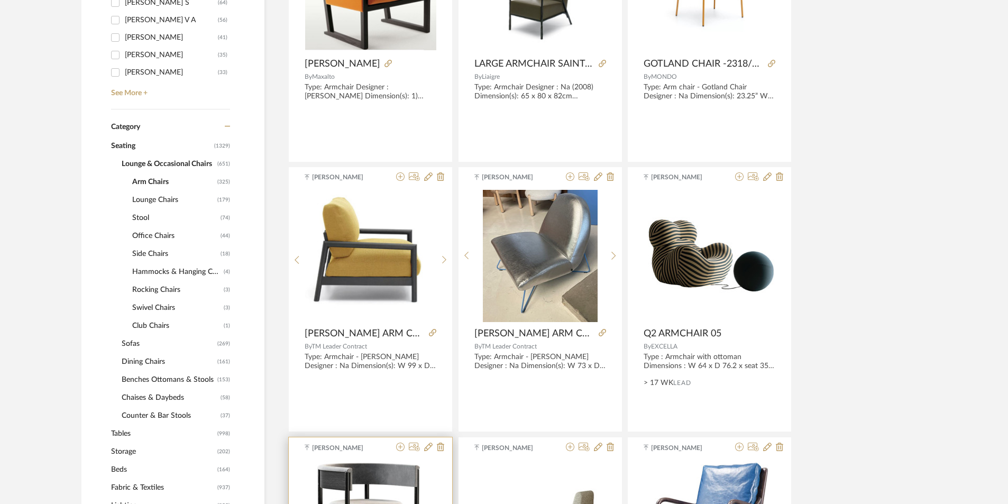
scroll to position [348, 0]
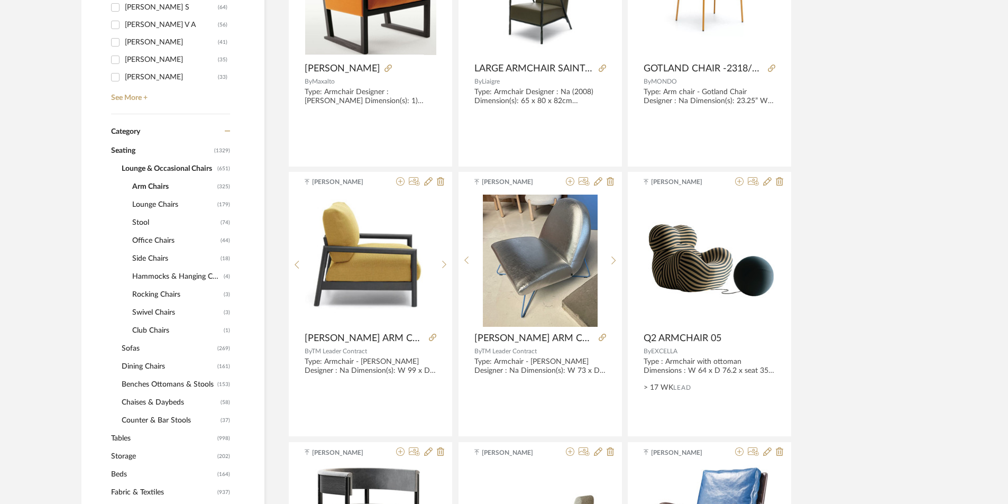
click at [160, 205] on span "Lounge Chairs" at bounding box center [173, 205] width 83 height 18
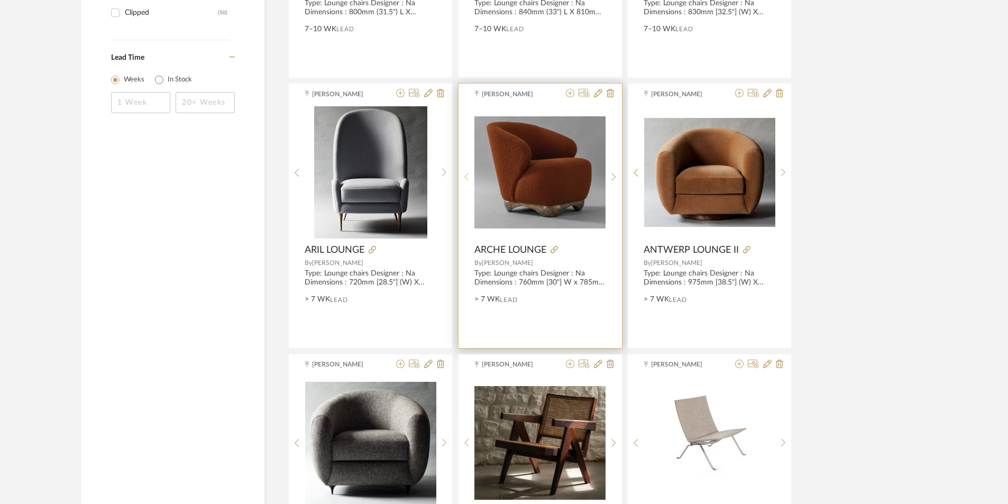
scroll to position [1794, 0]
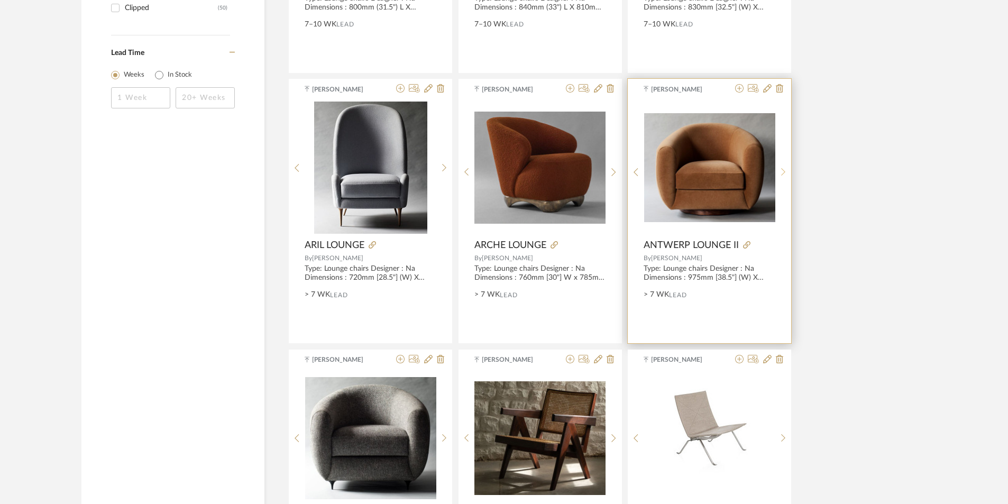
click at [782, 169] on icon at bounding box center [783, 172] width 4 height 8
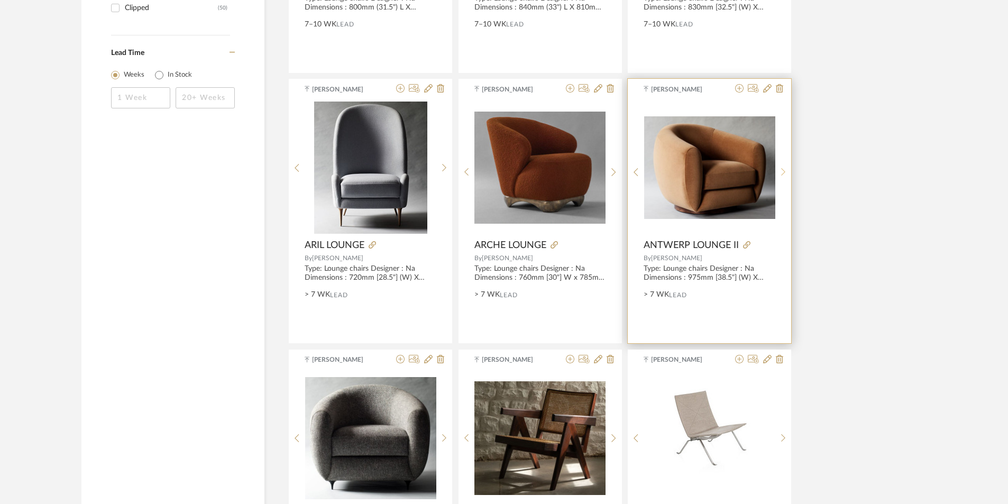
click at [782, 169] on icon at bounding box center [783, 172] width 4 height 8
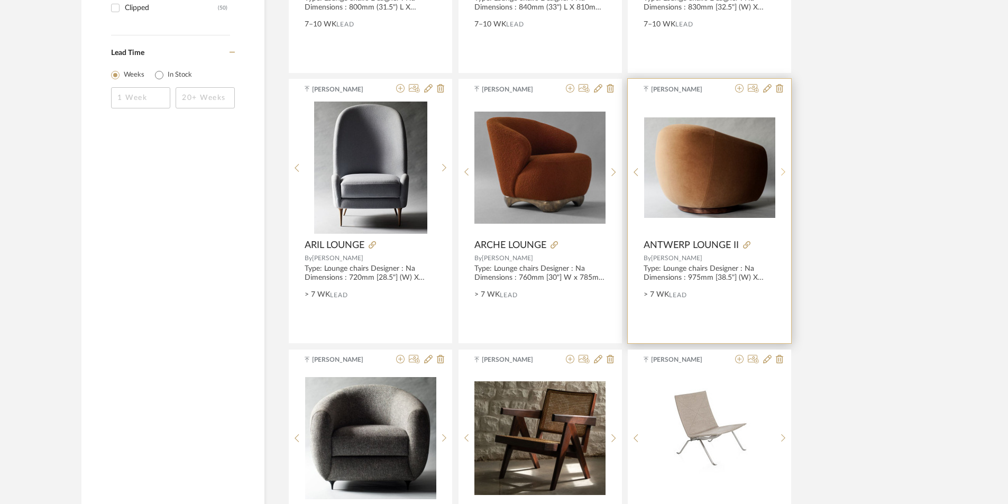
click at [782, 169] on icon at bounding box center [783, 172] width 4 height 8
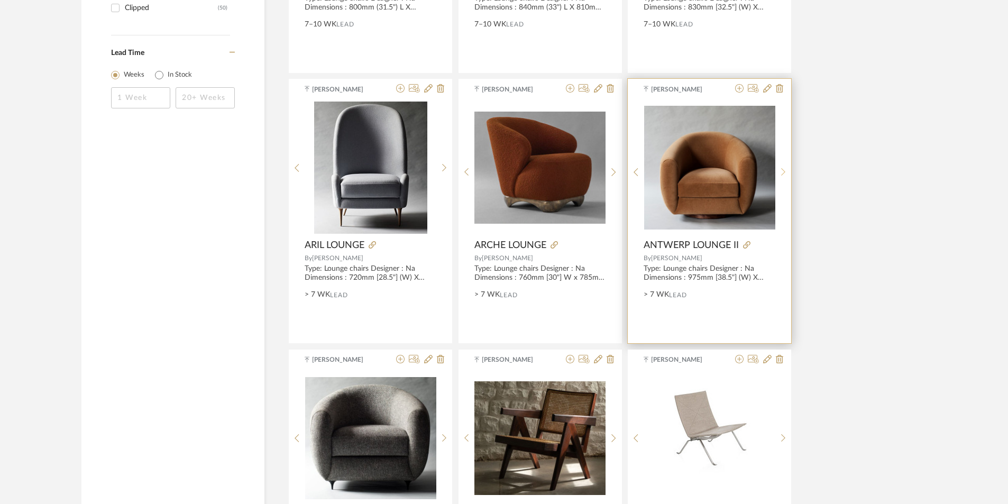
click at [783, 171] on icon at bounding box center [783, 172] width 5 height 9
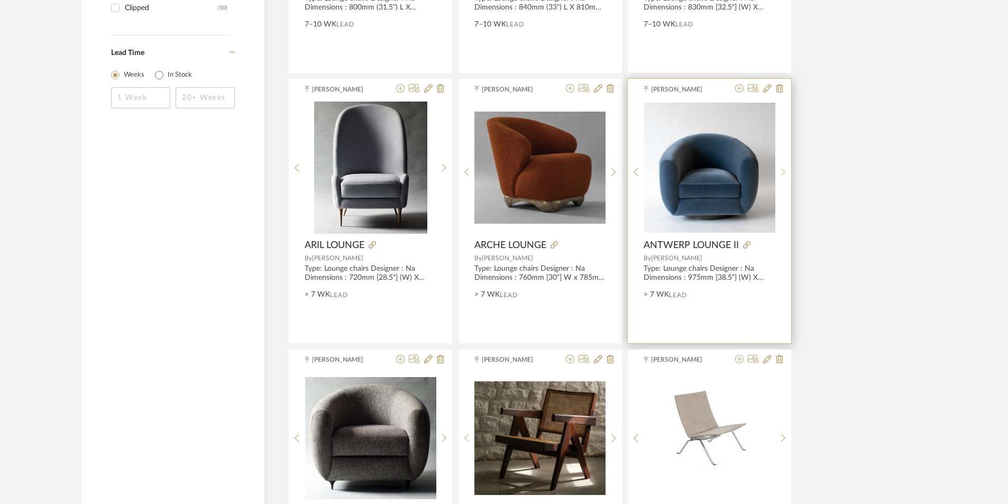
click at [783, 171] on icon at bounding box center [783, 172] width 5 height 9
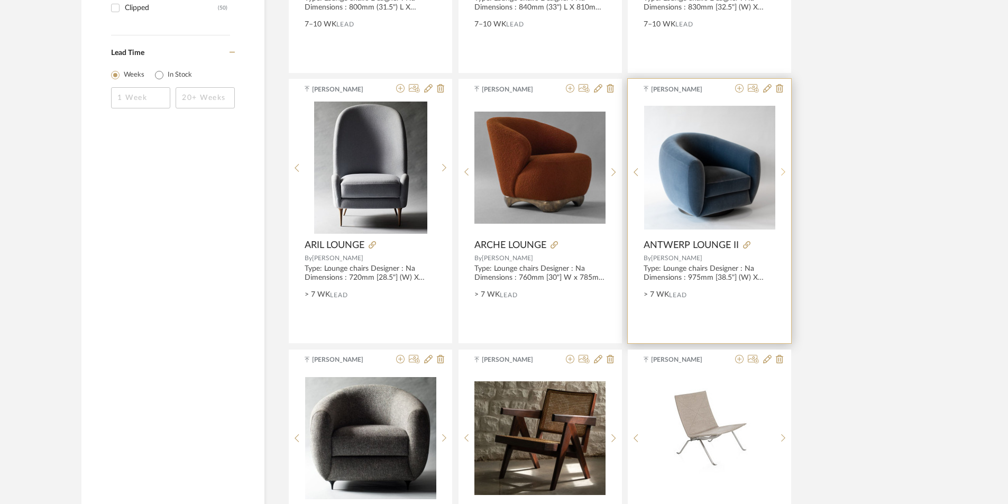
click at [783, 171] on icon at bounding box center [783, 172] width 5 height 9
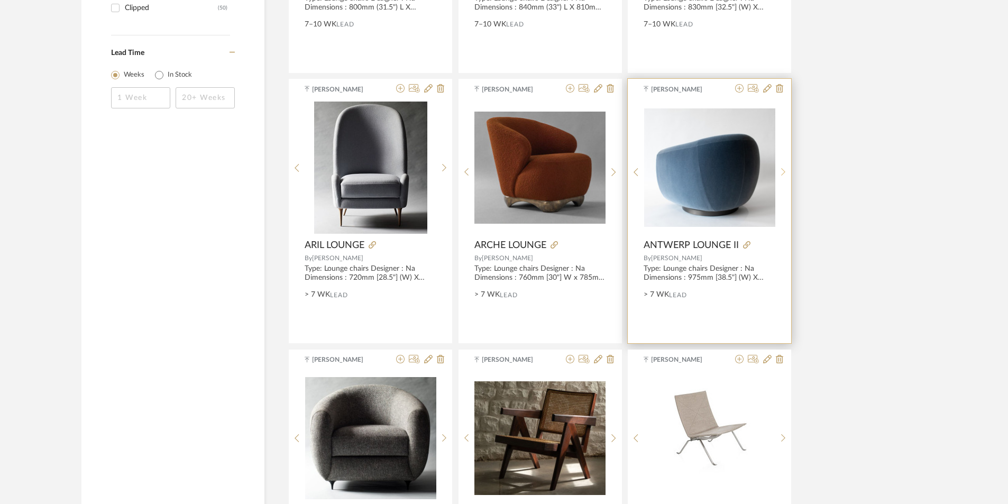
click at [783, 171] on icon at bounding box center [783, 172] width 5 height 9
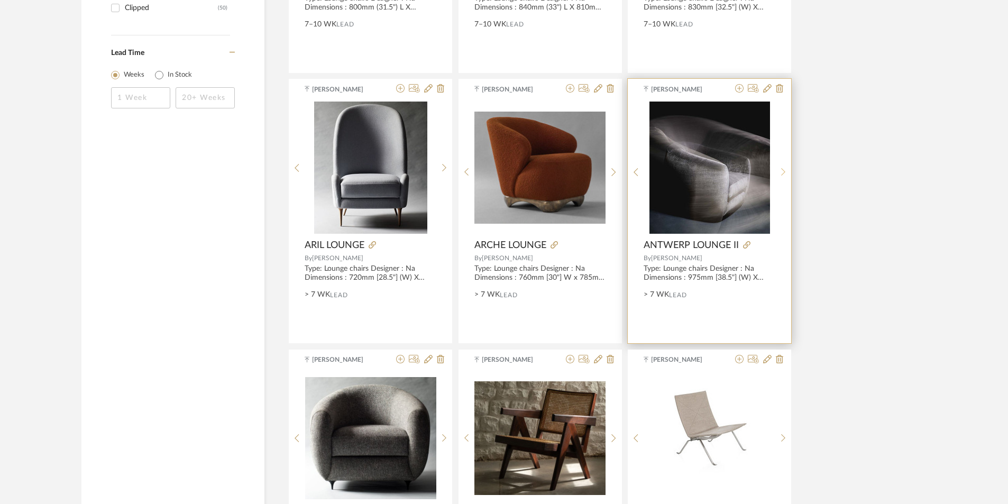
click at [783, 171] on icon at bounding box center [783, 172] width 5 height 9
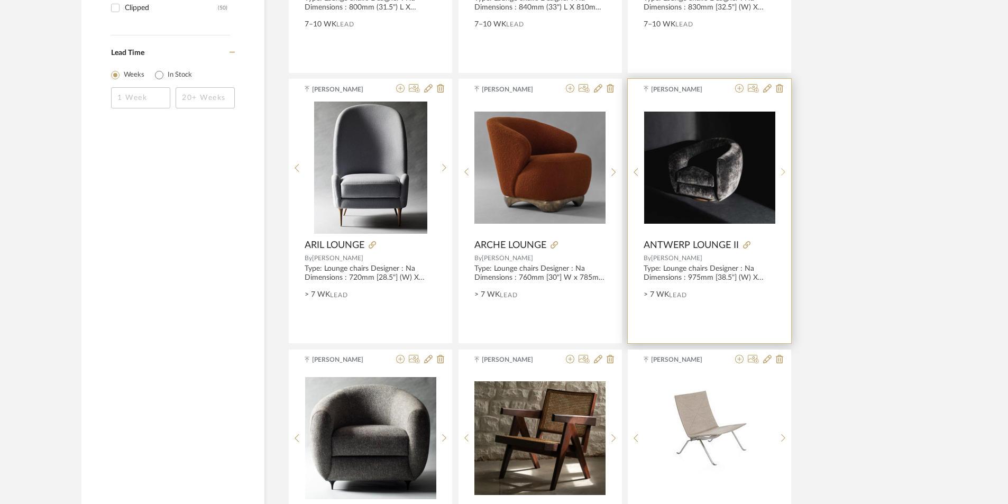
click at [783, 171] on icon at bounding box center [783, 172] width 5 height 9
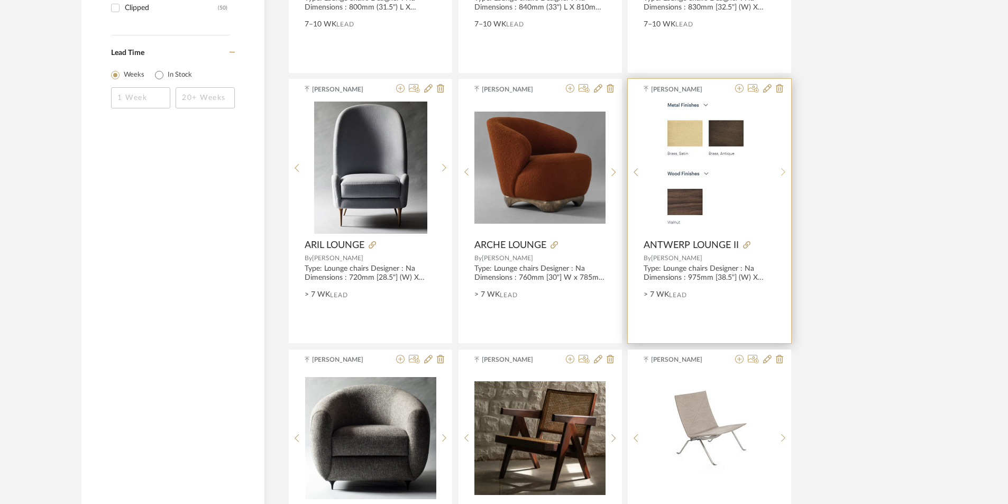
click at [783, 174] on icon at bounding box center [783, 172] width 4 height 8
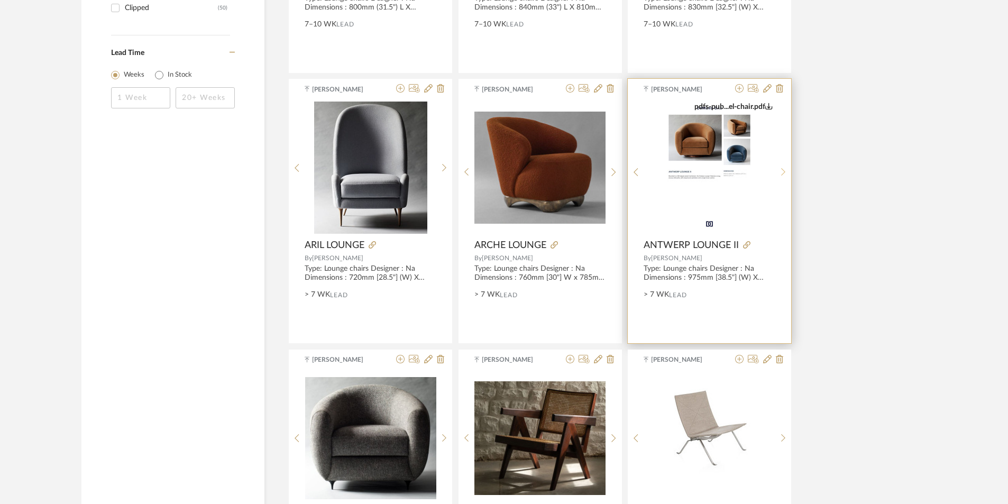
click at [783, 174] on icon at bounding box center [783, 172] width 4 height 8
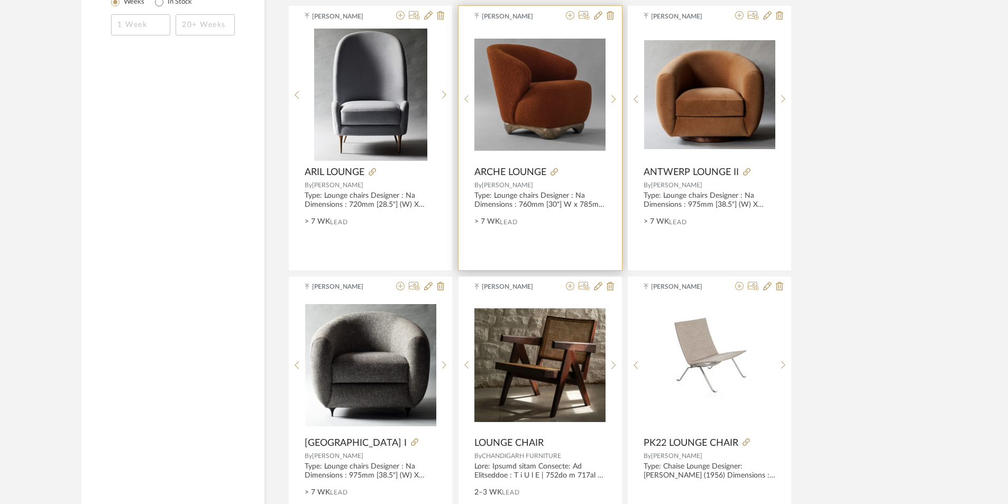
scroll to position [1900, 0]
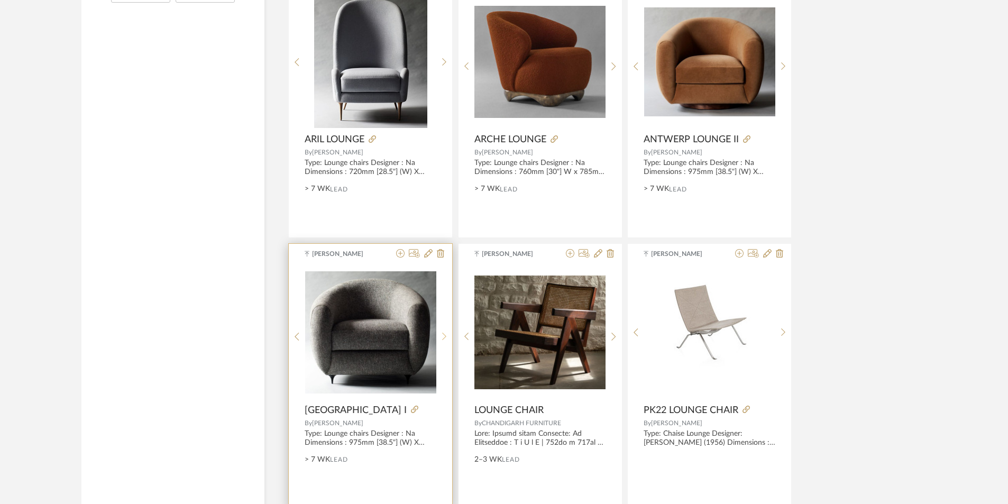
click at [444, 331] on div at bounding box center [444, 337] width 16 height 141
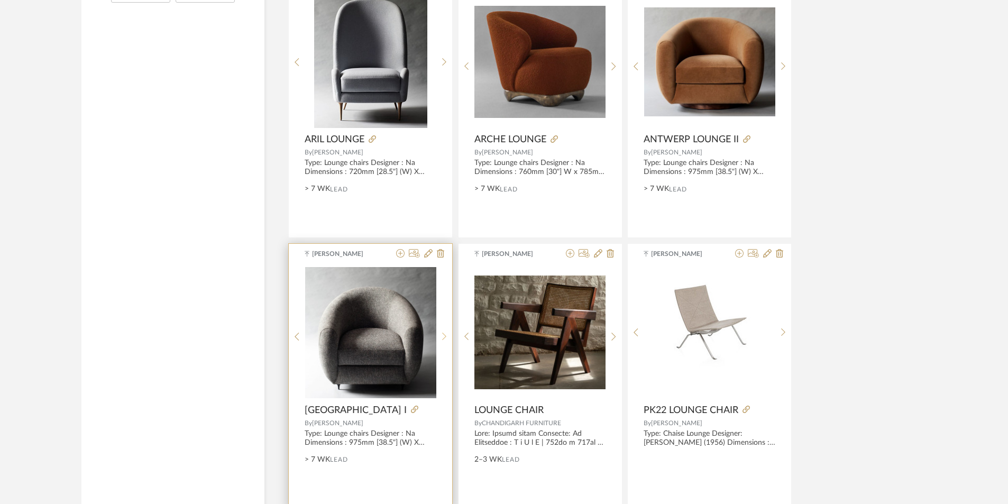
click at [446, 334] on icon at bounding box center [444, 336] width 5 height 9
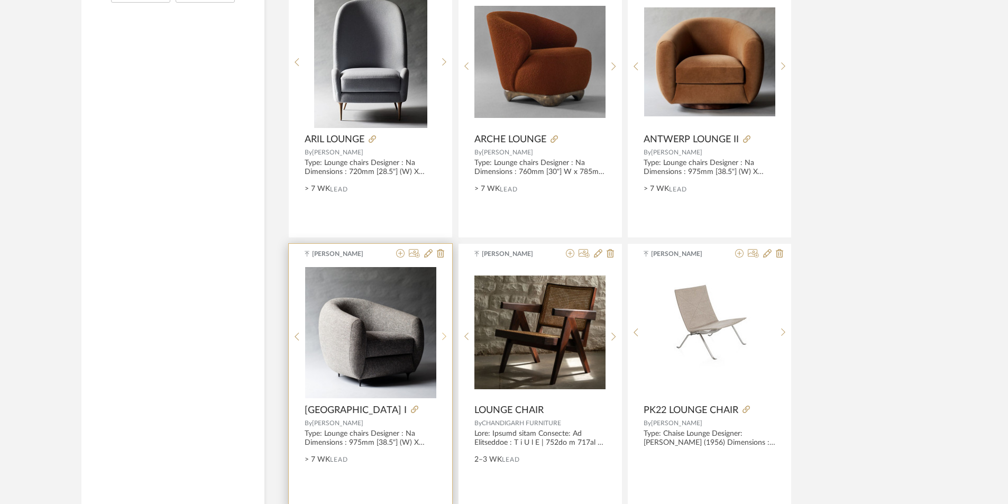
click at [443, 333] on icon at bounding box center [444, 336] width 5 height 9
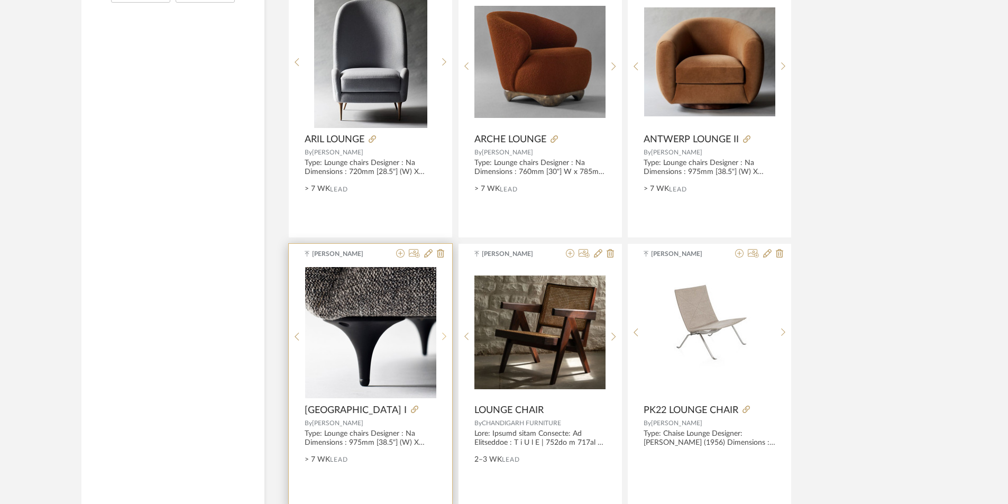
click at [445, 339] on icon at bounding box center [444, 336] width 5 height 9
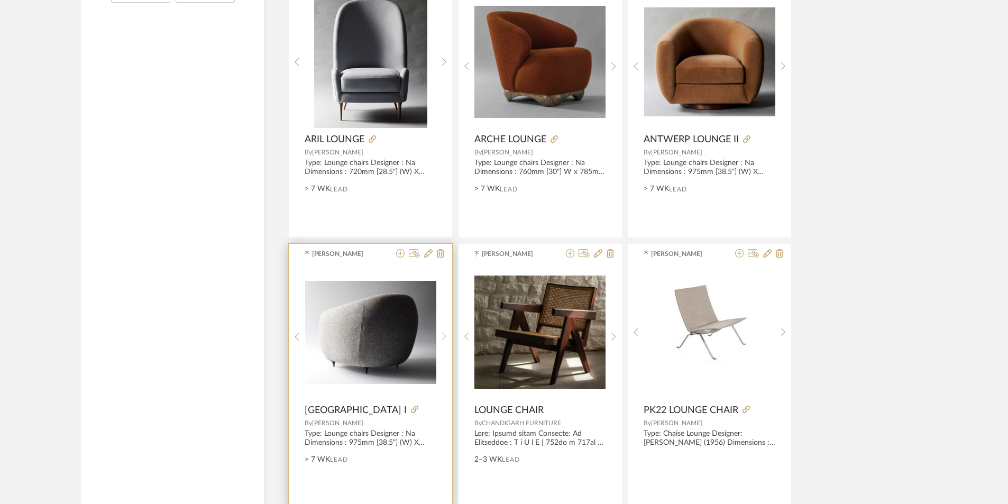
click at [445, 339] on icon at bounding box center [444, 336] width 5 height 9
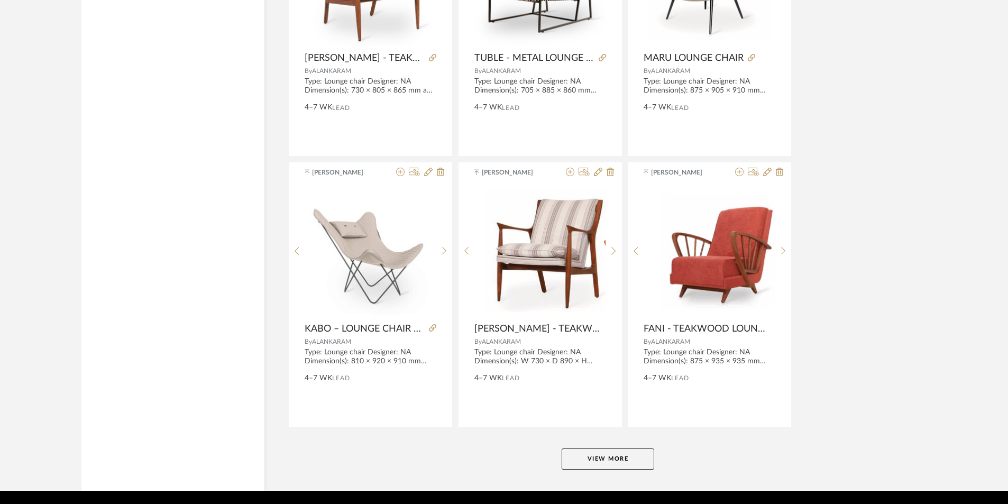
scroll to position [3099, 0]
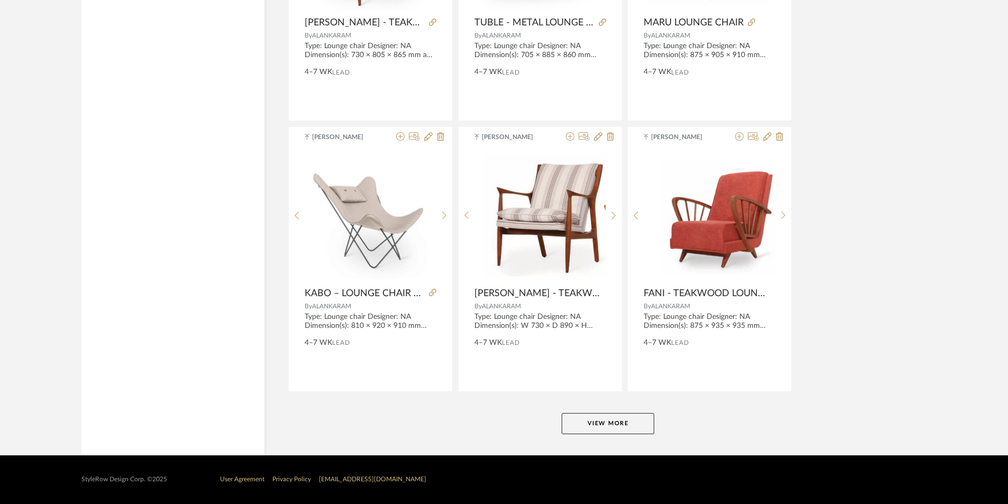
click at [602, 422] on button "View More" at bounding box center [608, 423] width 93 height 21
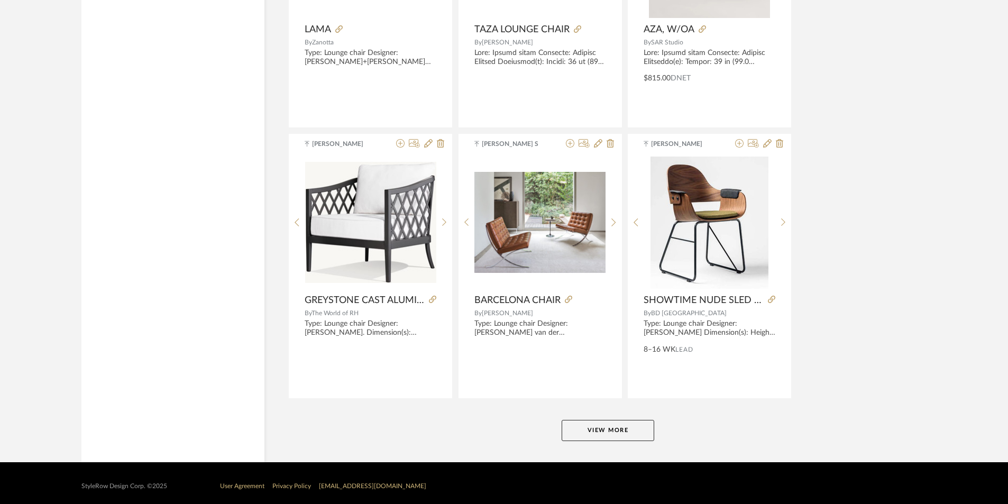
scroll to position [6346, 0]
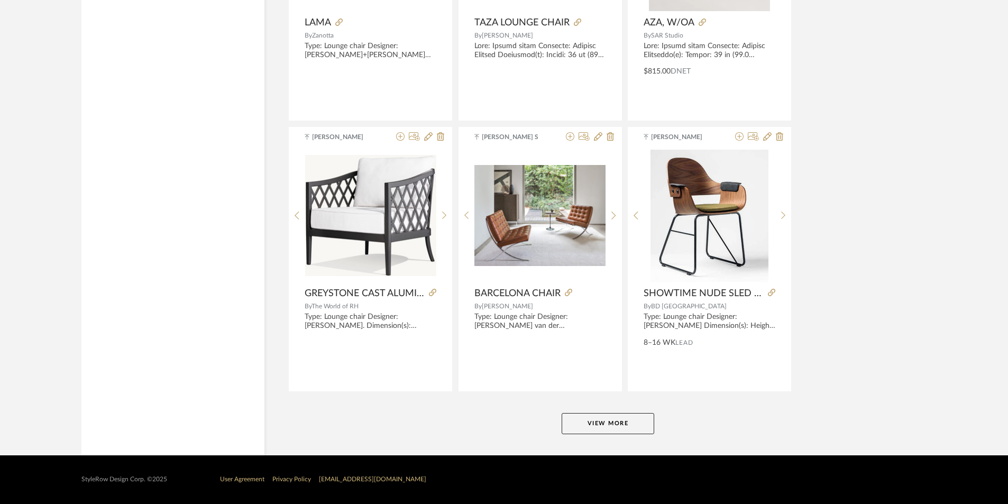
click at [623, 427] on button "View More" at bounding box center [608, 423] width 93 height 21
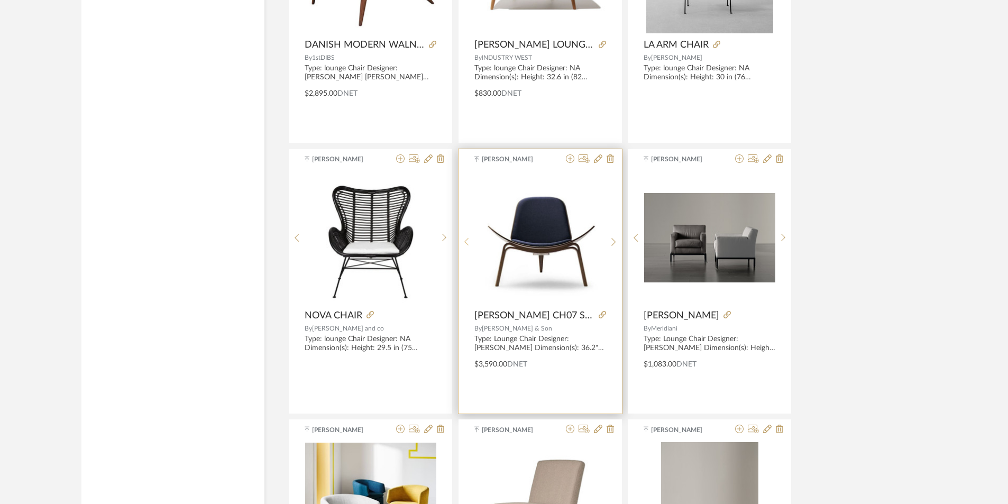
scroll to position [6875, 0]
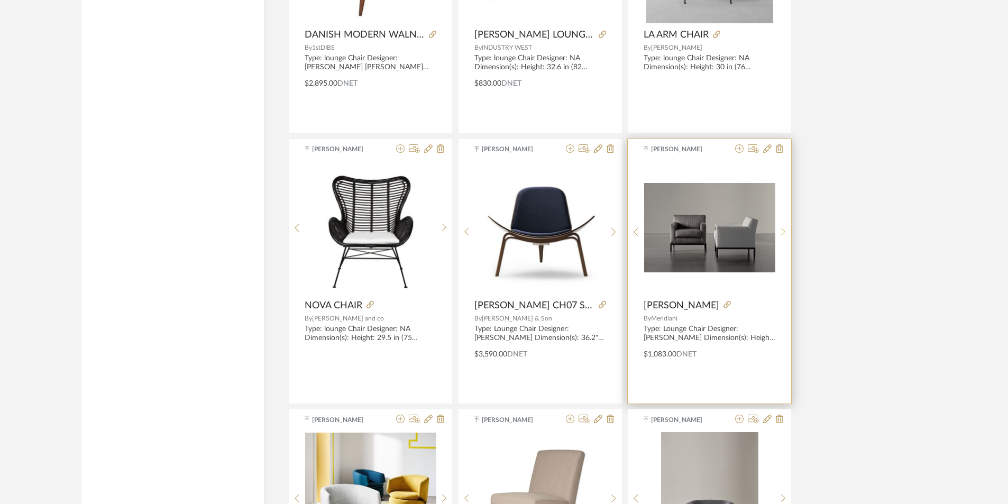
click at [782, 230] on icon at bounding box center [783, 231] width 5 height 9
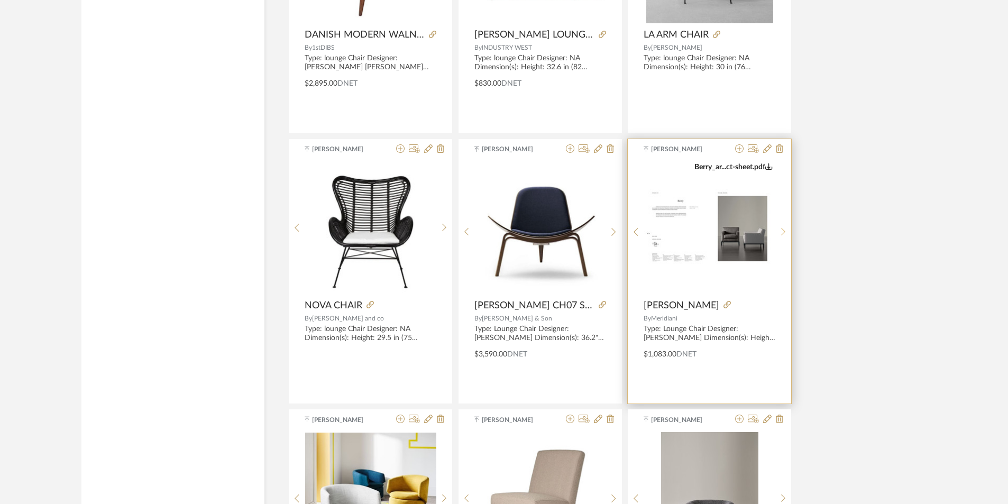
click at [782, 232] on icon at bounding box center [783, 231] width 5 height 9
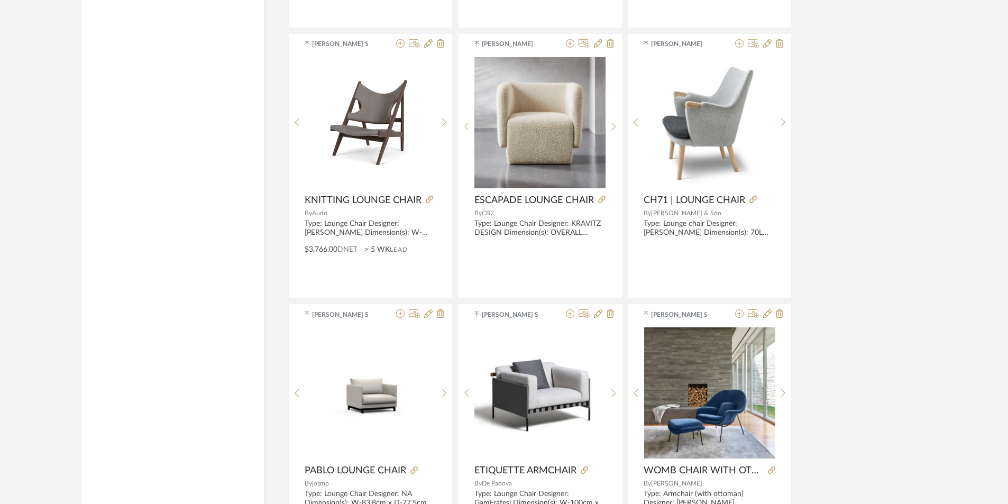
scroll to position [8145, 0]
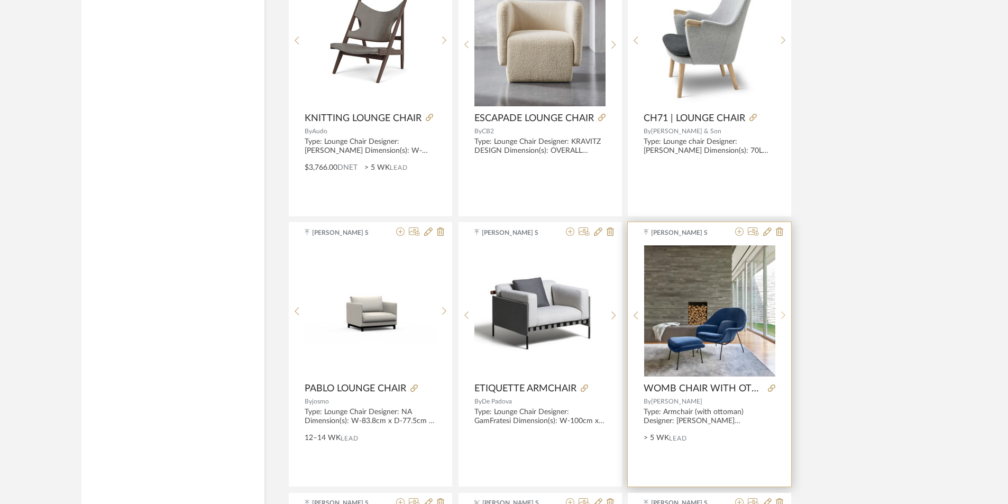
click at [785, 312] on icon at bounding box center [783, 315] width 5 height 9
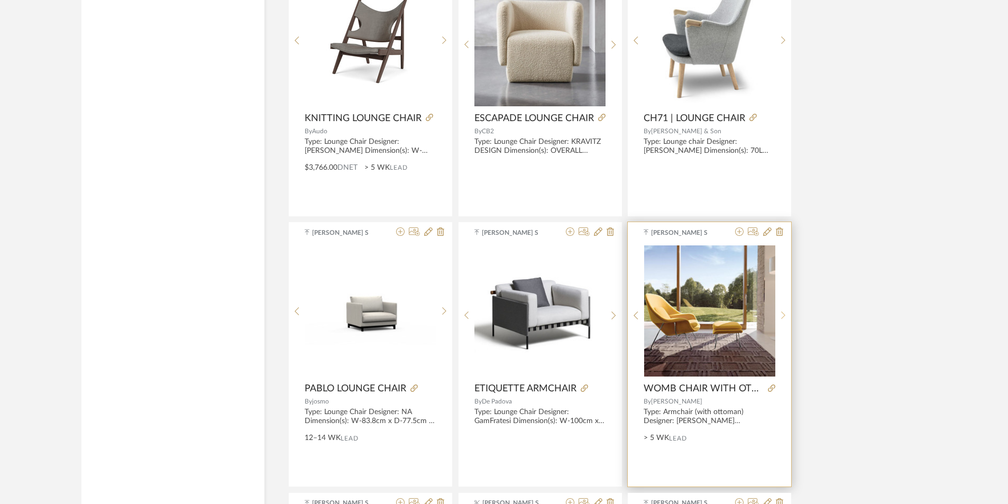
click at [784, 311] on icon at bounding box center [783, 315] width 5 height 9
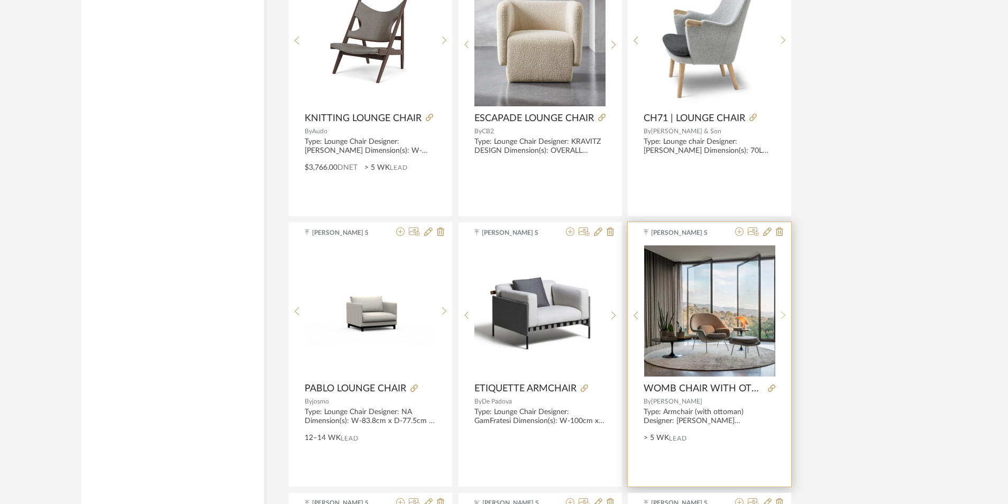
click at [782, 315] on icon at bounding box center [783, 315] width 5 height 9
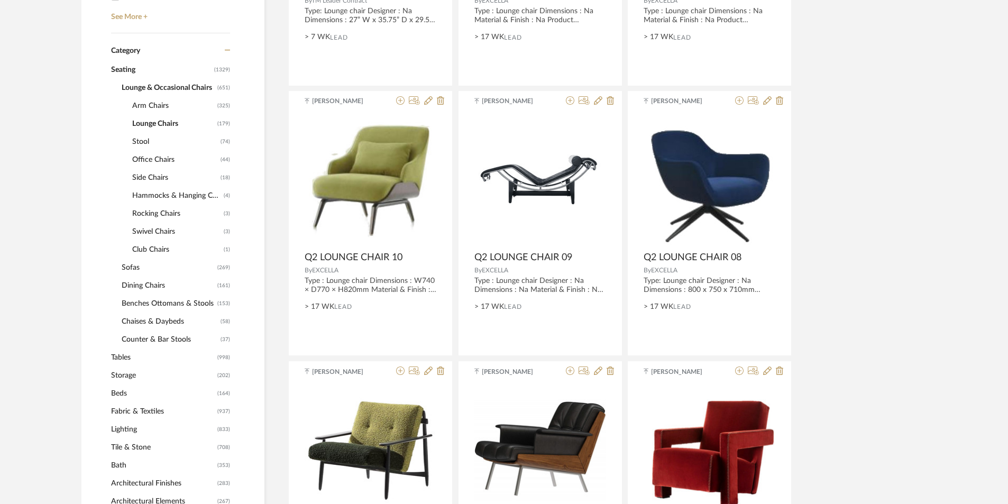
scroll to position [403, 0]
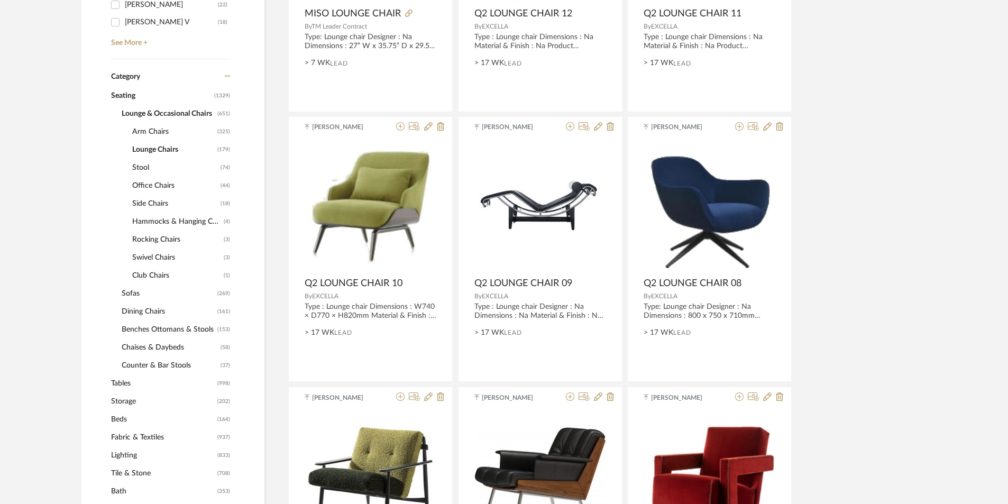
click at [161, 255] on span "Swivel Chairs" at bounding box center [176, 258] width 89 height 18
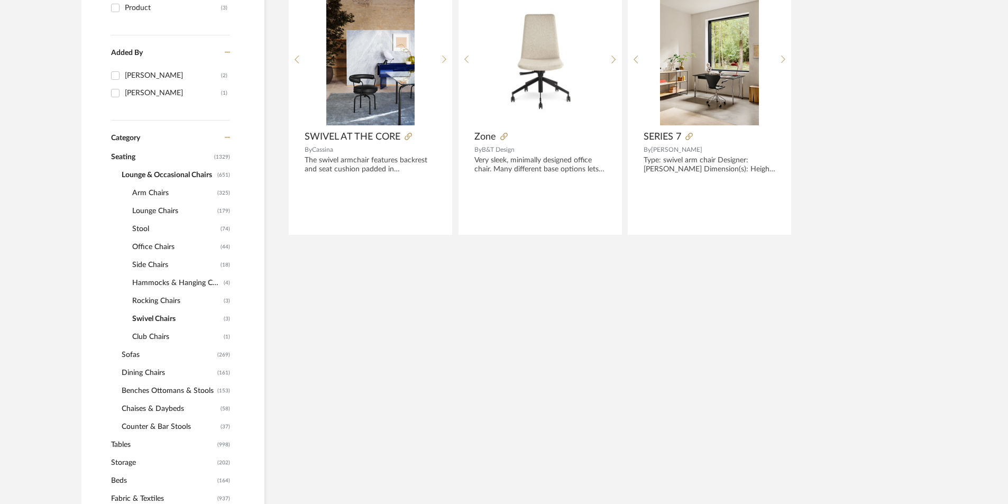
scroll to position [244, 0]
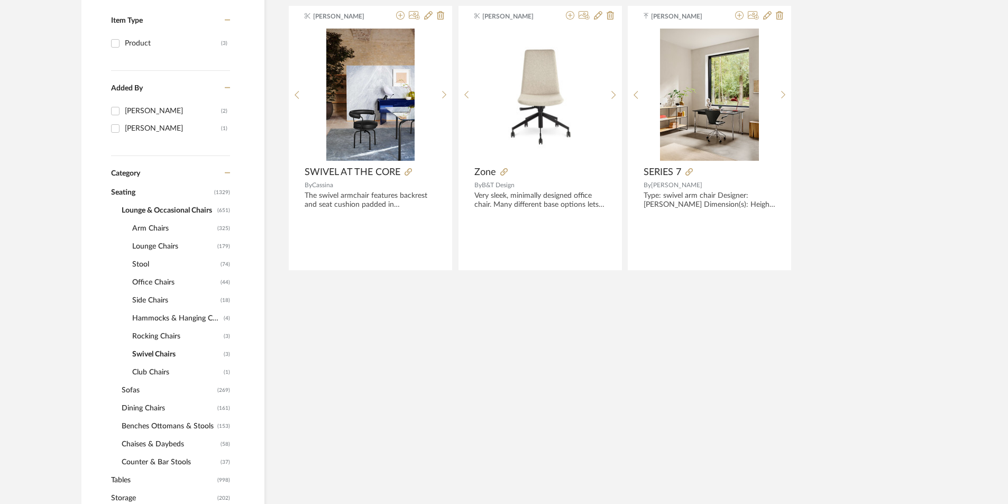
click at [173, 372] on span "Club Chairs" at bounding box center [176, 372] width 89 height 18
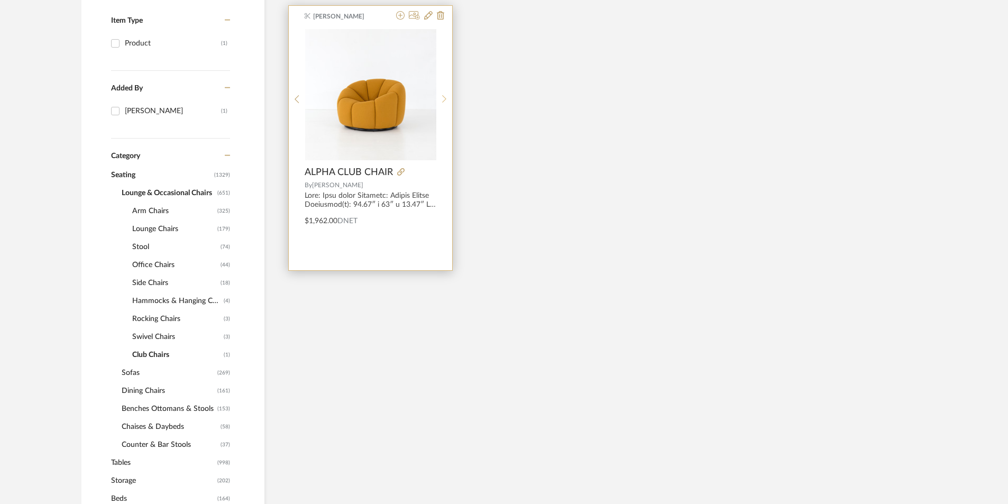
click at [446, 90] on div at bounding box center [444, 99] width 16 height 141
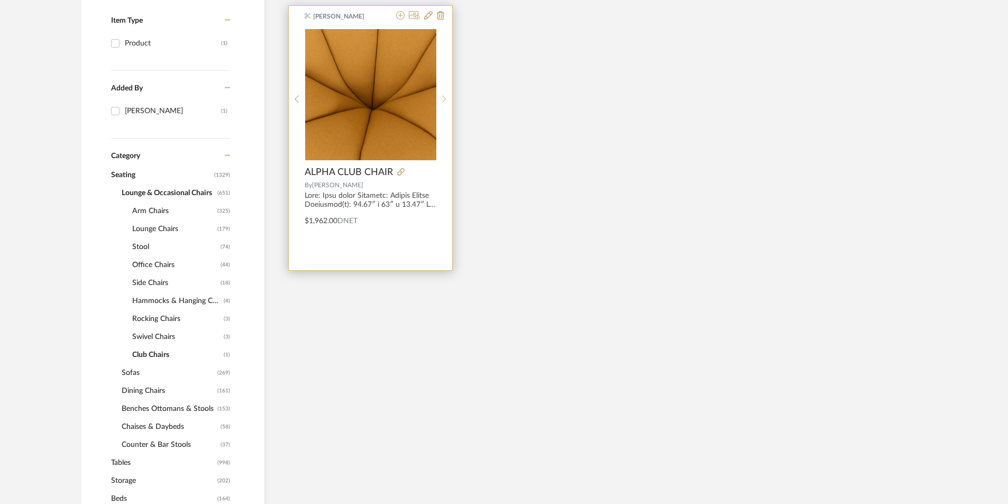
click at [445, 94] on div at bounding box center [444, 99] width 16 height 141
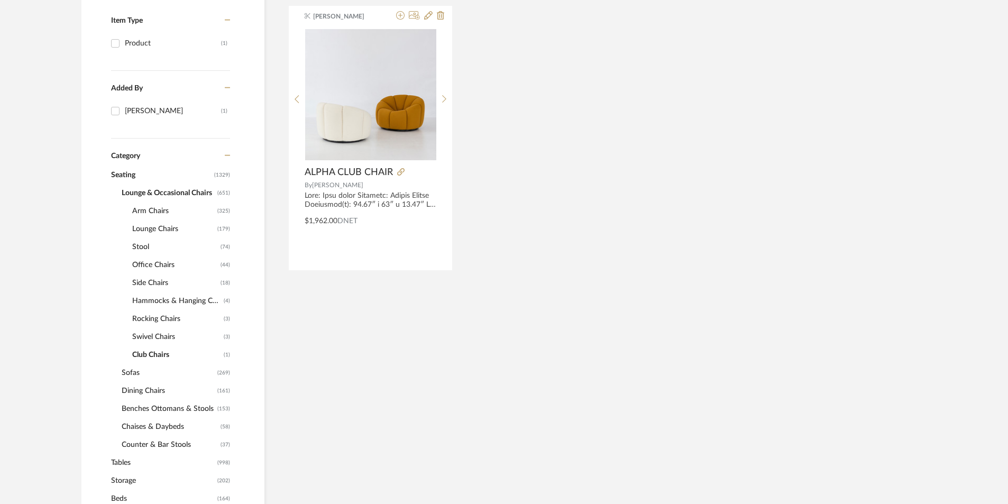
click at [180, 320] on span "Rocking Chairs" at bounding box center [176, 319] width 89 height 18
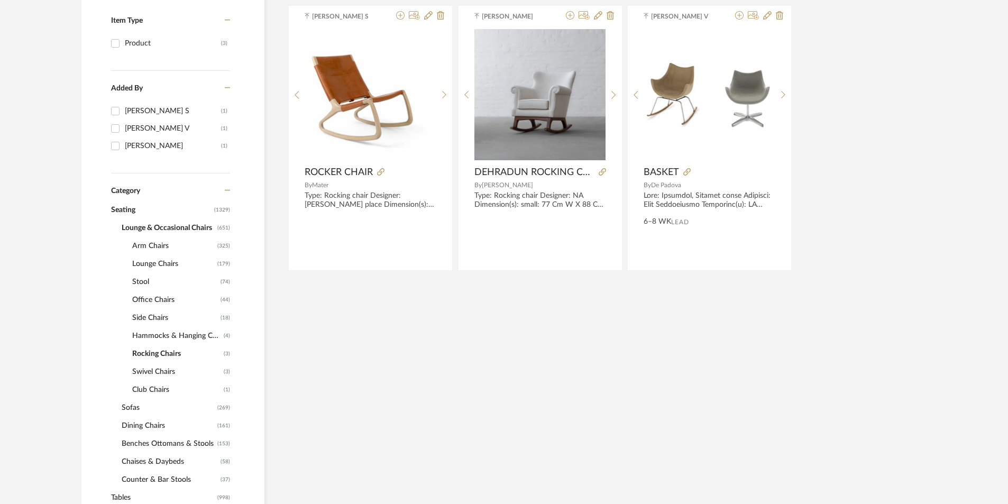
click at [154, 332] on span "Hammocks & Hanging Chairs" at bounding box center [176, 336] width 89 height 18
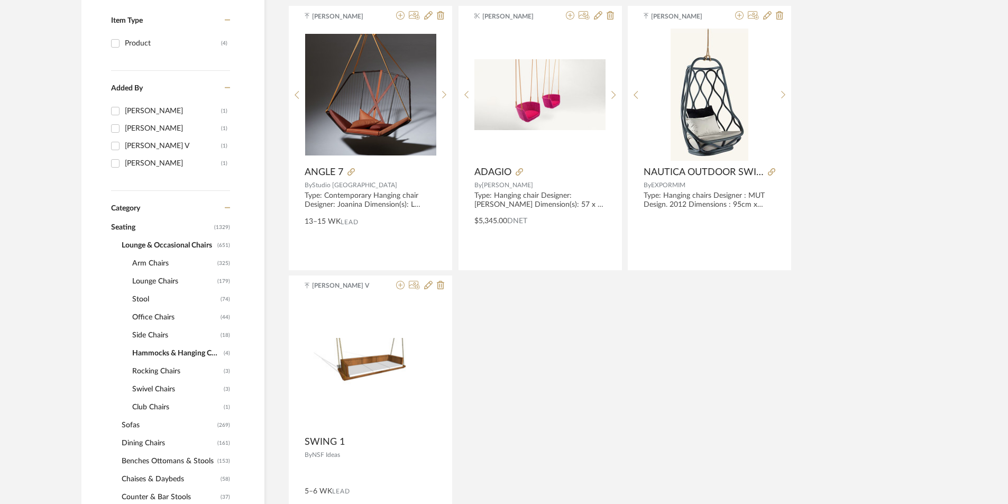
click at [149, 332] on span "Side Chairs" at bounding box center [175, 335] width 86 height 18
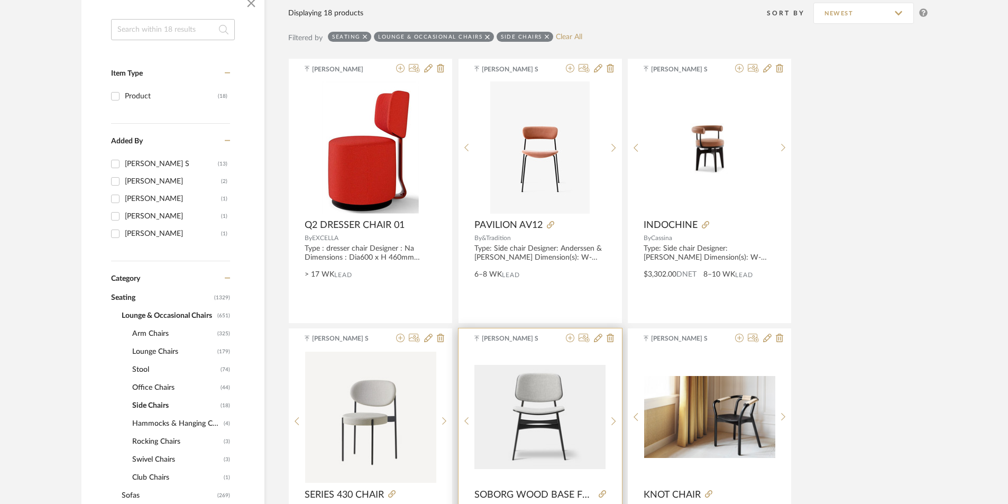
scroll to position [244, 0]
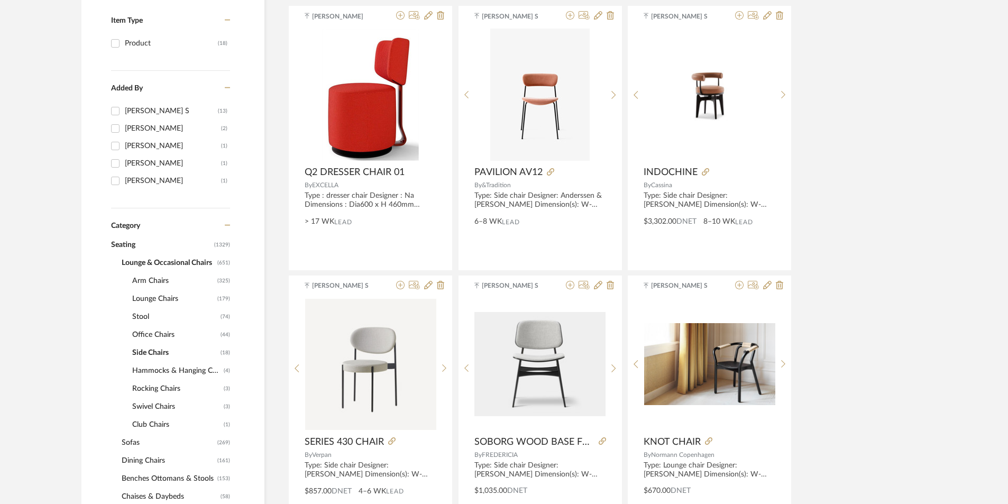
click at [152, 329] on span "Office Chairs" at bounding box center [175, 335] width 86 height 18
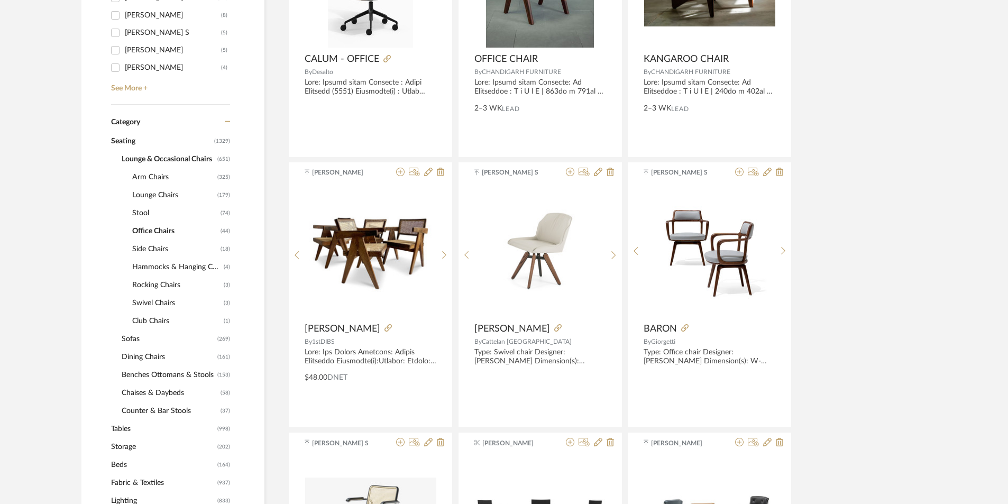
scroll to position [297, 0]
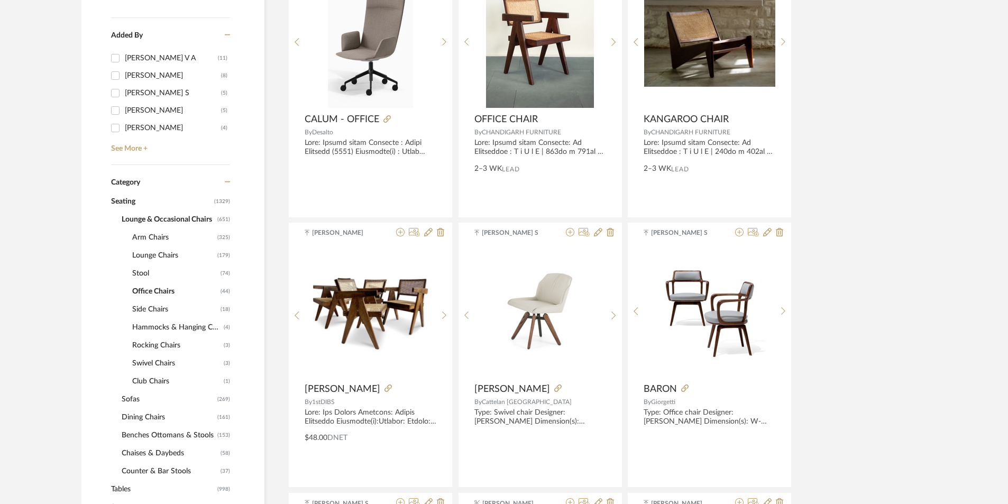
click at [150, 269] on span "Stool" at bounding box center [175, 274] width 86 height 18
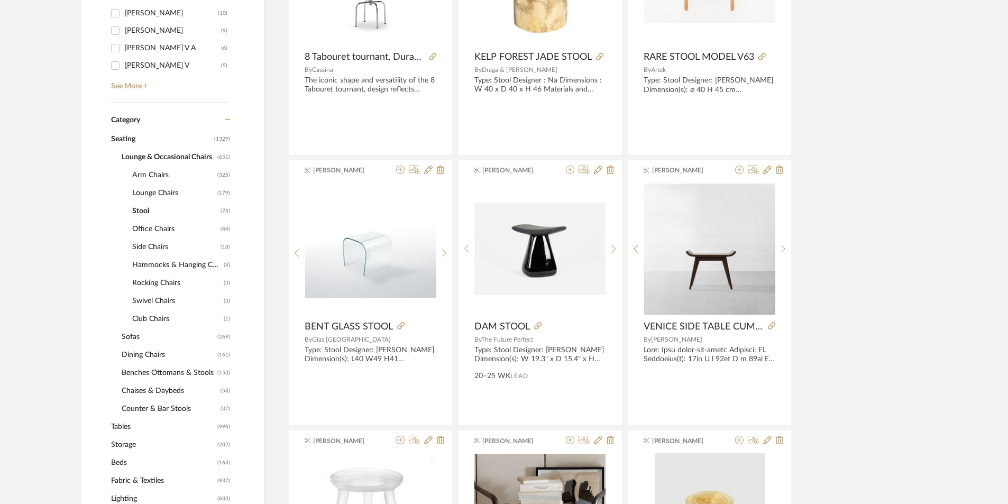
scroll to position [350, 0]
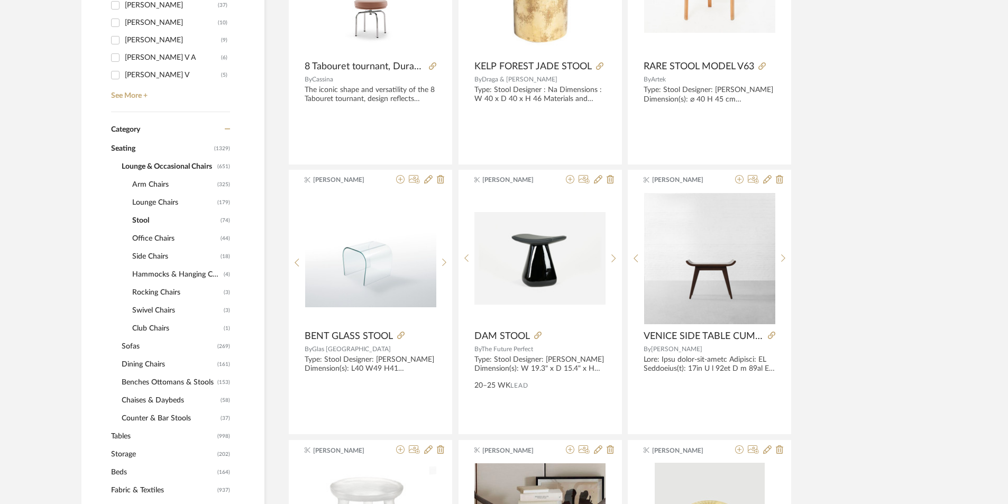
click at [160, 203] on span "Lounge Chairs" at bounding box center [173, 203] width 83 height 18
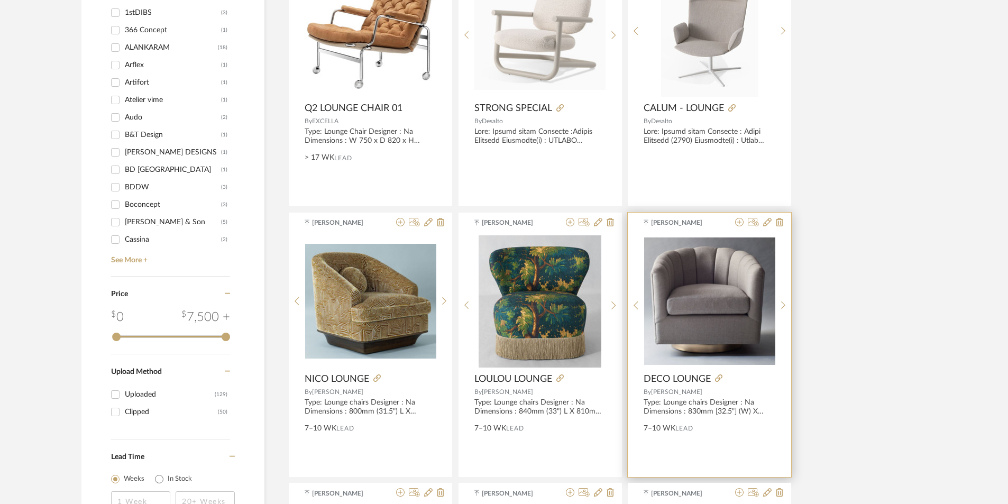
scroll to position [1391, 0]
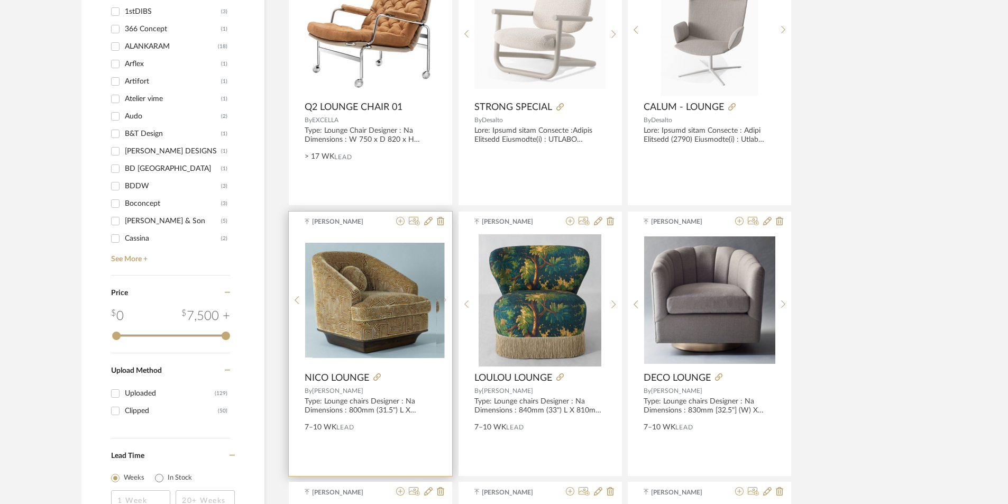
click at [442, 300] on icon at bounding box center [444, 300] width 5 height 9
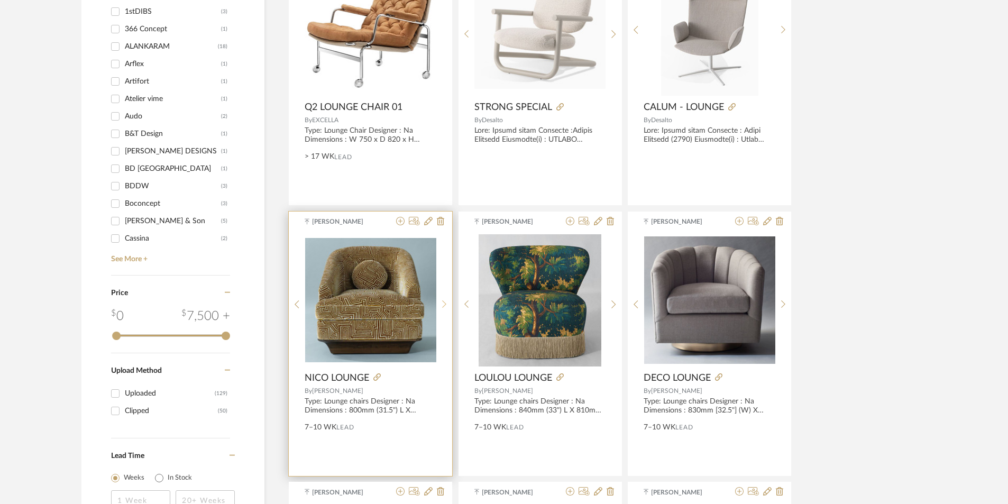
click at [442, 300] on icon at bounding box center [444, 304] width 5 height 9
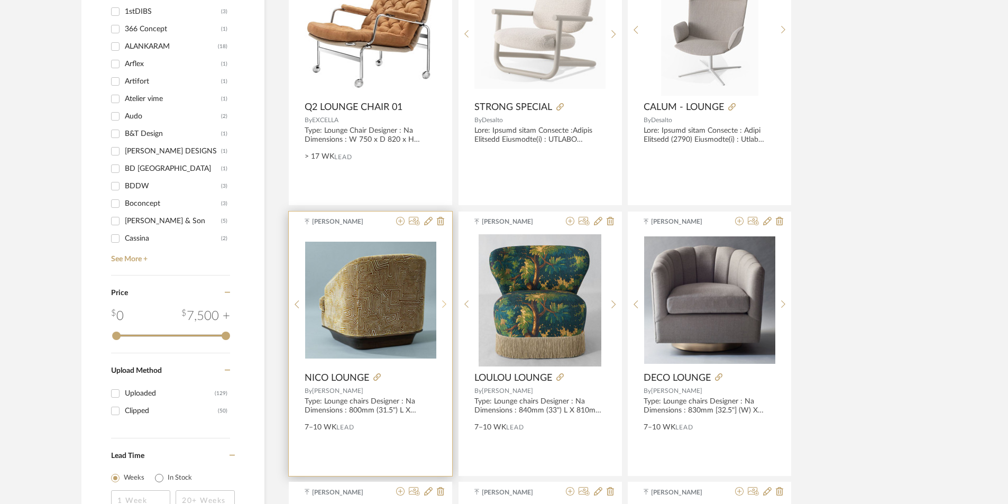
click at [442, 300] on icon at bounding box center [444, 304] width 5 height 9
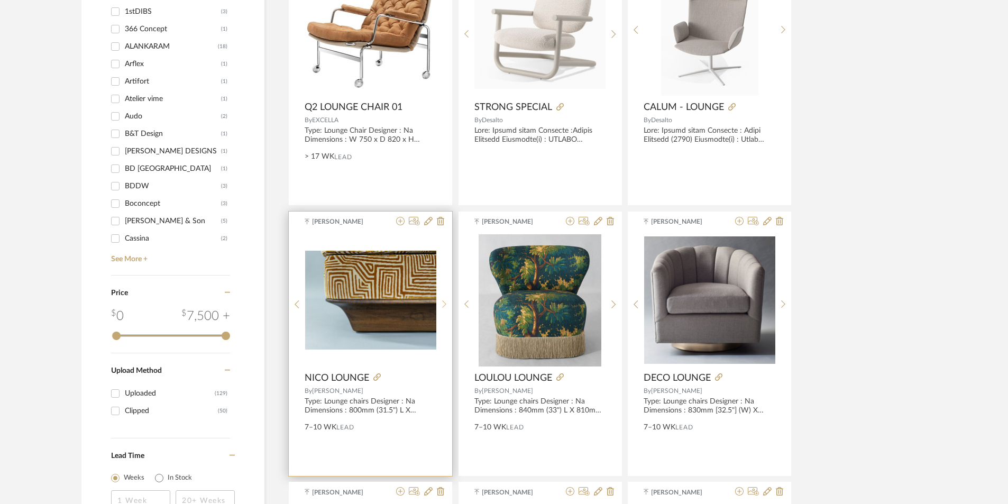
click at [442, 300] on icon at bounding box center [444, 304] width 5 height 9
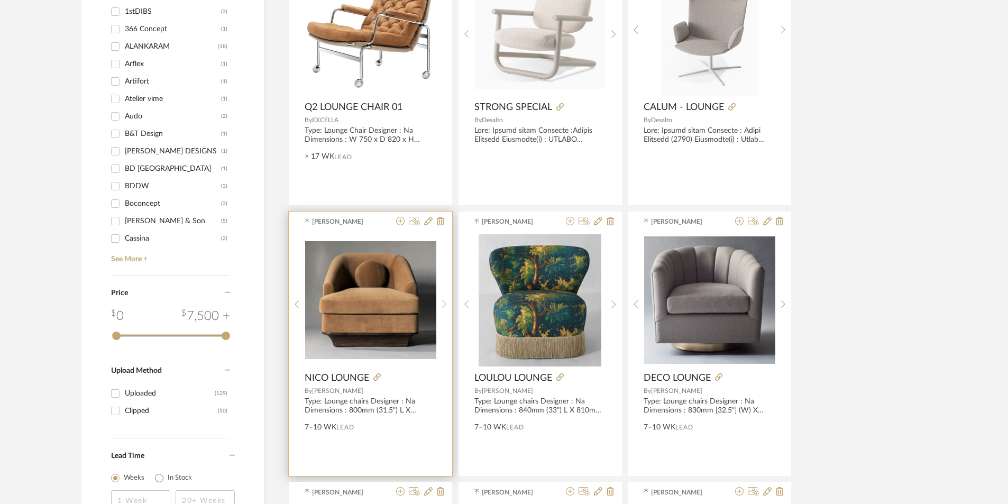
click at [442, 300] on icon at bounding box center [444, 304] width 5 height 9
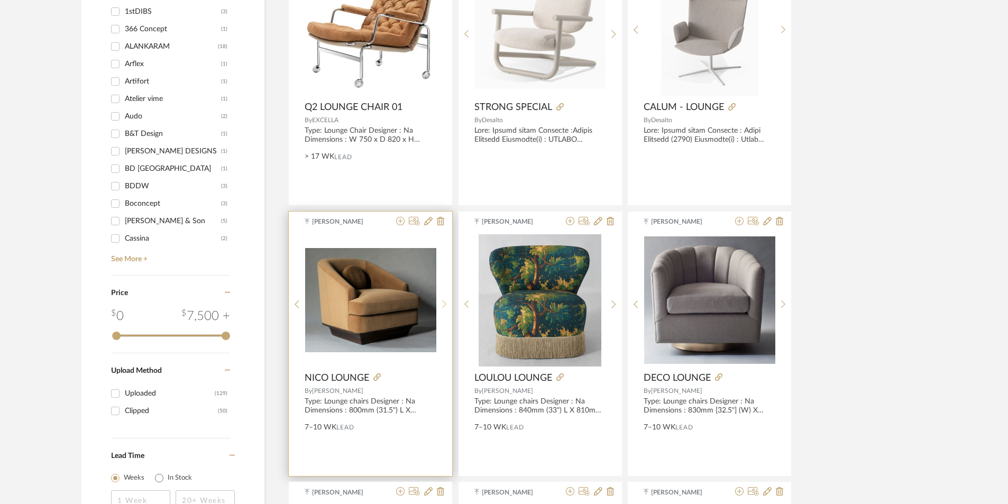
click at [442, 300] on icon at bounding box center [444, 304] width 5 height 9
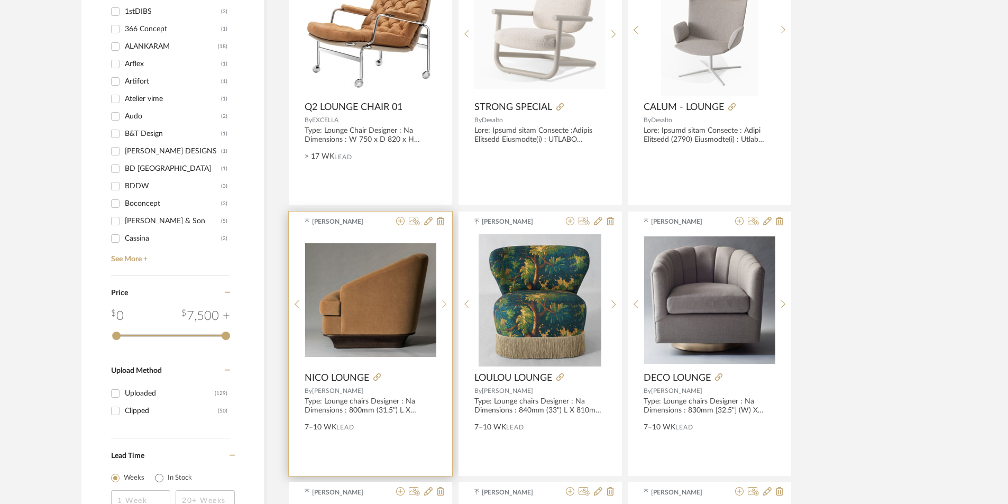
click at [442, 300] on icon at bounding box center [444, 304] width 5 height 9
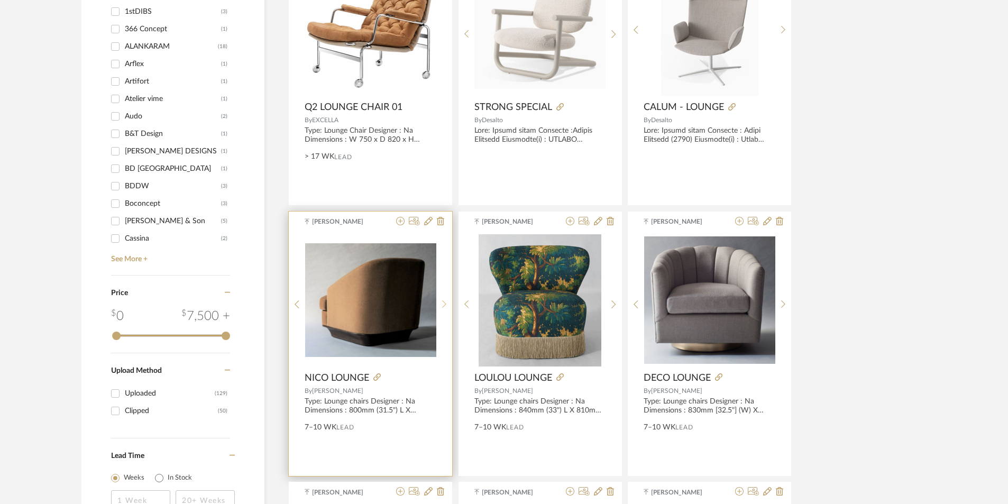
click at [442, 300] on icon at bounding box center [444, 304] width 5 height 9
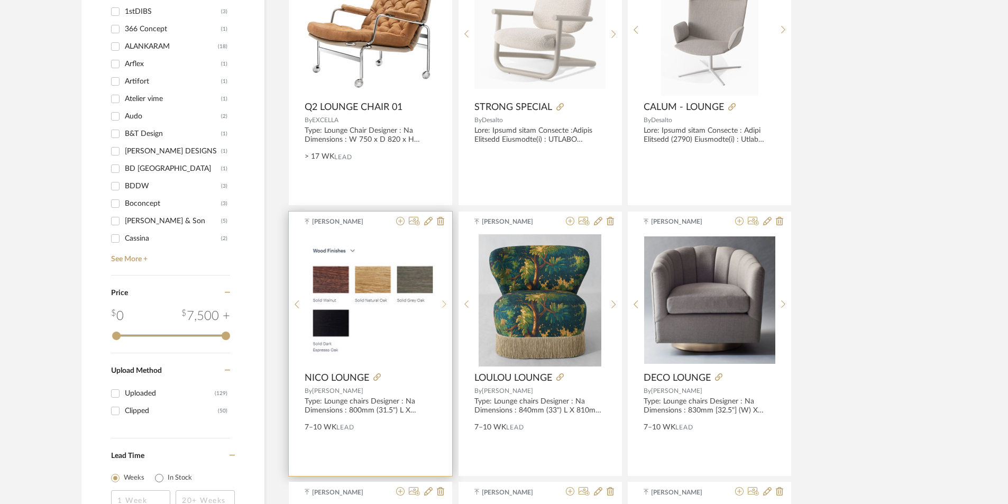
click at [442, 300] on icon at bounding box center [444, 304] width 5 height 9
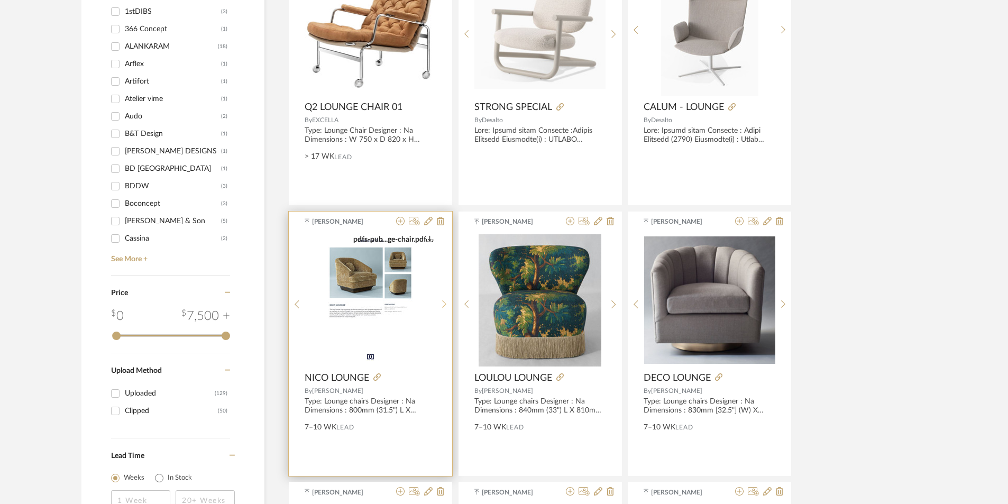
click at [442, 300] on icon at bounding box center [444, 304] width 5 height 9
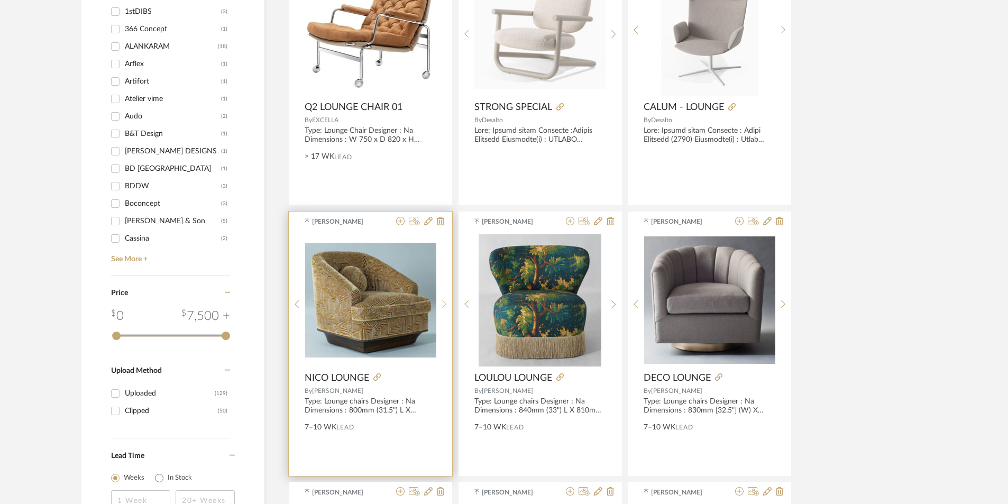
click at [442, 300] on icon at bounding box center [444, 304] width 5 height 9
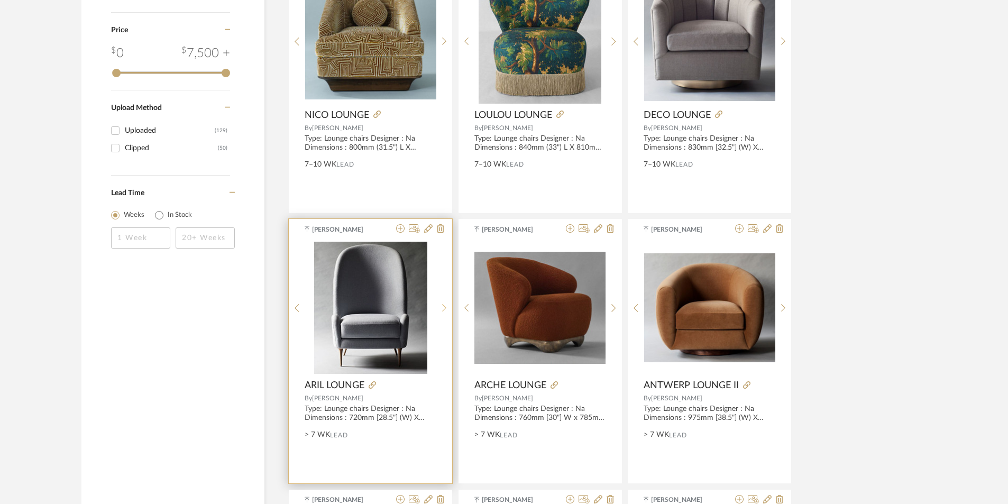
scroll to position [1655, 0]
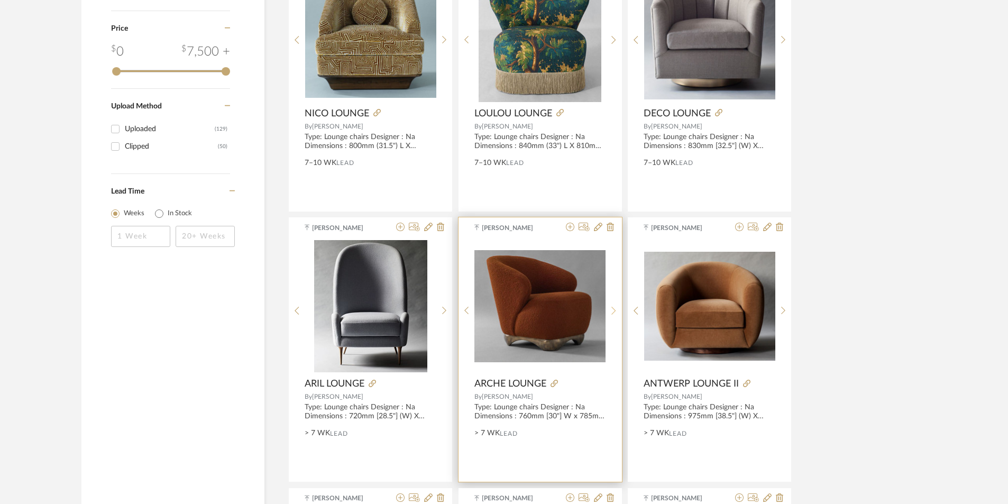
click at [610, 309] on sr-next-btn at bounding box center [614, 310] width 16 height 9
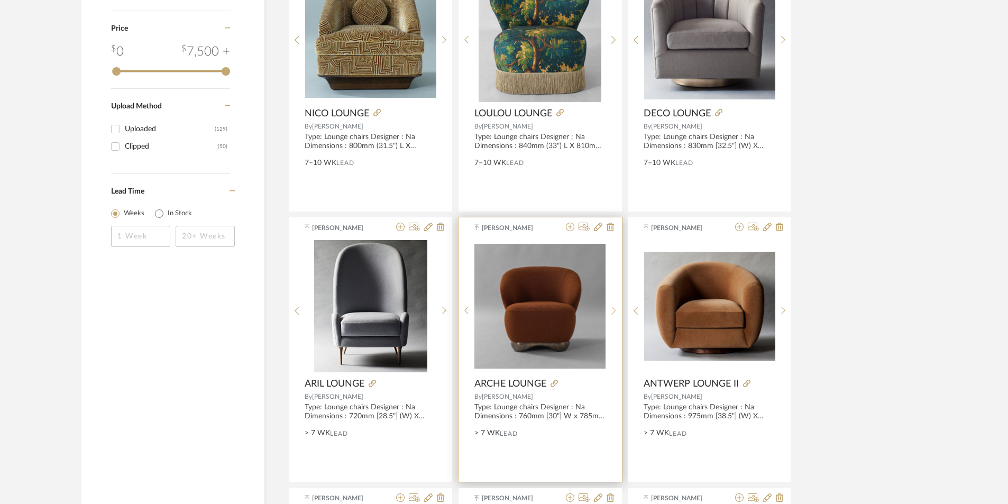
click at [610, 309] on sr-next-btn at bounding box center [614, 310] width 16 height 9
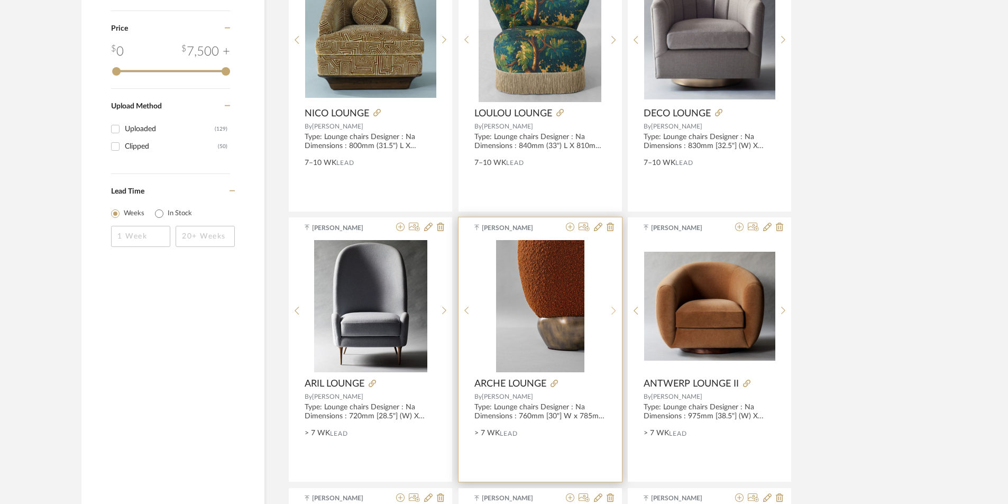
click at [610, 309] on sr-next-btn at bounding box center [614, 310] width 16 height 9
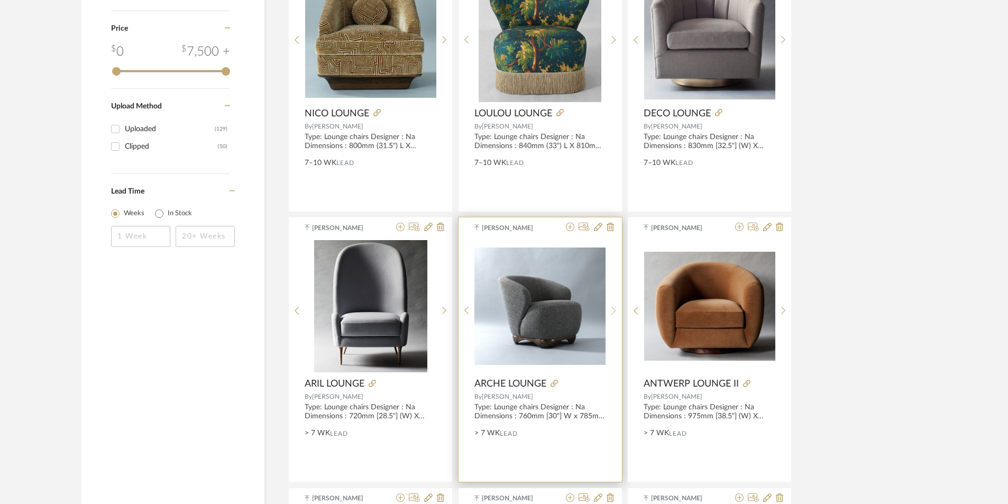
click at [610, 309] on sr-next-btn at bounding box center [614, 310] width 16 height 9
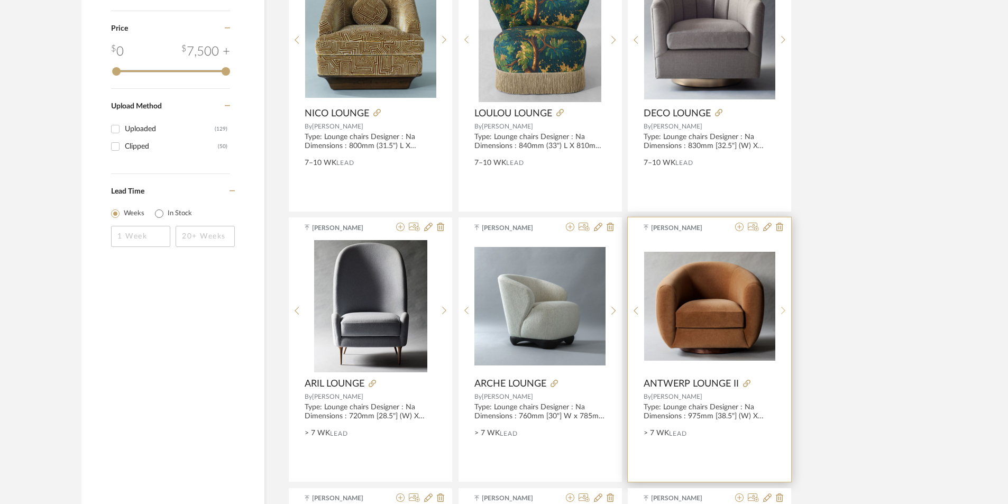
click at [786, 312] on sr-next-btn at bounding box center [784, 310] width 16 height 9
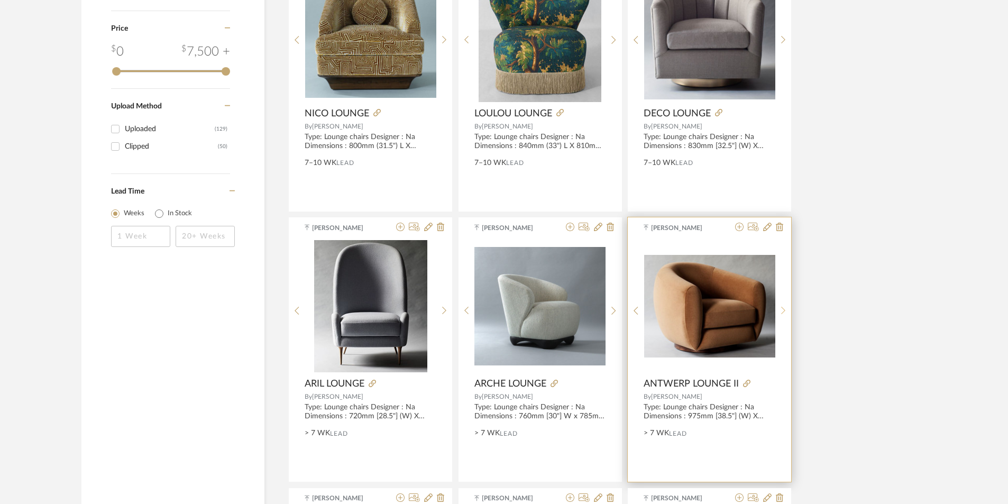
click at [786, 312] on sr-next-btn at bounding box center [784, 310] width 16 height 9
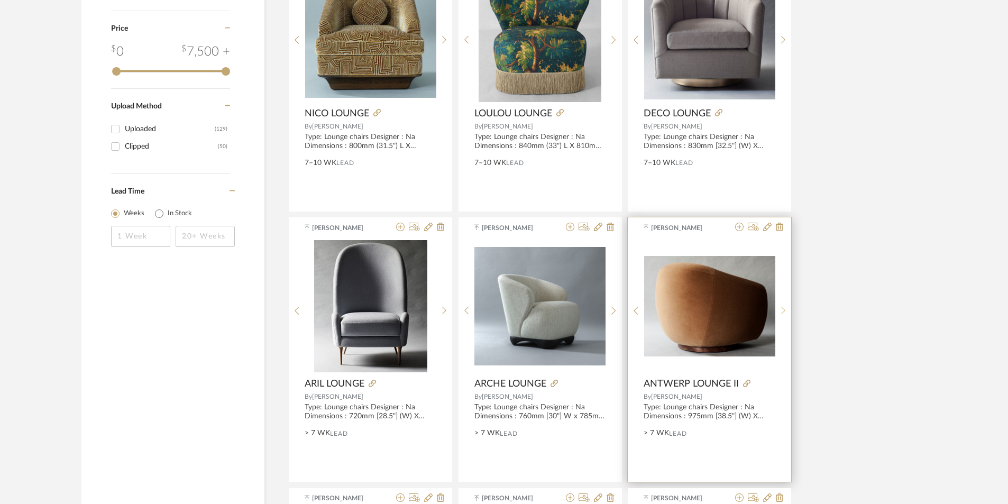
click at [785, 311] on icon at bounding box center [783, 310] width 5 height 9
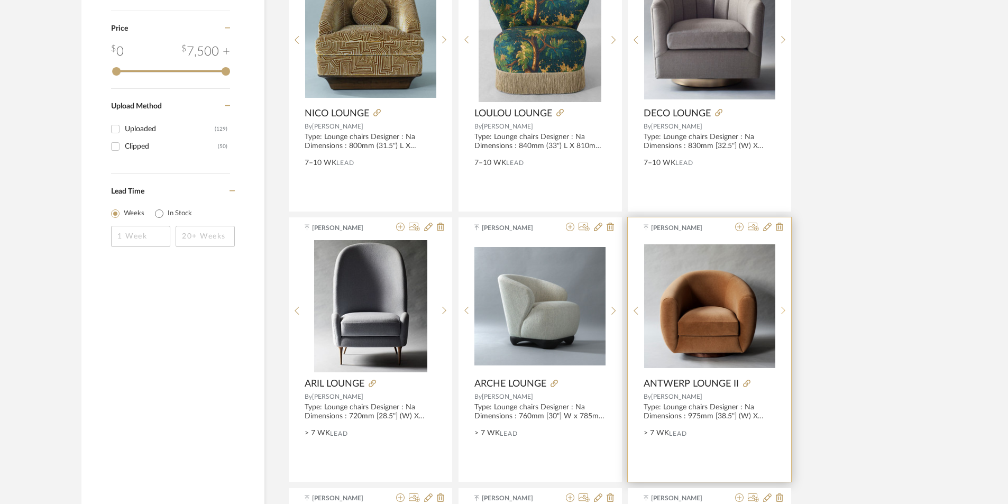
click at [785, 311] on icon at bounding box center [783, 310] width 5 height 9
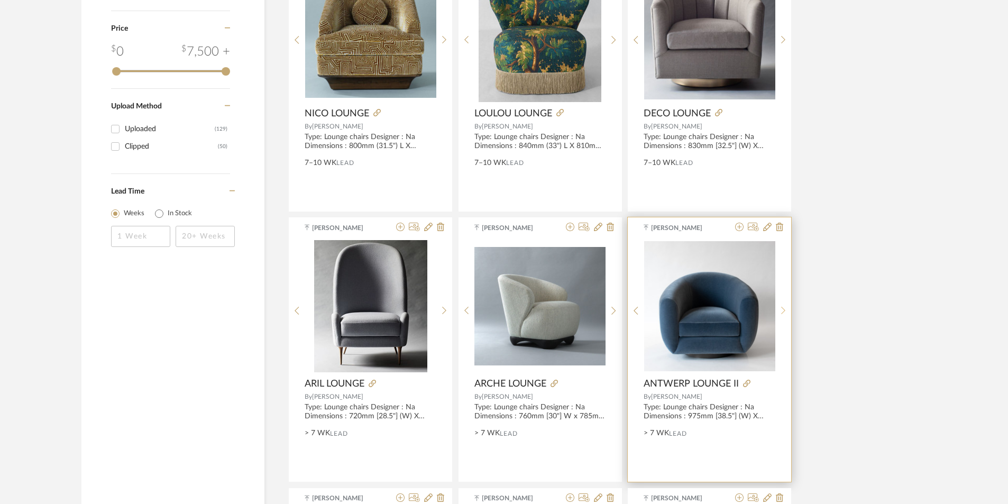
click at [783, 311] on icon at bounding box center [783, 310] width 5 height 9
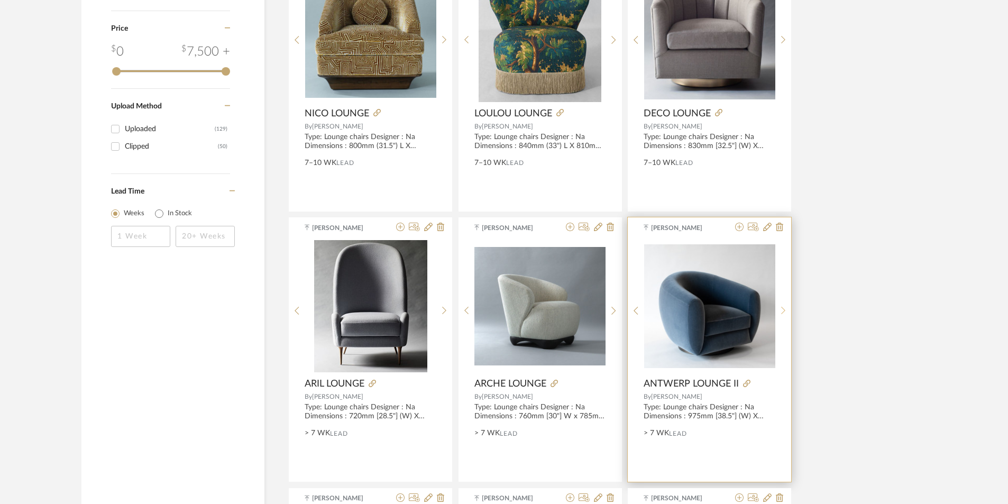
click at [783, 311] on icon at bounding box center [783, 310] width 5 height 9
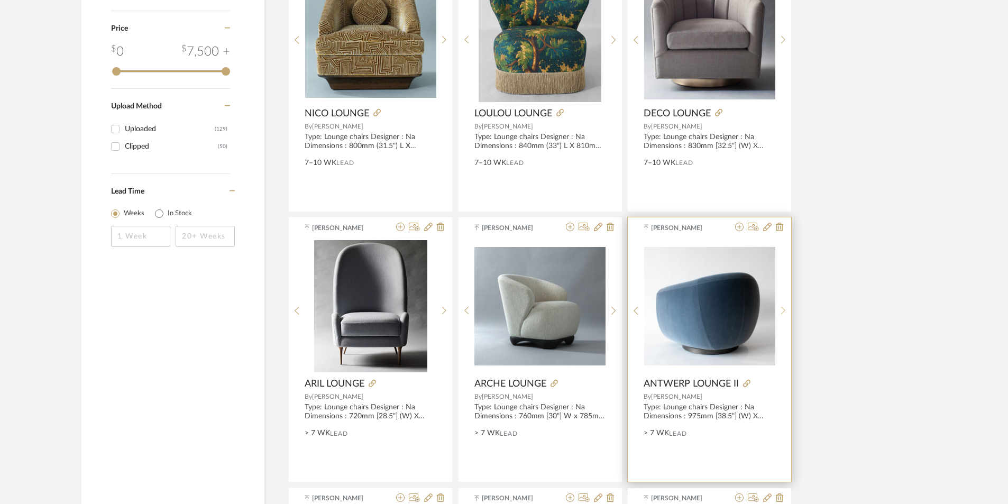
click at [783, 311] on icon at bounding box center [783, 310] width 5 height 9
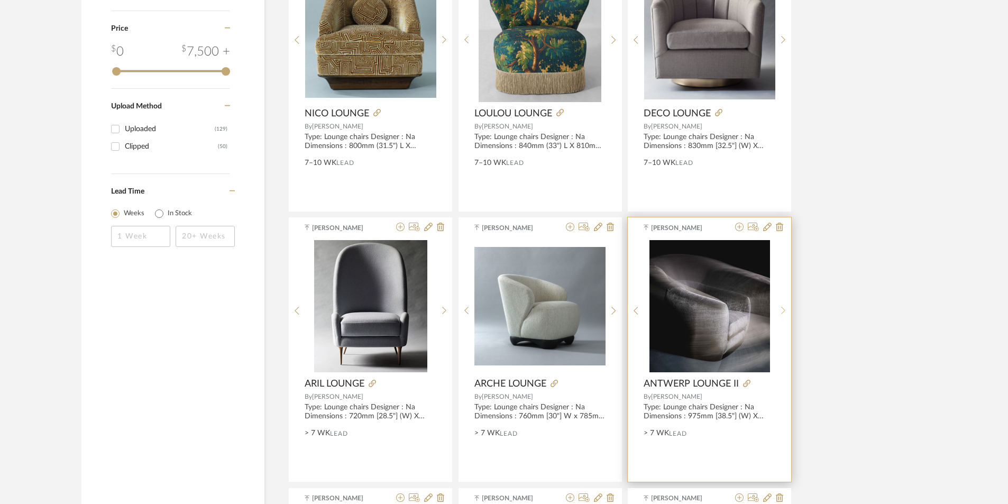
click at [783, 311] on icon at bounding box center [783, 310] width 5 height 9
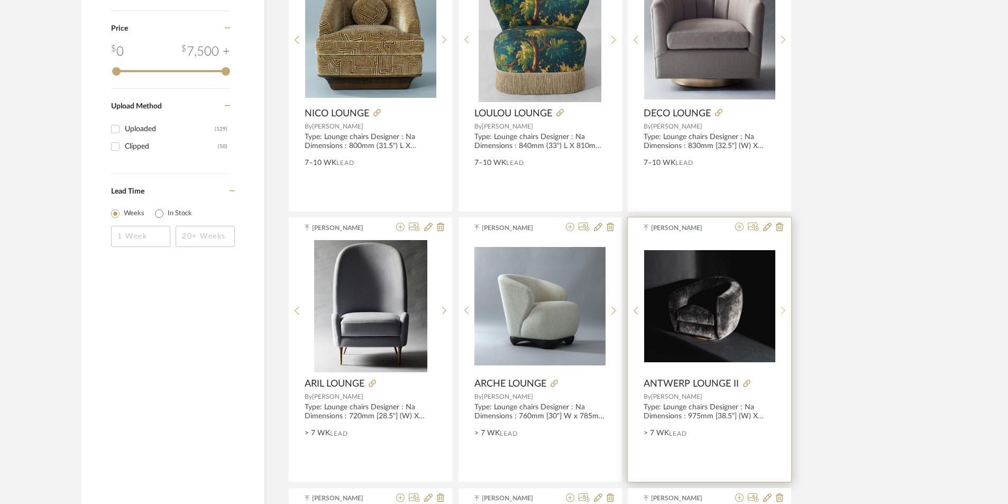
click at [783, 311] on icon at bounding box center [783, 310] width 5 height 9
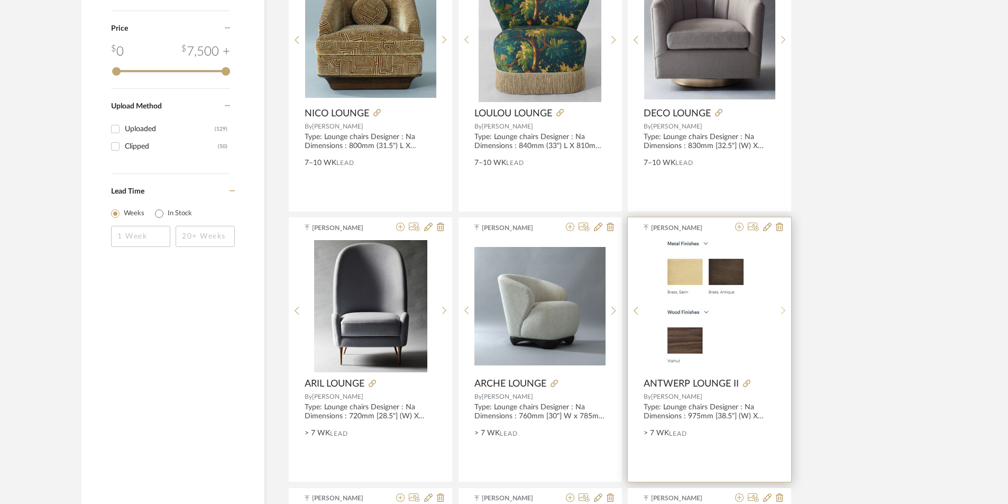
click at [783, 311] on icon at bounding box center [783, 310] width 5 height 9
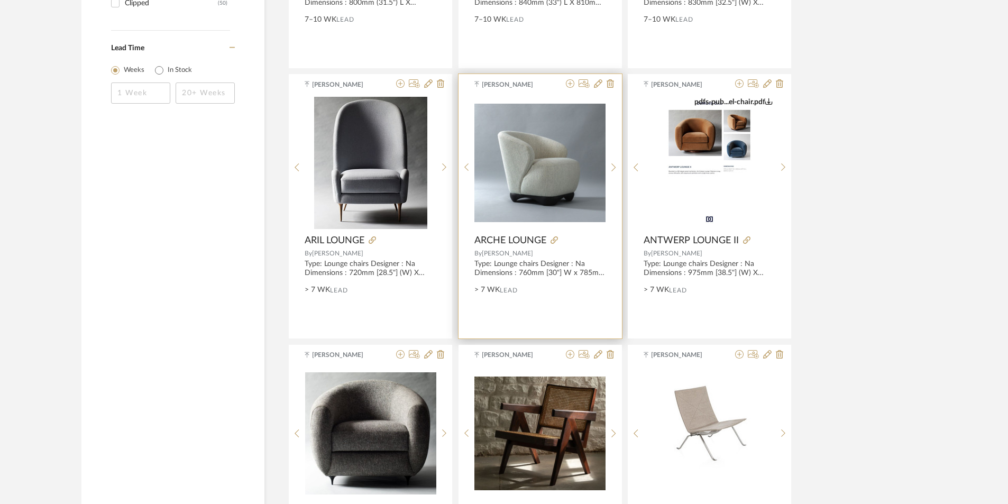
scroll to position [1814, 0]
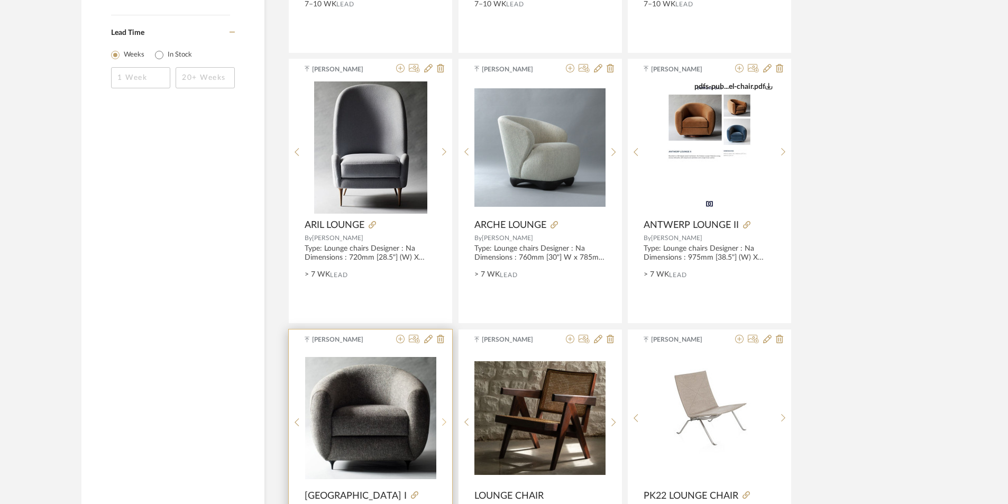
click at [444, 414] on div at bounding box center [444, 422] width 16 height 141
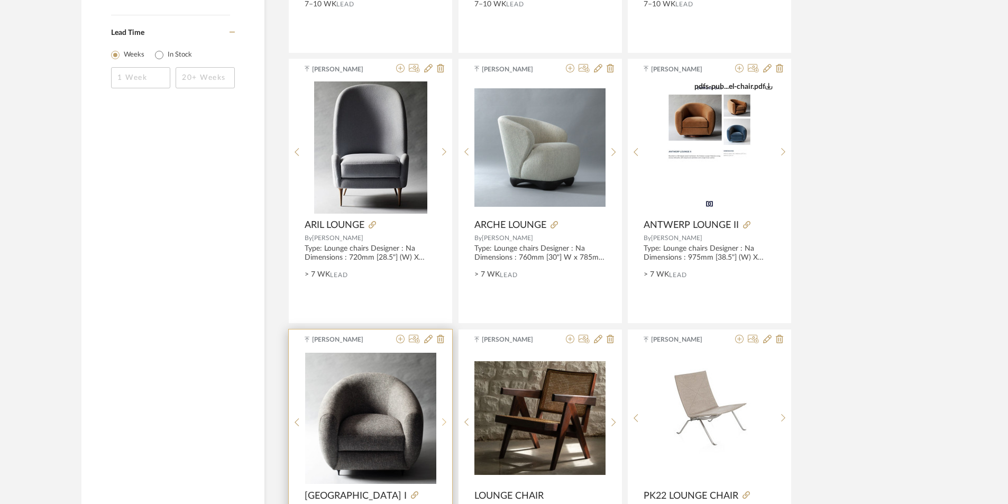
click at [444, 414] on div at bounding box center [444, 422] width 16 height 141
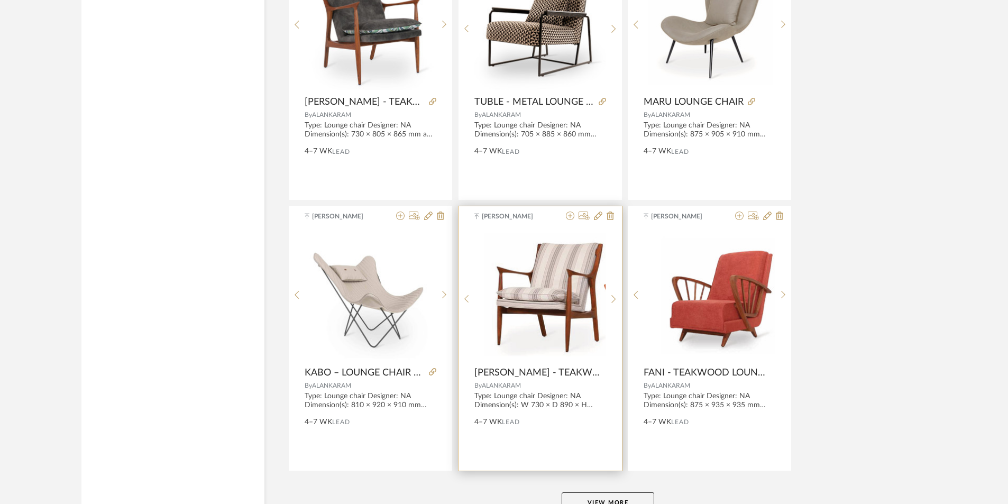
scroll to position [3099, 0]
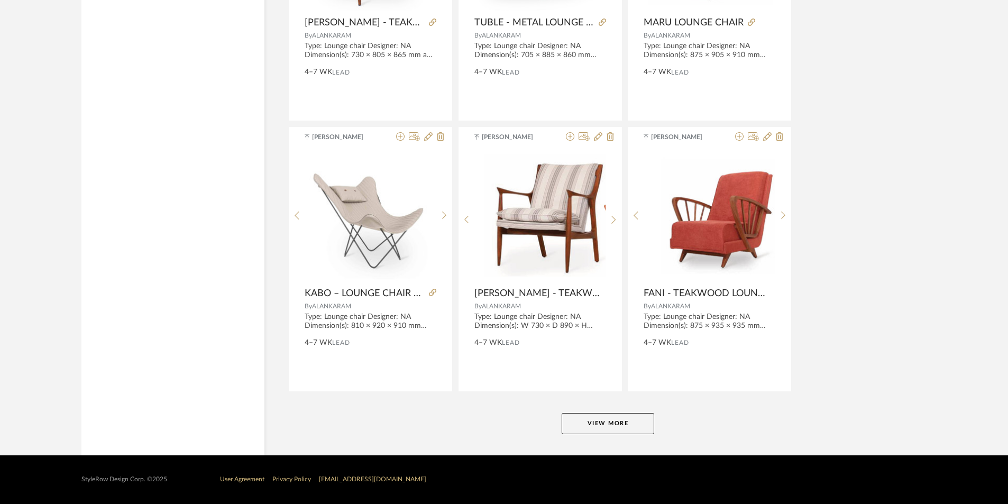
click at [613, 426] on button "View More" at bounding box center [608, 423] width 93 height 21
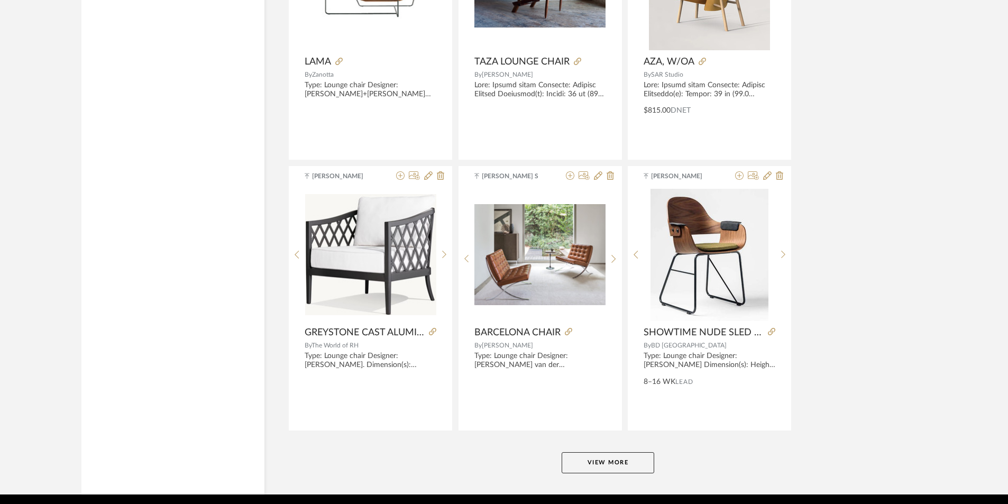
scroll to position [6326, 0]
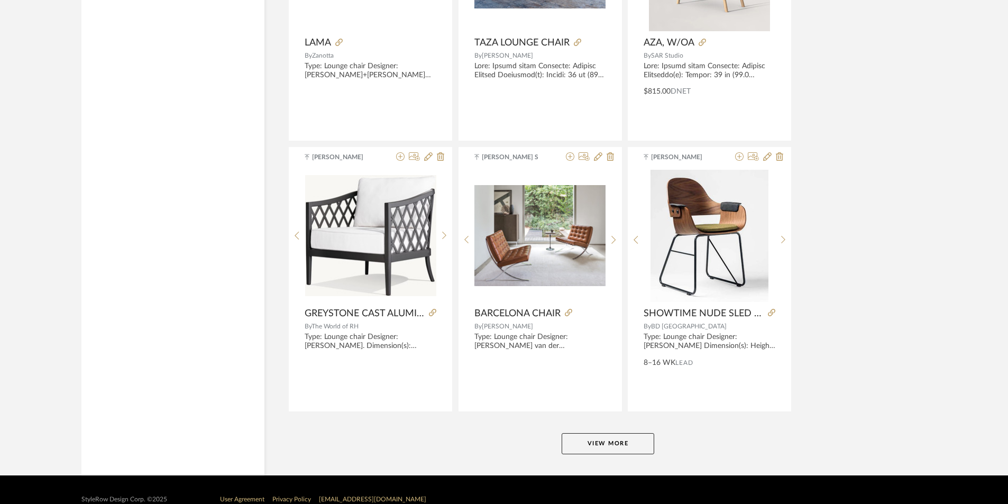
click at [632, 445] on button "View More" at bounding box center [608, 443] width 93 height 21
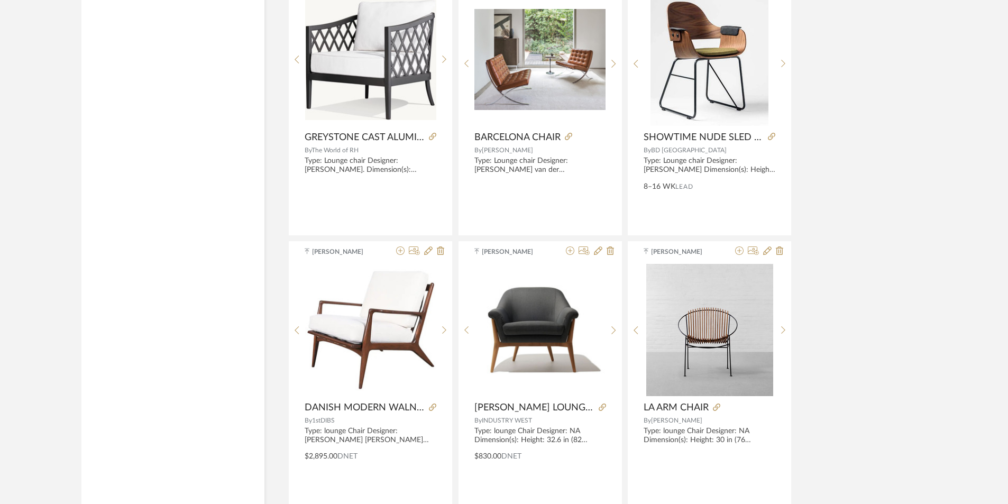
scroll to position [6538, 0]
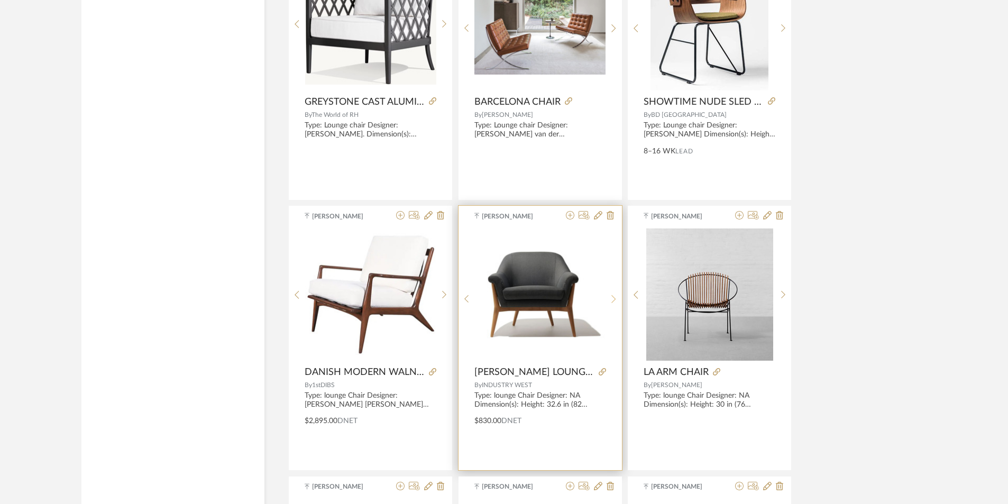
click at [611, 291] on div at bounding box center [614, 299] width 16 height 141
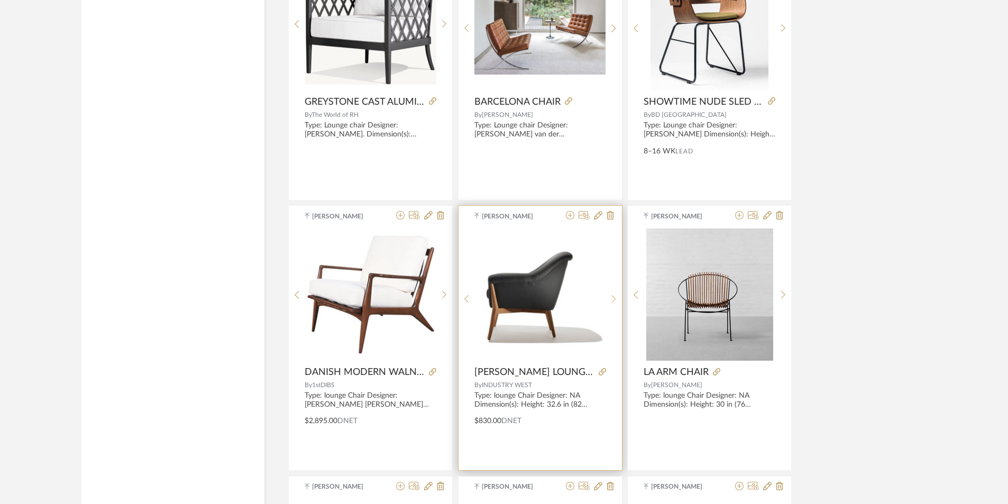
click at [611, 291] on div at bounding box center [614, 299] width 16 height 141
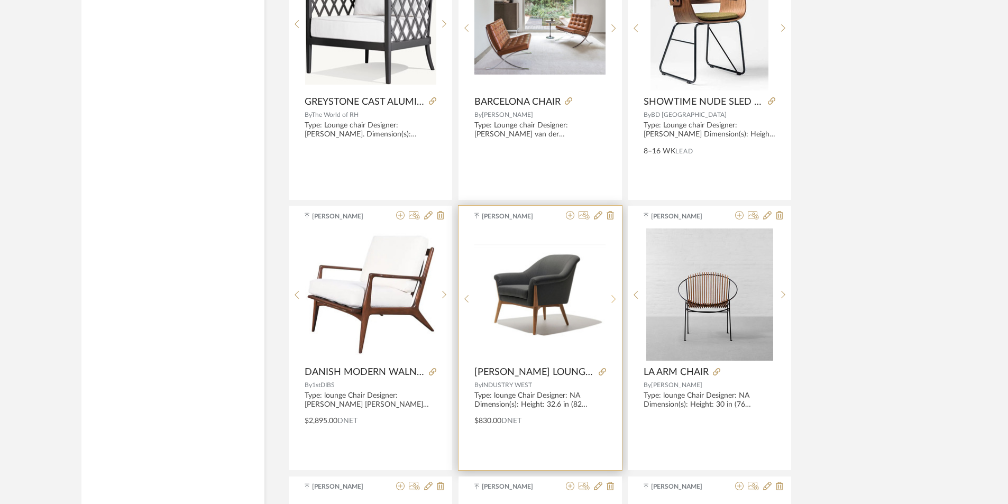
click at [611, 291] on div at bounding box center [614, 299] width 16 height 141
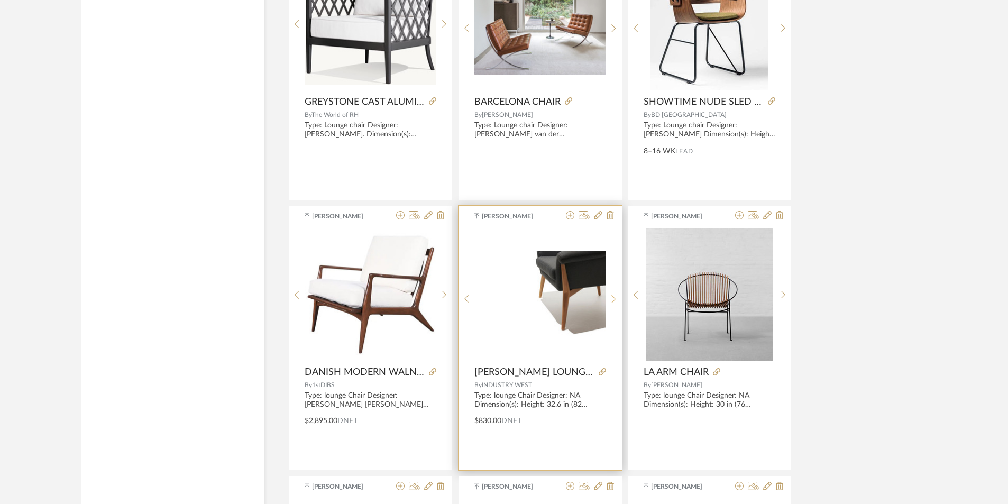
click at [611, 291] on div at bounding box center [614, 299] width 16 height 141
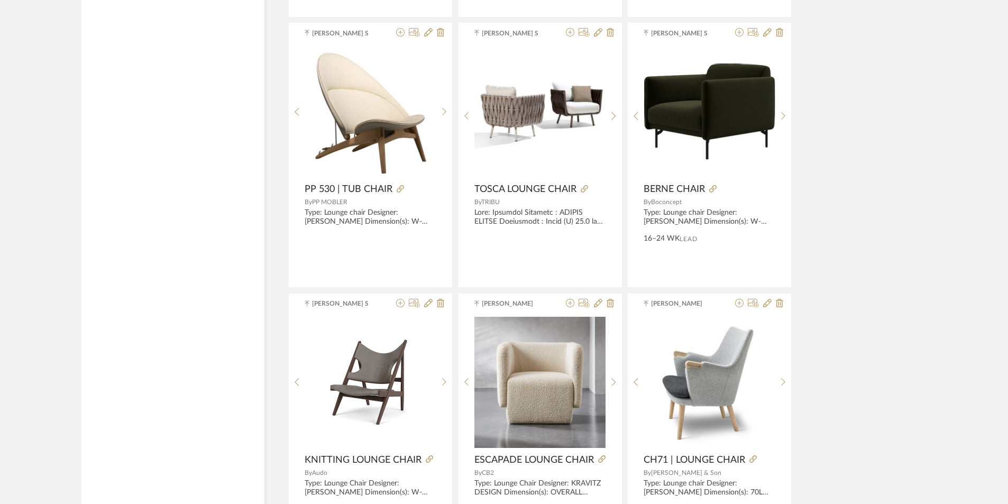
scroll to position [7807, 0]
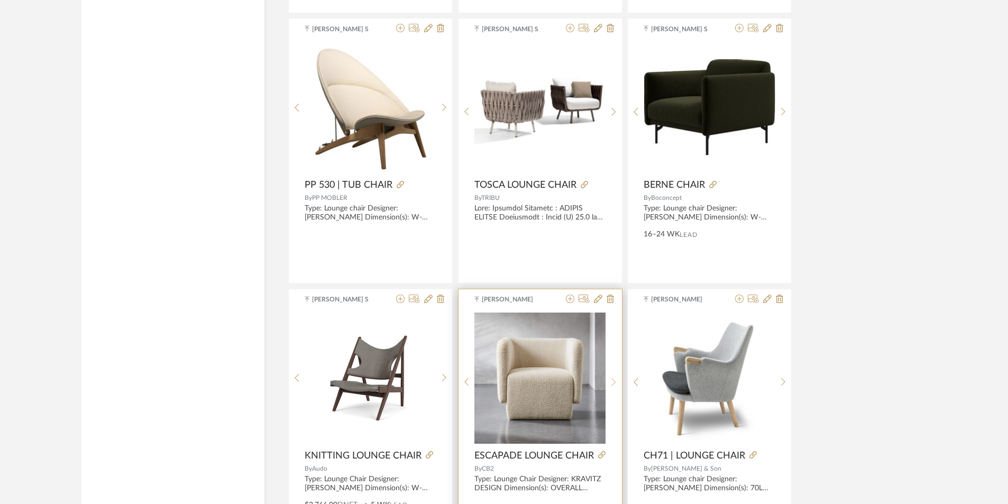
click at [617, 380] on sr-next-btn at bounding box center [614, 382] width 16 height 9
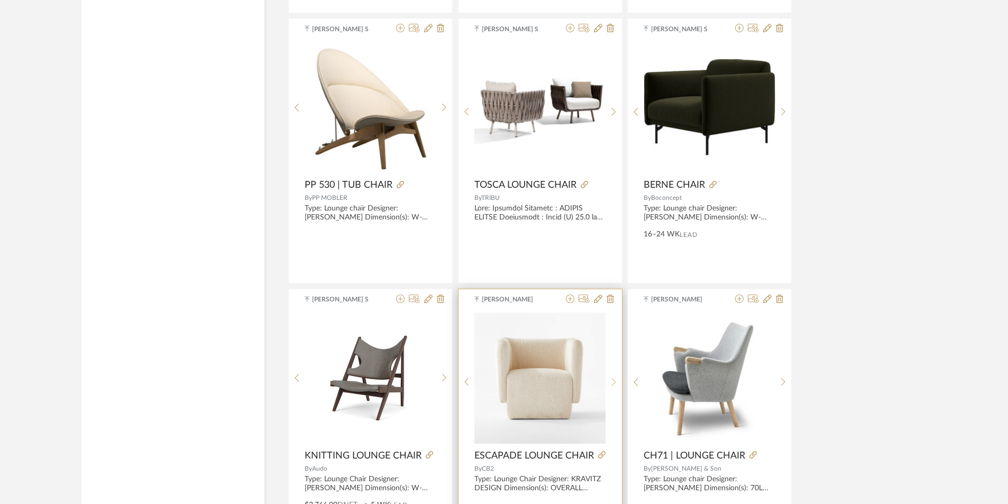
click at [613, 381] on icon at bounding box center [614, 382] width 5 height 9
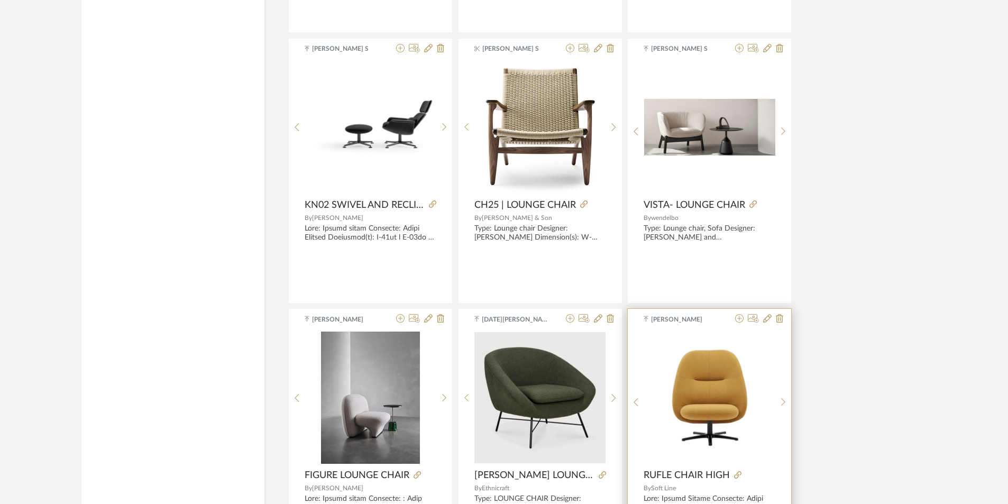
scroll to position [8601, 0]
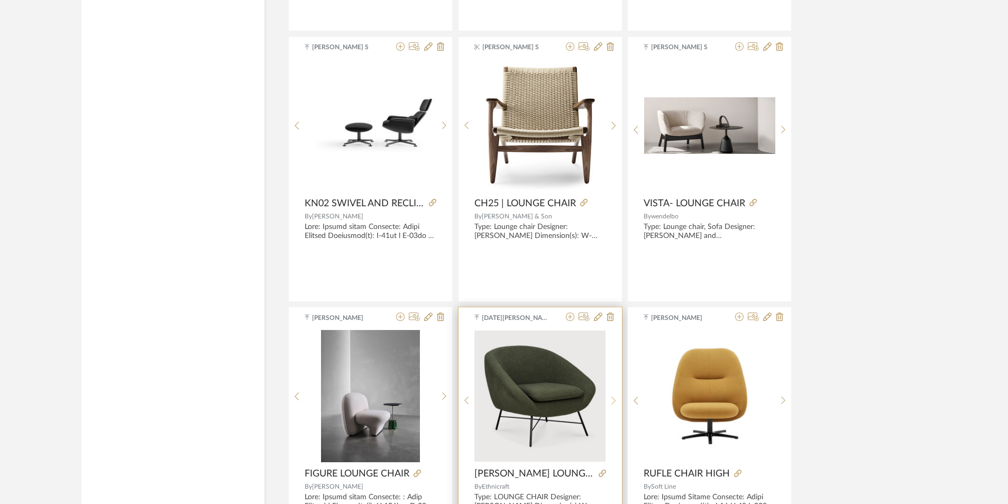
click at [617, 396] on sr-next-btn at bounding box center [614, 400] width 16 height 9
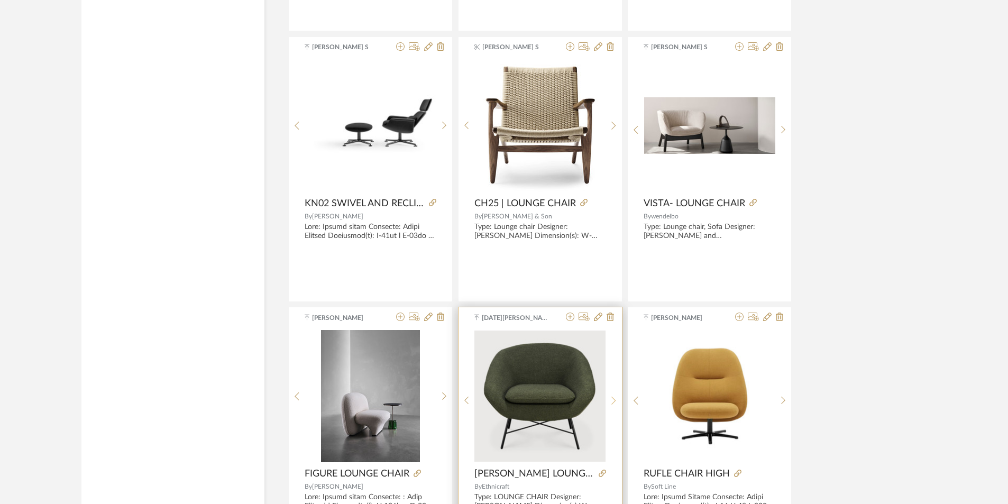
click at [617, 396] on sr-next-btn at bounding box center [614, 400] width 16 height 9
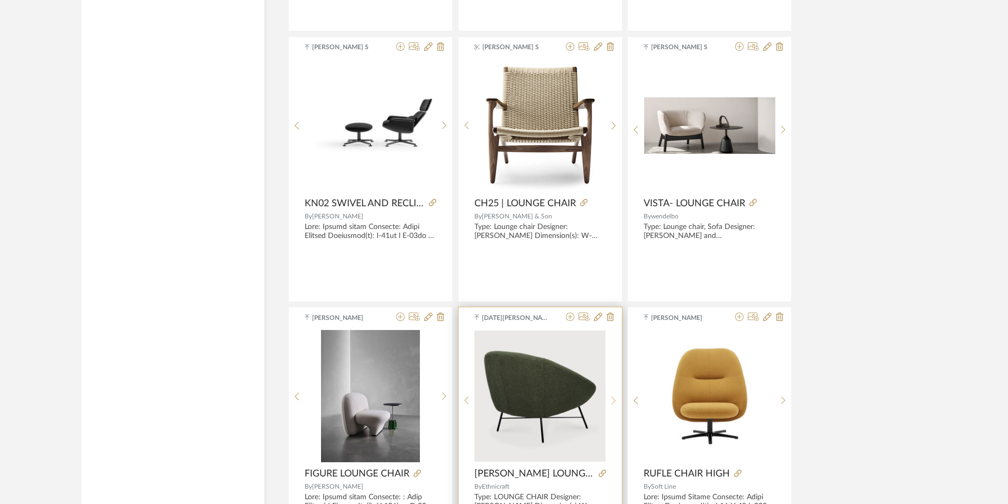
click at [617, 396] on sr-next-btn at bounding box center [614, 400] width 16 height 9
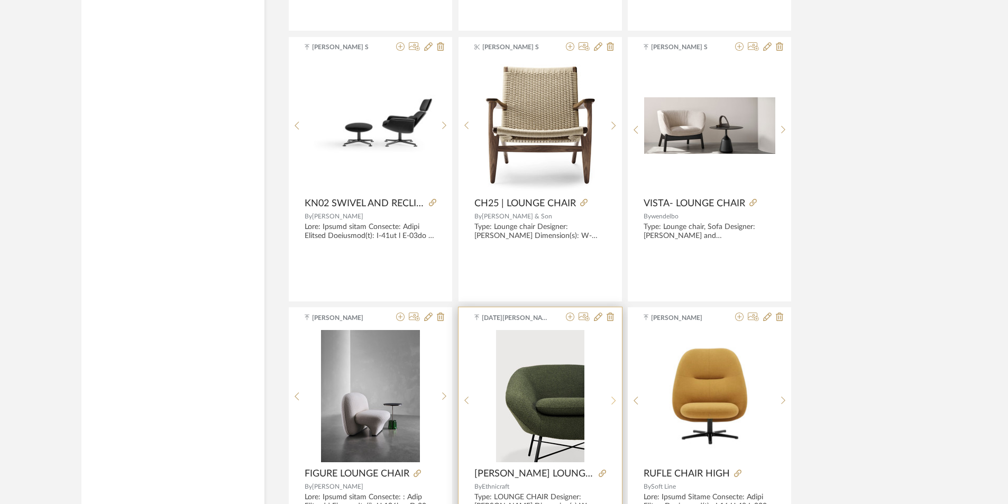
click at [617, 396] on sr-next-btn at bounding box center [614, 400] width 16 height 9
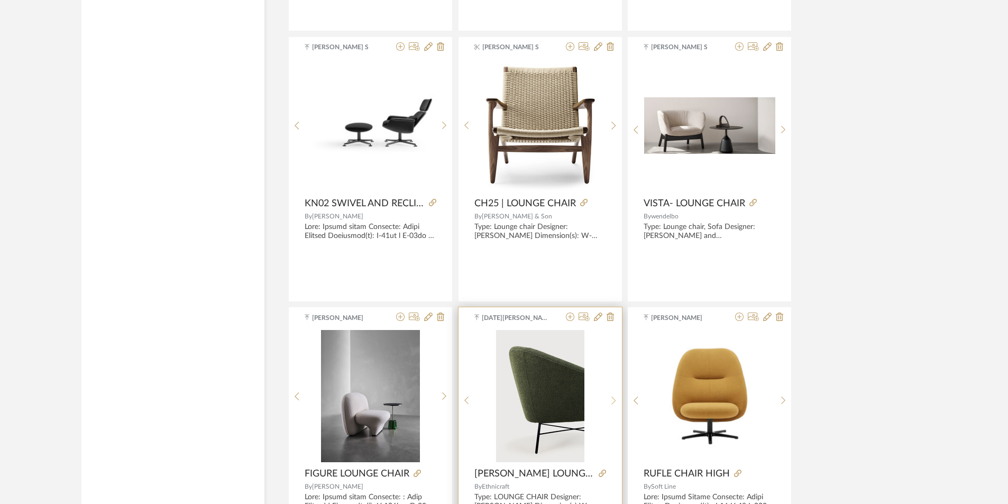
click at [617, 396] on sr-next-btn at bounding box center [614, 400] width 16 height 9
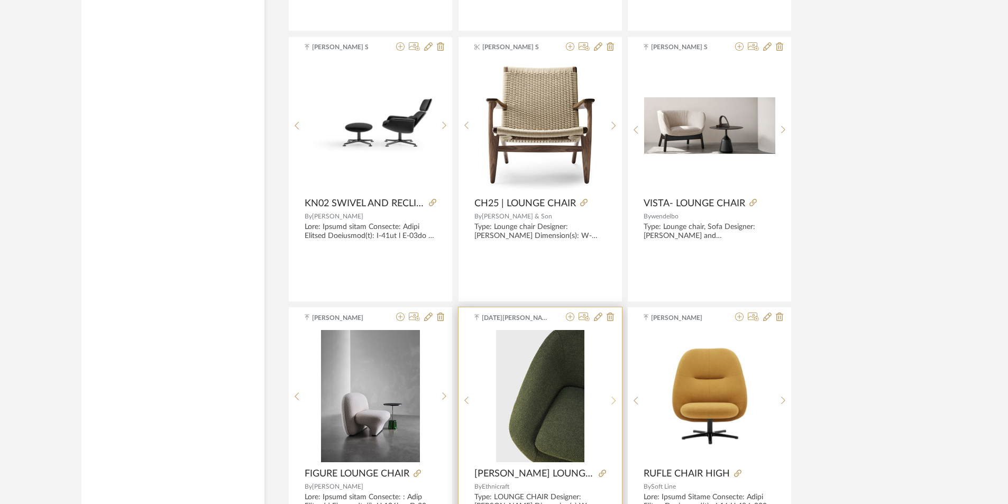
click at [617, 396] on sr-next-btn at bounding box center [614, 400] width 16 height 9
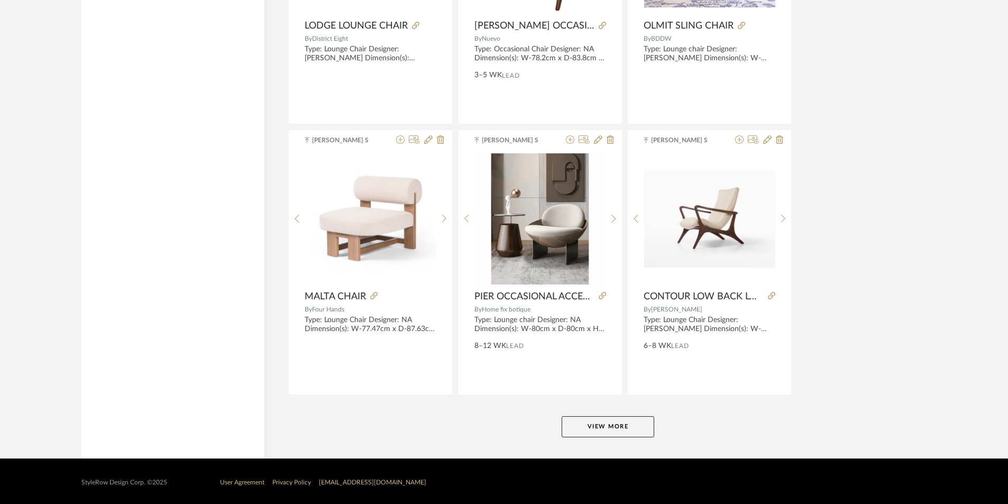
scroll to position [9593, 0]
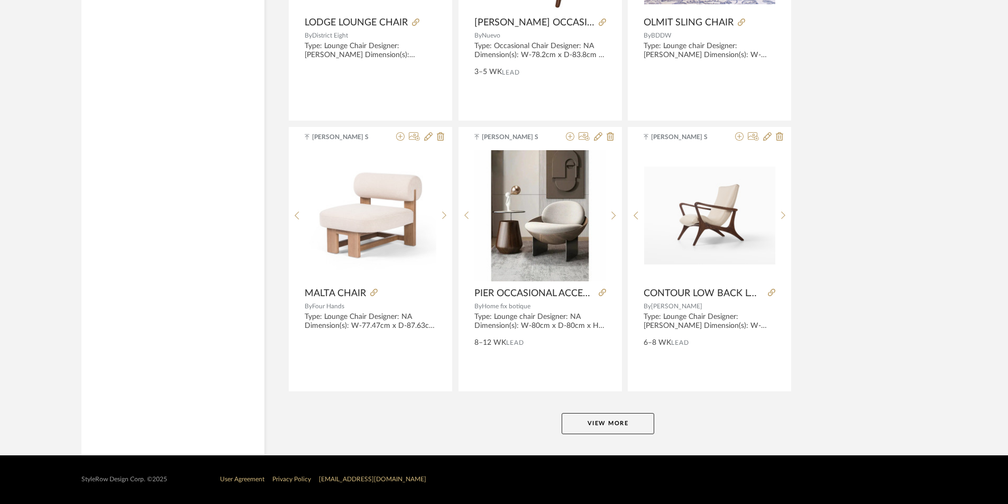
click at [637, 427] on button "View More" at bounding box center [608, 423] width 93 height 21
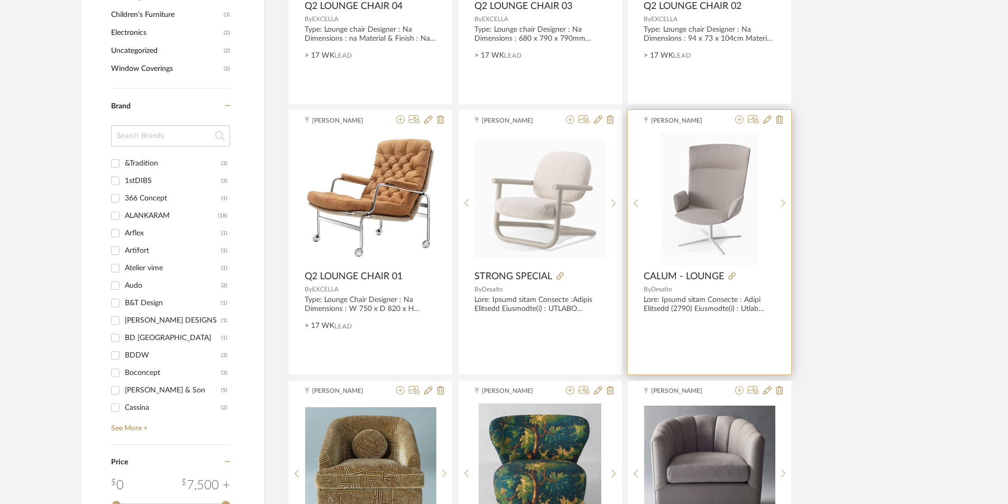
scroll to position [1346, 0]
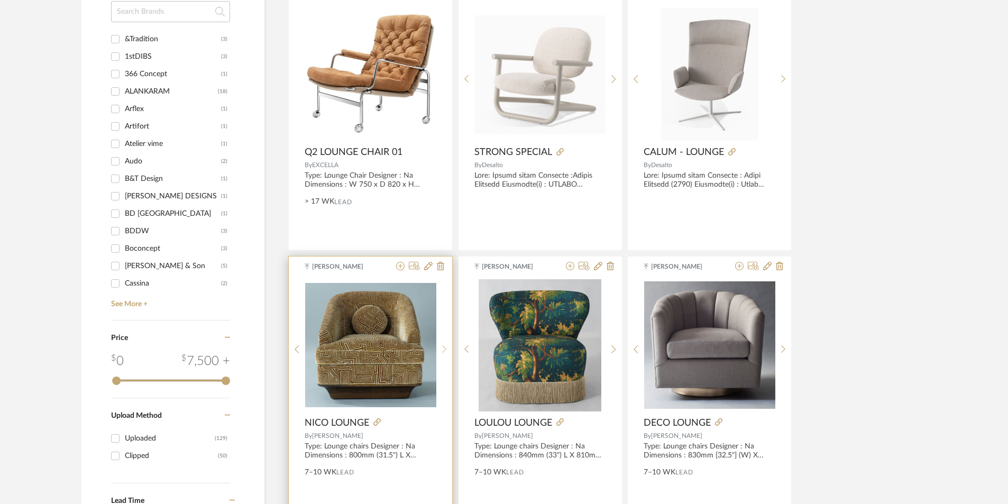
click at [439, 347] on sr-next-btn at bounding box center [444, 349] width 16 height 9
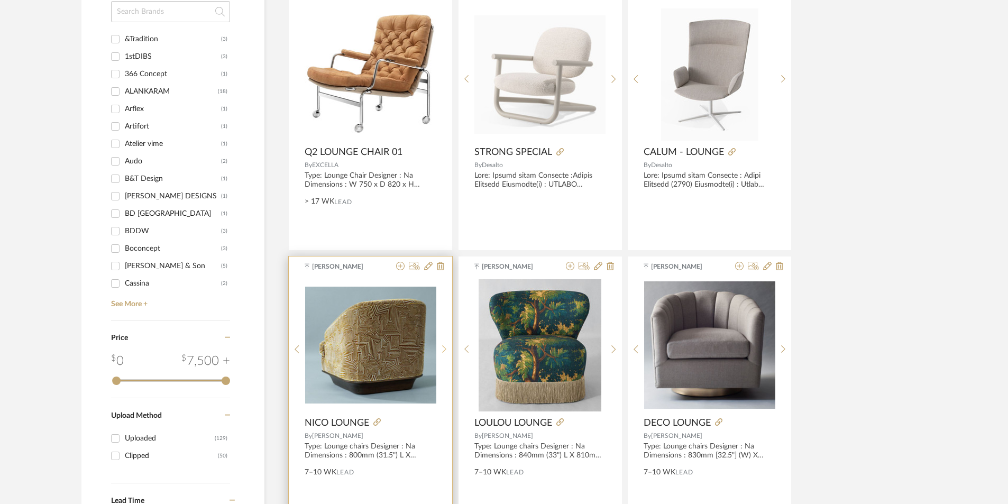
click at [444, 347] on icon at bounding box center [444, 349] width 4 height 8
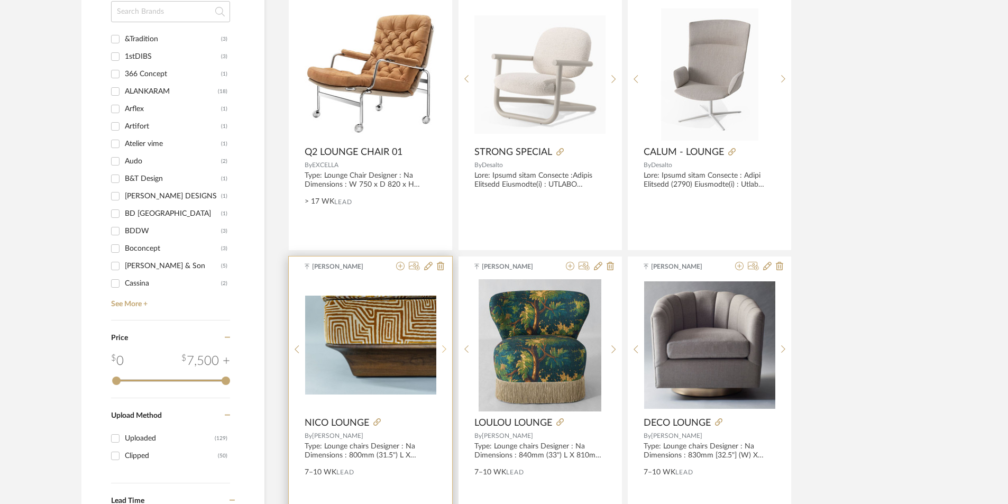
click at [444, 347] on icon at bounding box center [444, 349] width 4 height 8
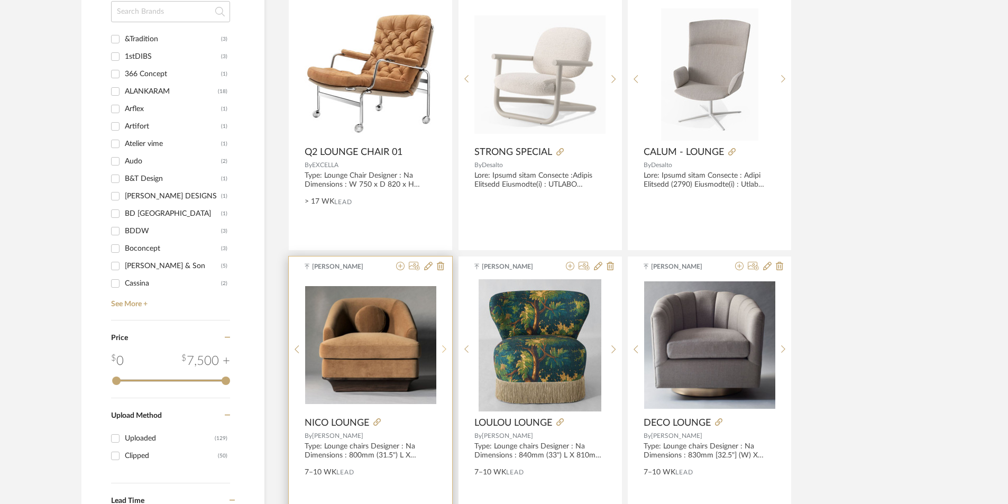
click at [444, 347] on icon at bounding box center [444, 349] width 4 height 8
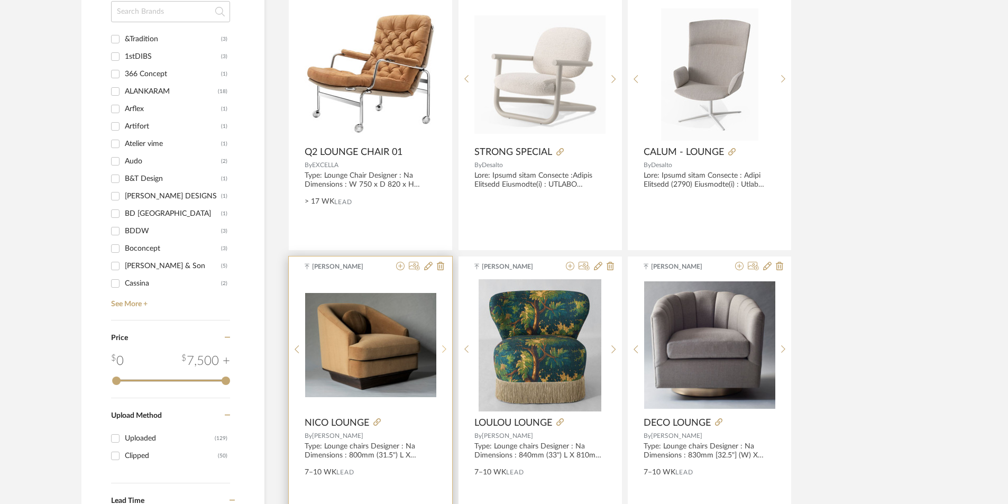
click at [444, 347] on icon at bounding box center [444, 349] width 5 height 9
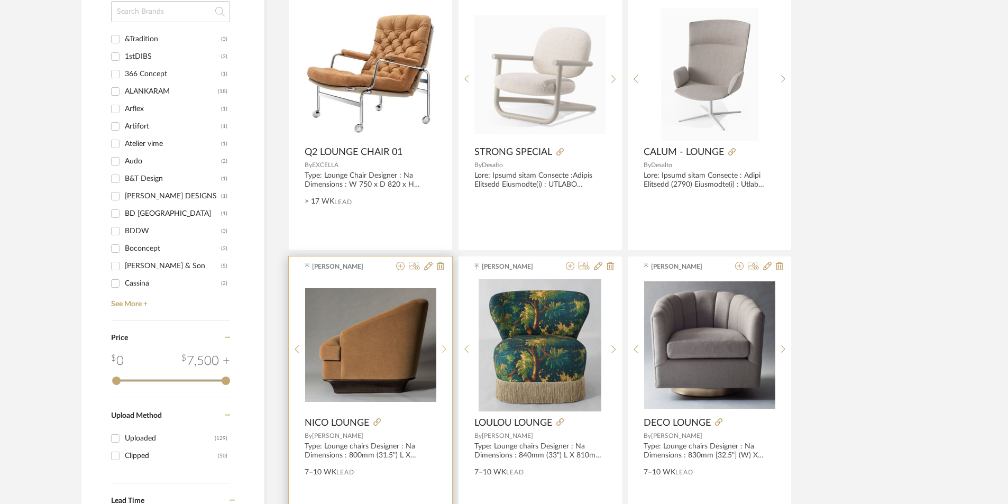
click at [444, 347] on icon at bounding box center [444, 349] width 5 height 9
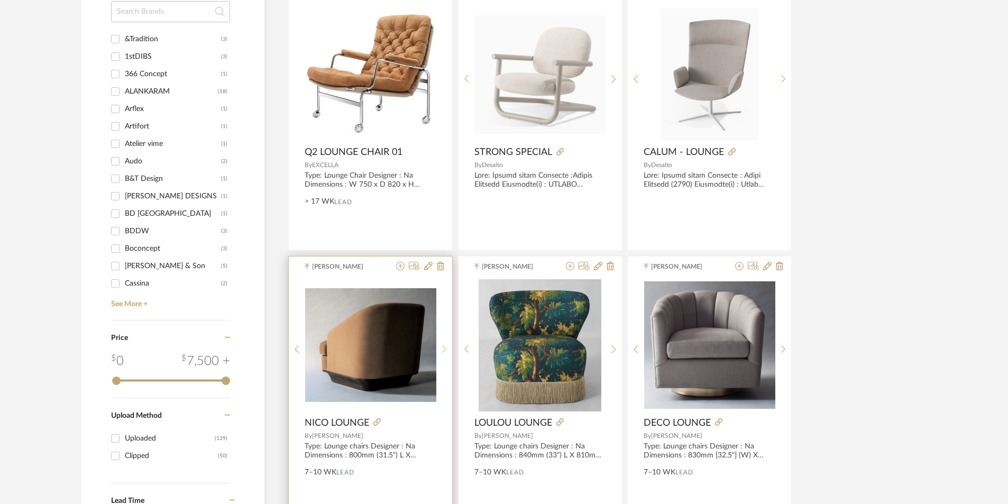
click at [444, 347] on icon at bounding box center [444, 349] width 5 height 9
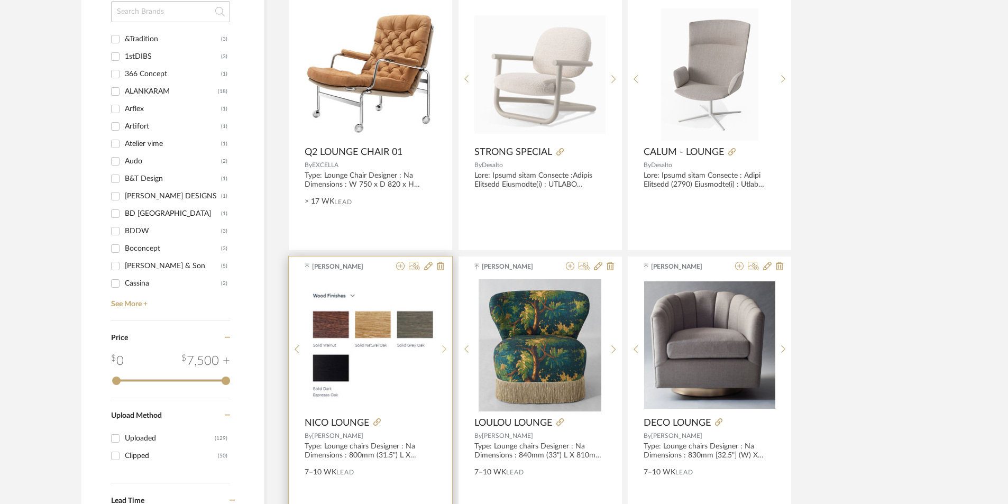
click at [444, 347] on icon at bounding box center [444, 349] width 5 height 9
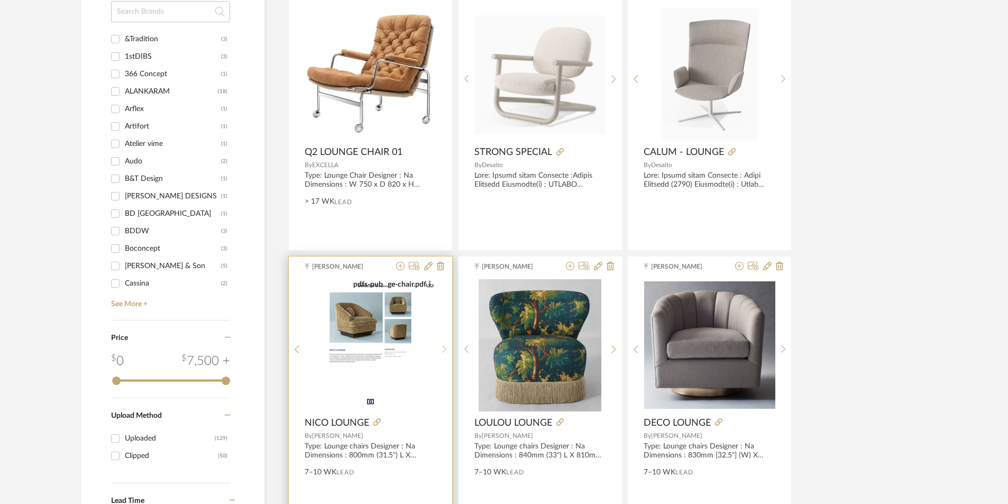
click at [444, 347] on icon at bounding box center [444, 349] width 5 height 9
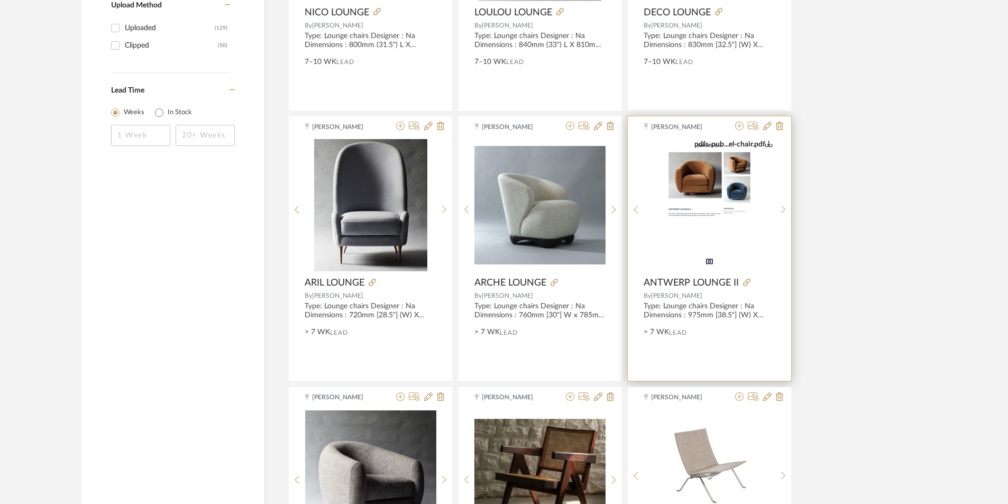
scroll to position [1875, 0]
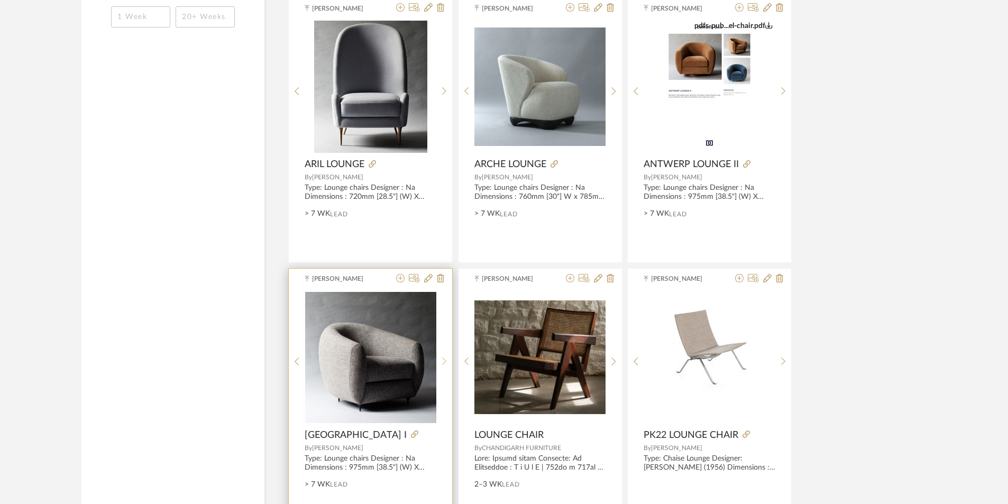
click at [444, 357] on div at bounding box center [444, 361] width 16 height 141
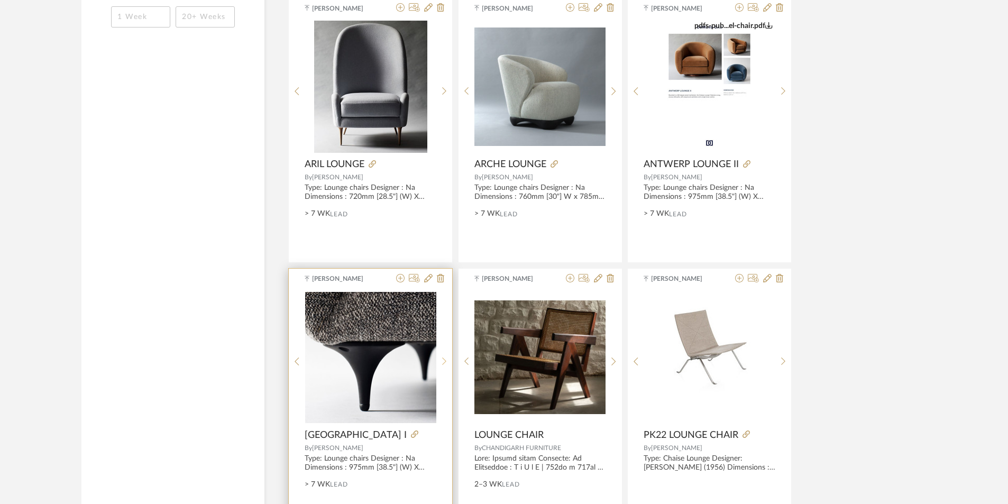
click at [444, 357] on div at bounding box center [444, 361] width 16 height 141
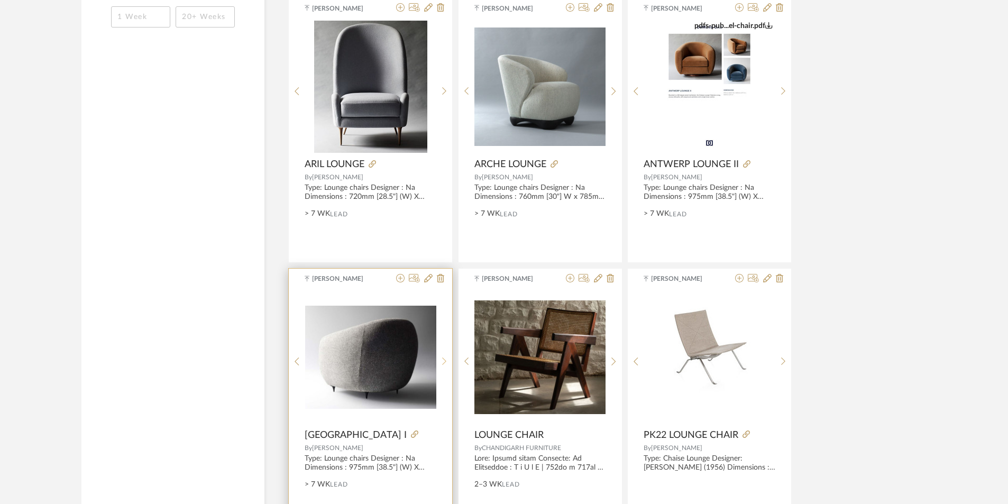
click at [444, 357] on div at bounding box center [444, 361] width 16 height 141
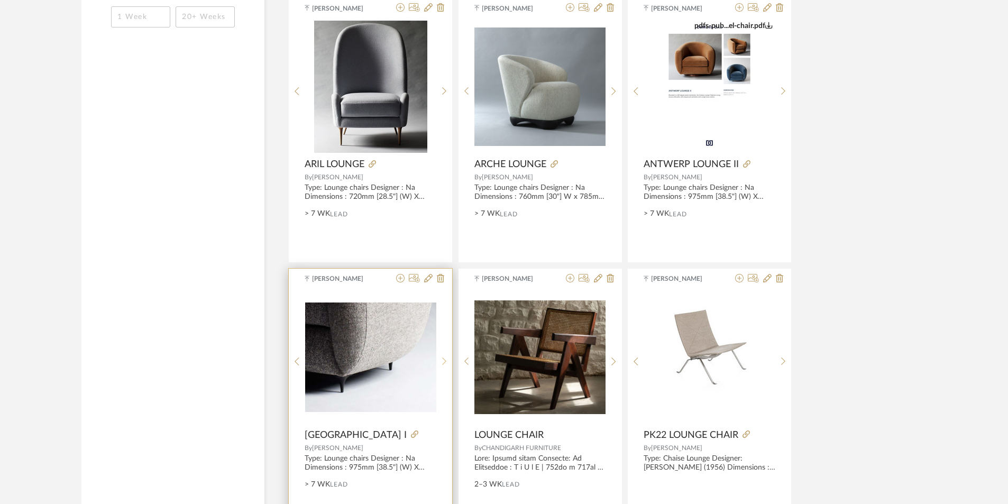
click at [444, 357] on div at bounding box center [444, 361] width 16 height 141
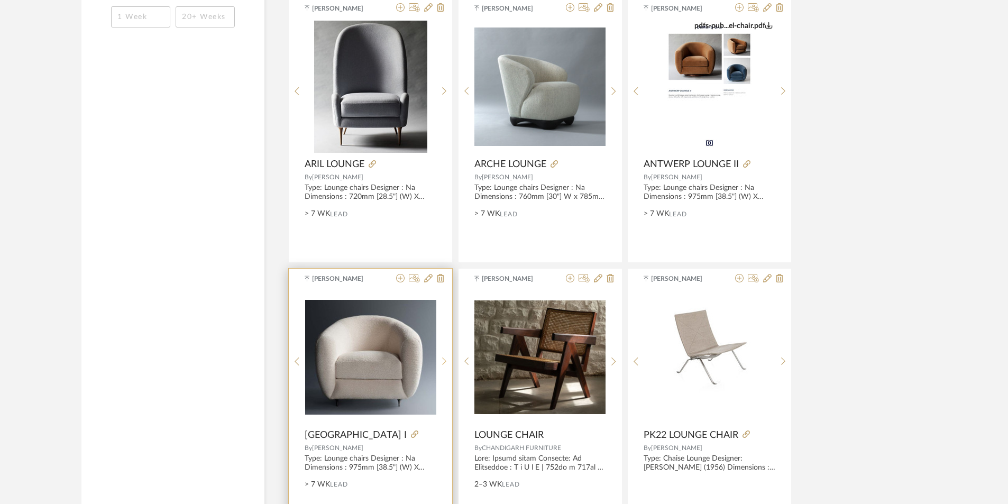
click at [444, 357] on div at bounding box center [444, 361] width 16 height 141
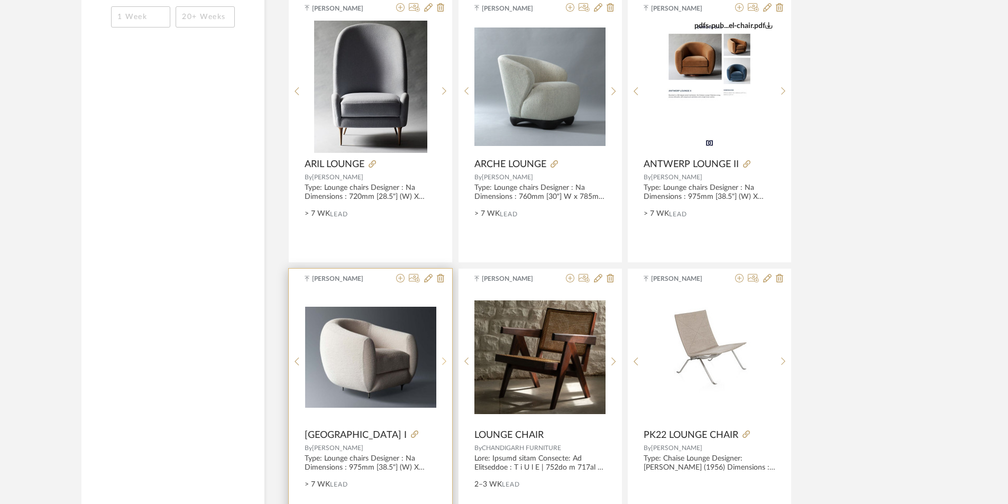
click at [444, 357] on div at bounding box center [444, 361] width 16 height 141
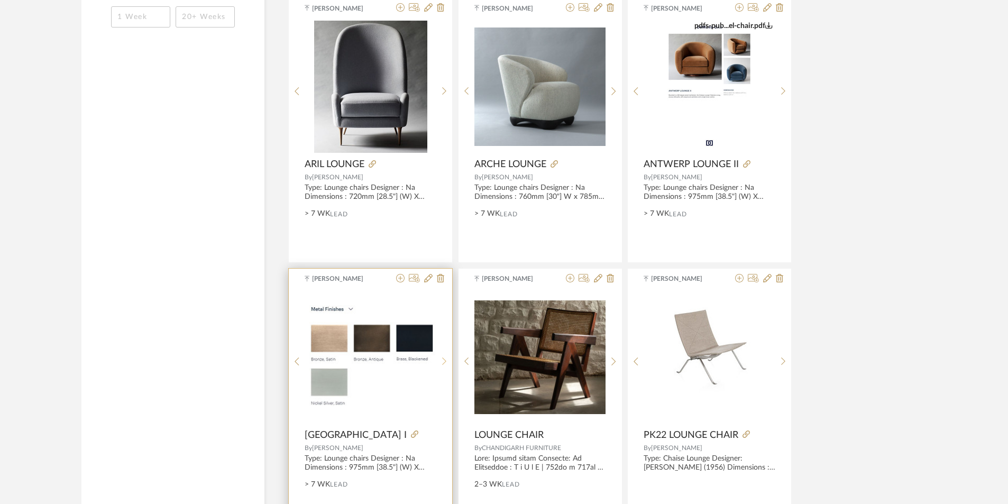
click at [444, 357] on div at bounding box center [444, 361] width 16 height 141
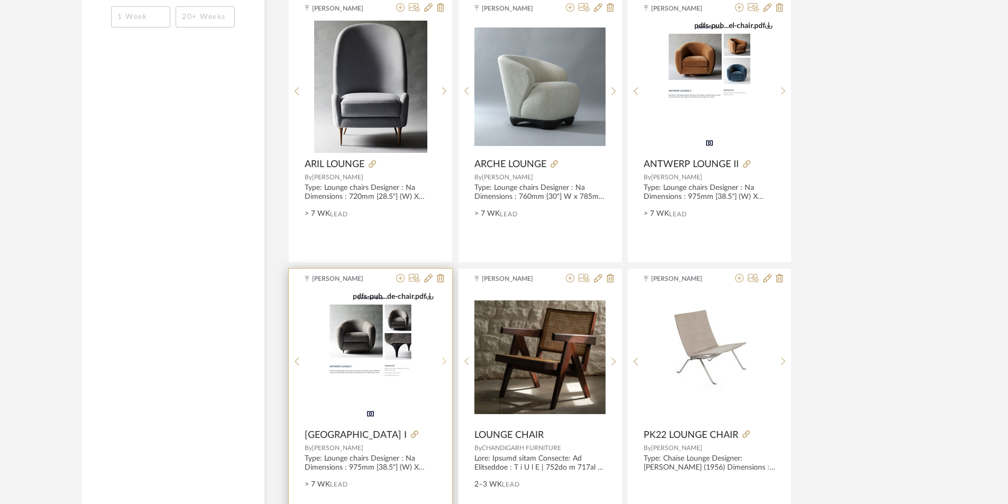
click at [444, 357] on div at bounding box center [444, 361] width 16 height 141
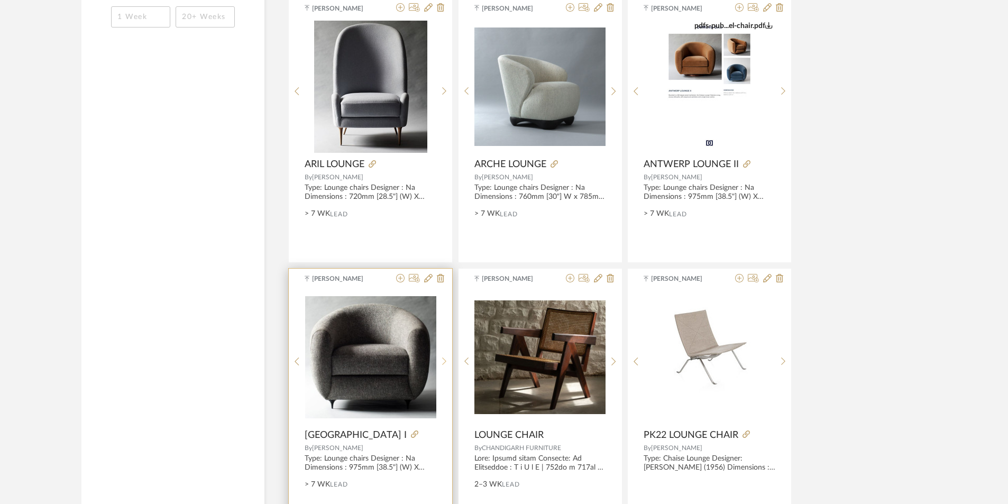
click at [444, 357] on div at bounding box center [444, 361] width 16 height 141
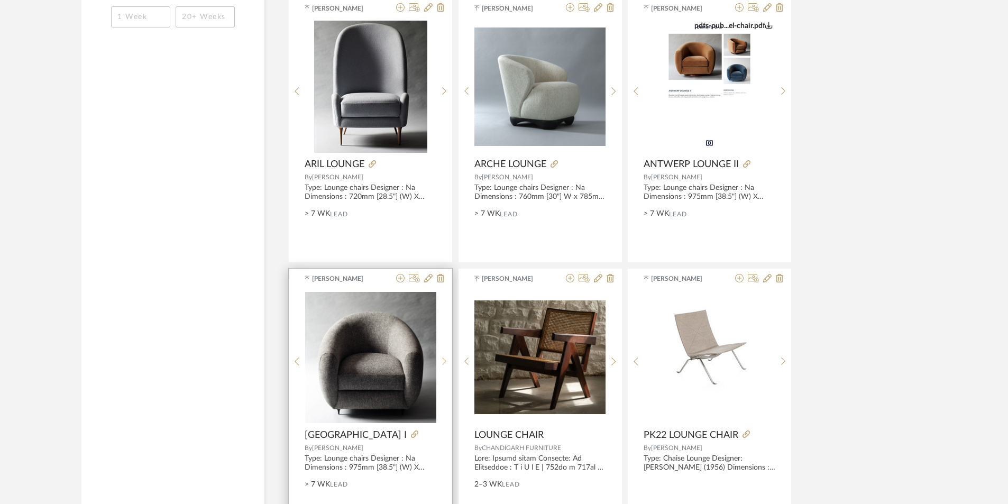
click at [444, 357] on div at bounding box center [444, 361] width 16 height 141
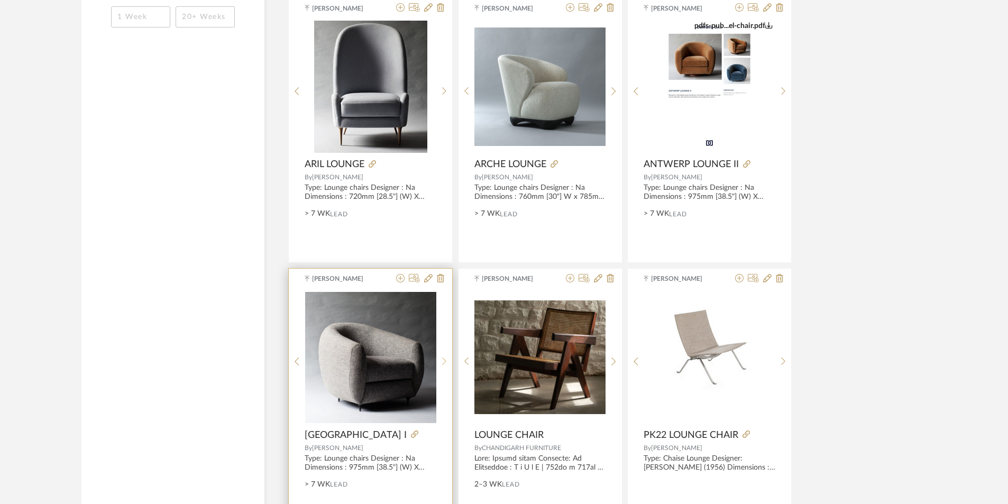
click at [443, 361] on icon at bounding box center [444, 361] width 5 height 9
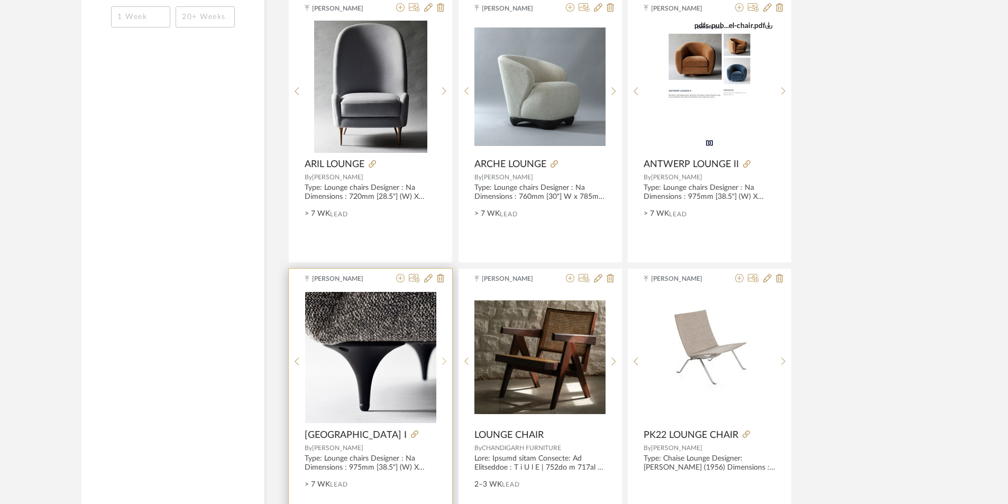
click at [443, 361] on icon at bounding box center [444, 361] width 5 height 9
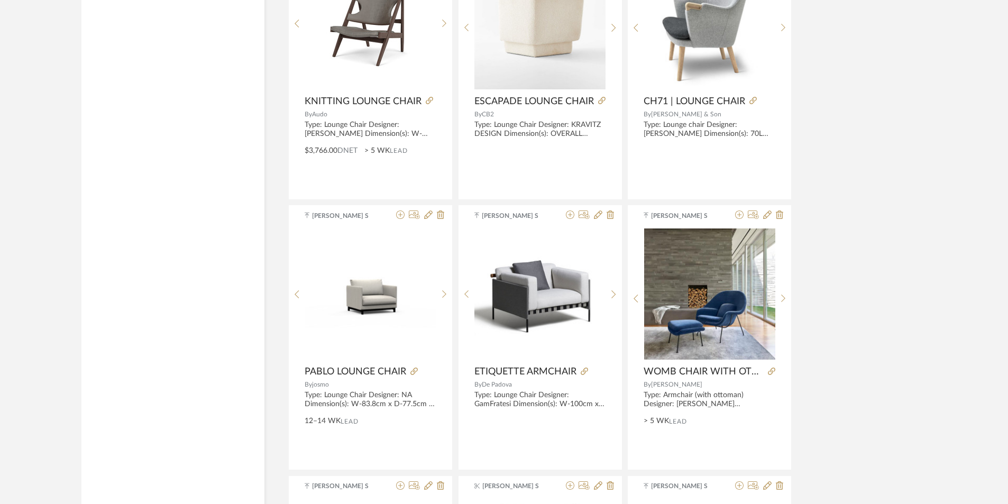
scroll to position [8276, 0]
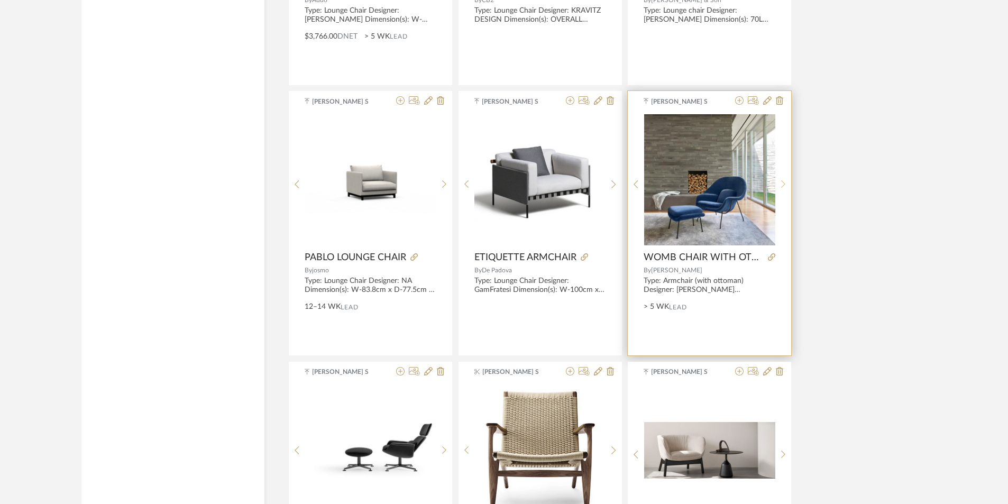
click at [781, 184] on icon at bounding box center [783, 184] width 5 height 9
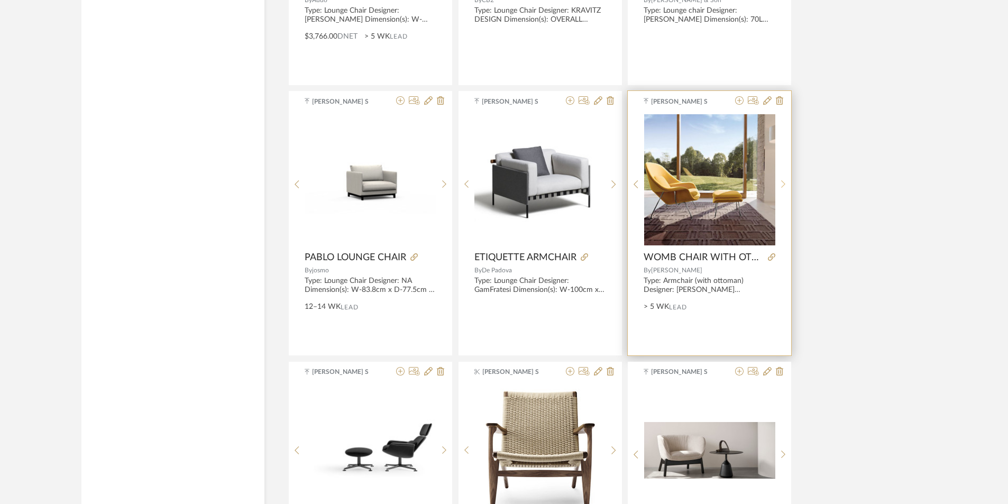
click at [781, 184] on icon at bounding box center [783, 184] width 5 height 9
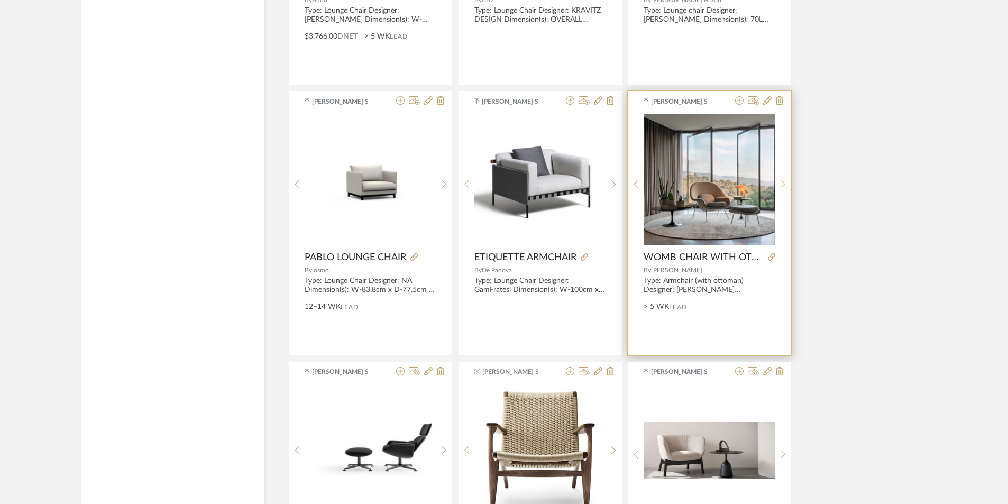
click at [781, 184] on icon at bounding box center [783, 184] width 5 height 9
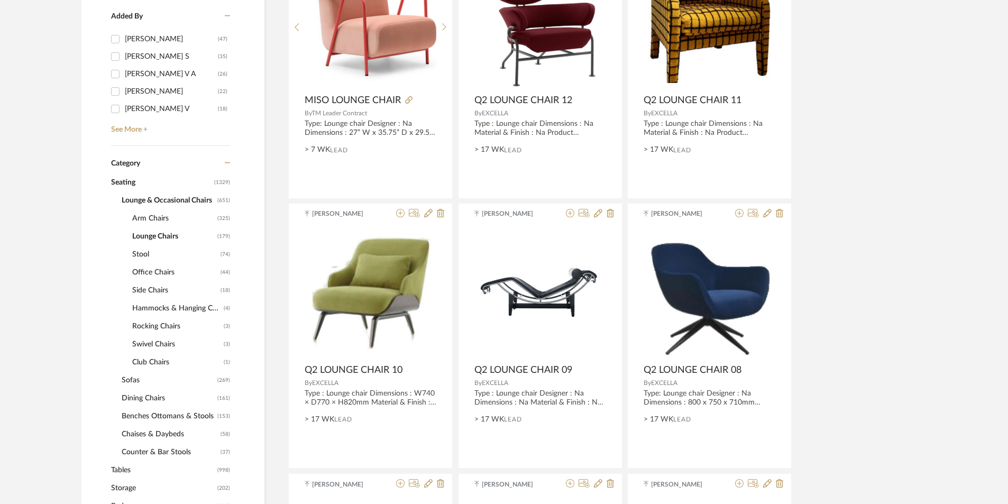
scroll to position [317, 0]
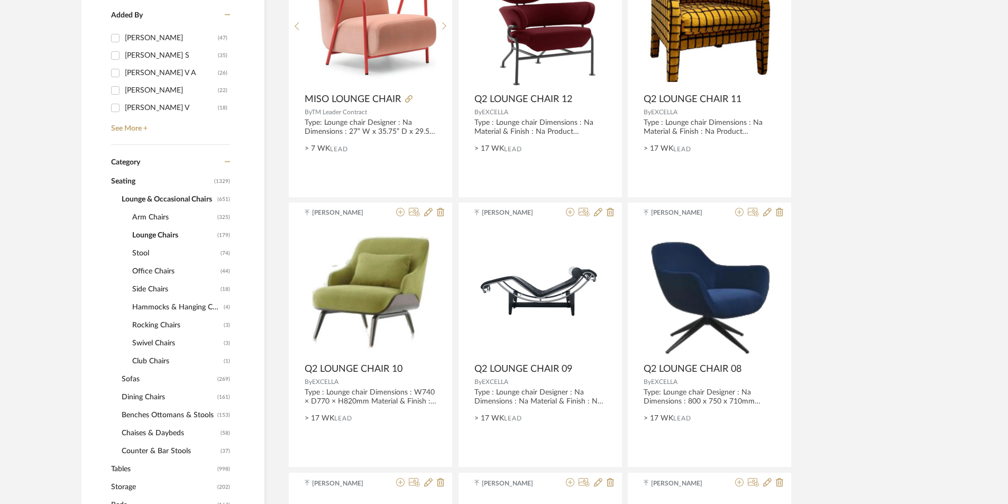
click at [142, 253] on span "Stool" at bounding box center [175, 253] width 86 height 18
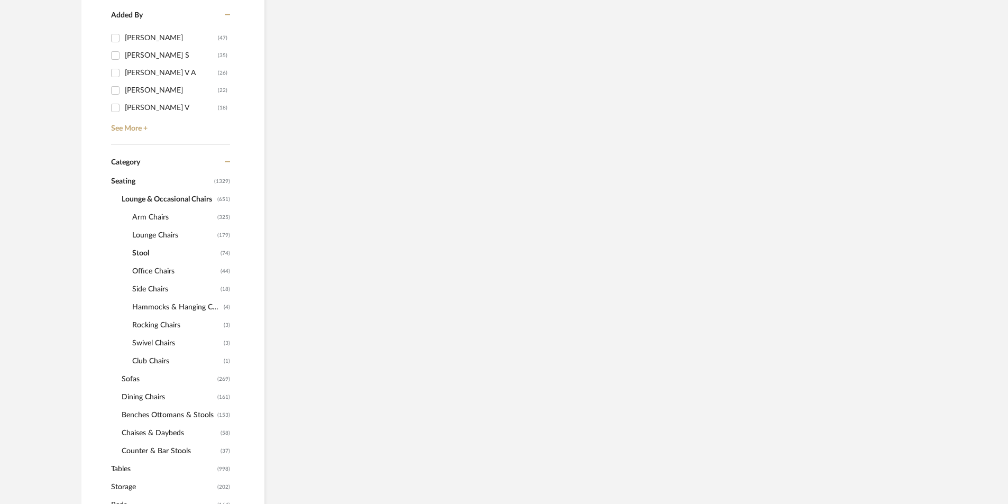
click at [148, 213] on span "Arm Chairs" at bounding box center [173, 217] width 83 height 18
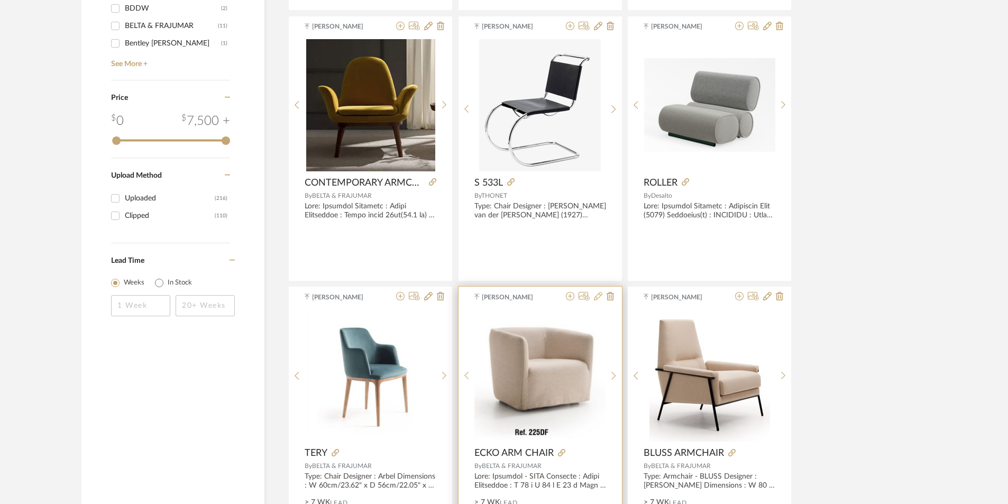
scroll to position [1587, 0]
click at [613, 375] on icon at bounding box center [614, 379] width 5 height 9
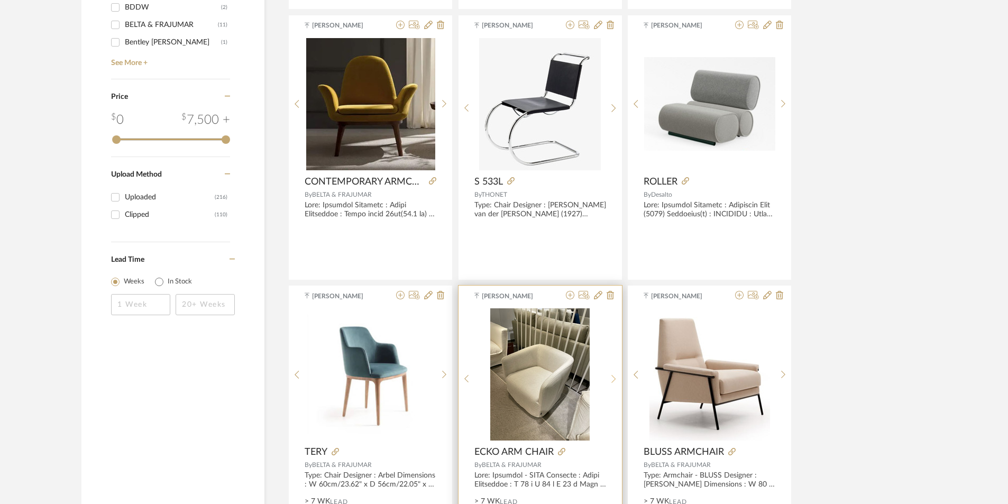
click at [613, 375] on icon at bounding box center [614, 379] width 5 height 9
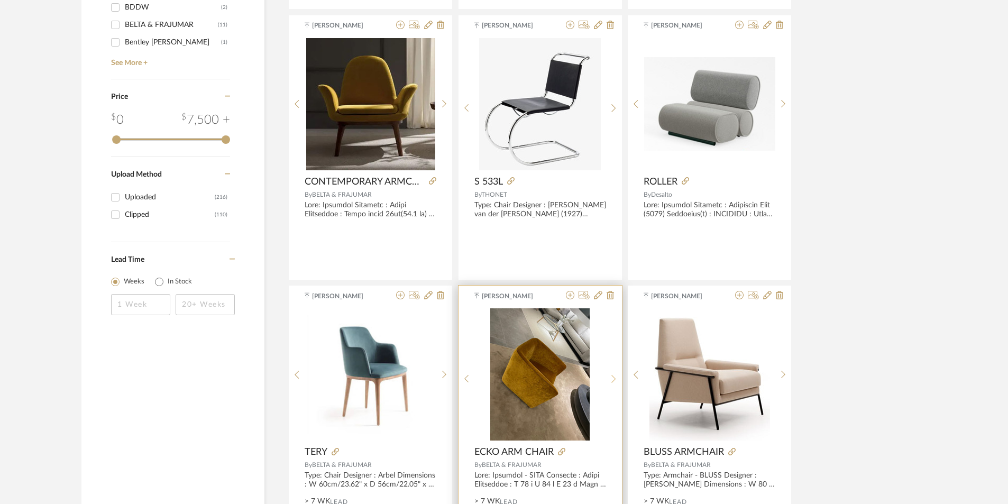
click at [613, 375] on icon at bounding box center [614, 379] width 5 height 9
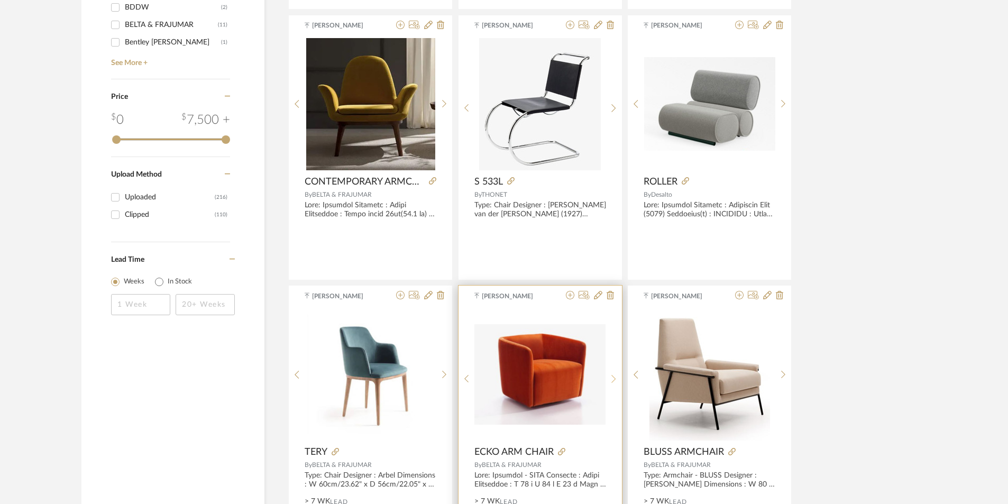
click at [613, 375] on icon at bounding box center [614, 379] width 5 height 9
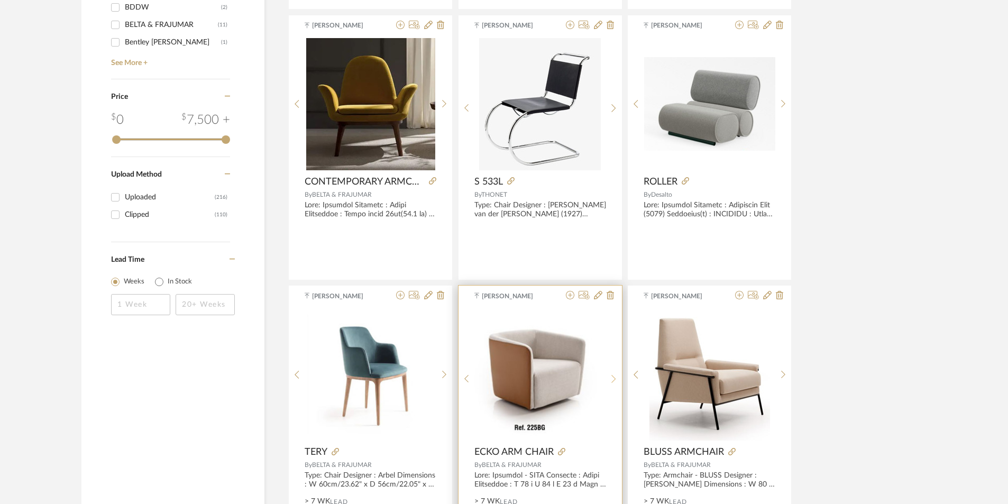
click at [613, 375] on icon at bounding box center [614, 379] width 5 height 9
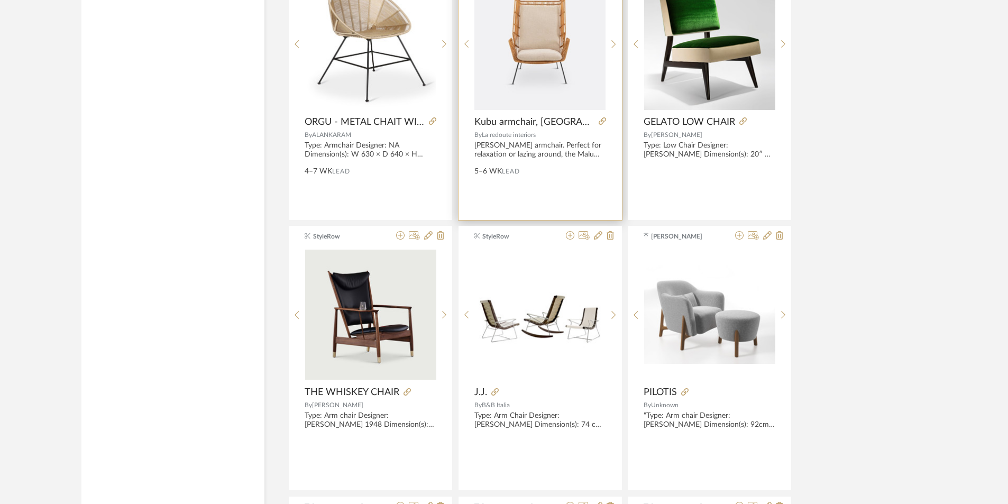
scroll to position [2751, 0]
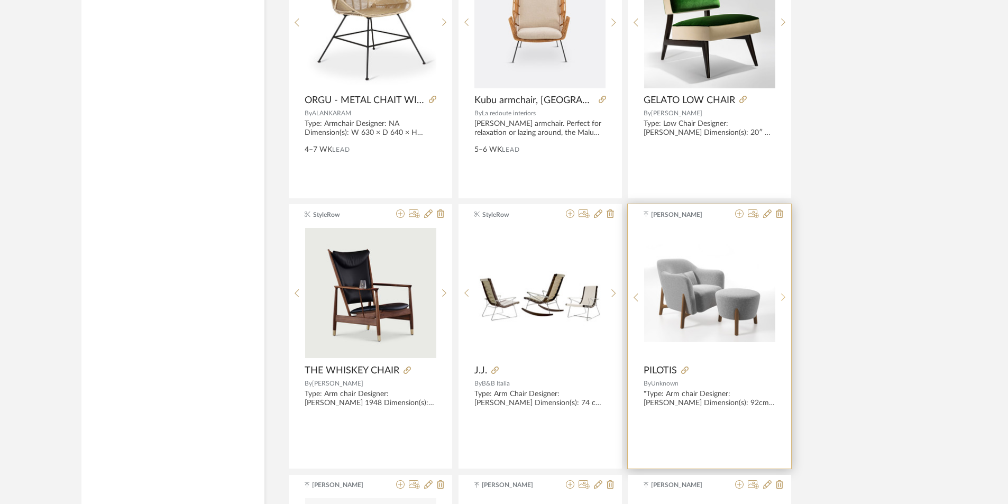
click at [783, 295] on icon at bounding box center [783, 297] width 5 height 9
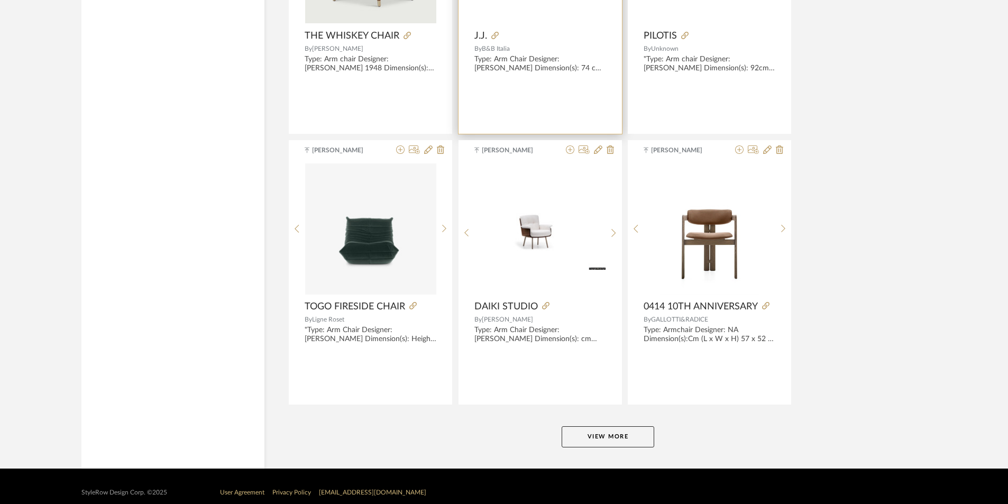
scroll to position [3099, 0]
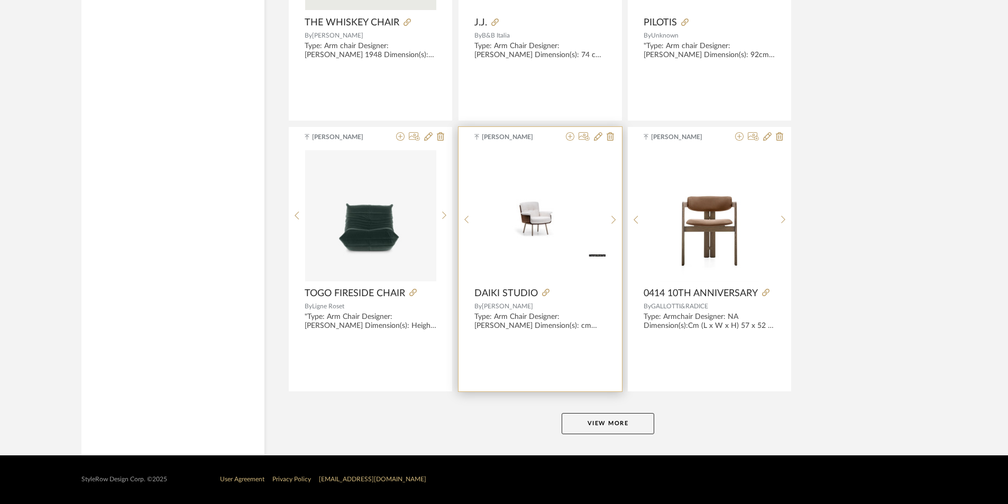
drag, startPoint x: 629, startPoint y: 418, endPoint x: 542, endPoint y: 391, distance: 90.9
click at [628, 418] on button "View More" at bounding box center [608, 423] width 93 height 21
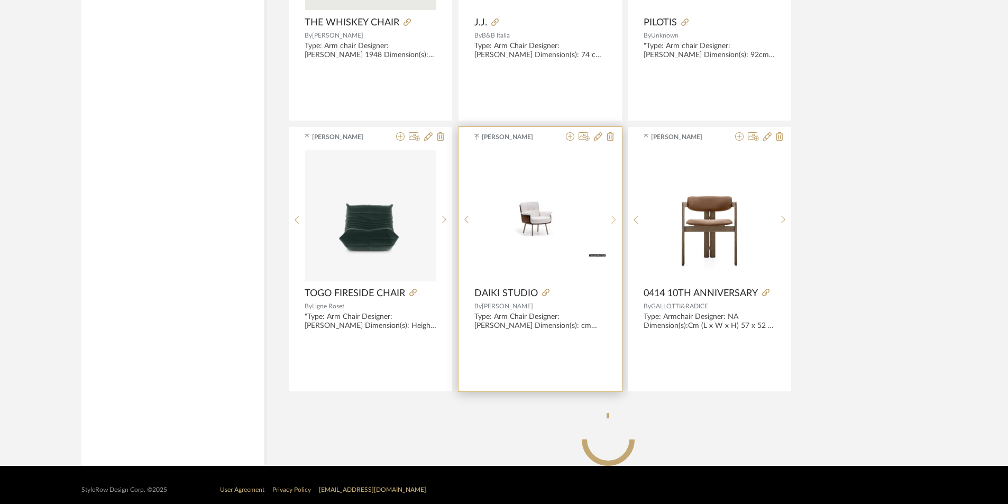
click at [613, 216] on icon at bounding box center [614, 219] width 5 height 9
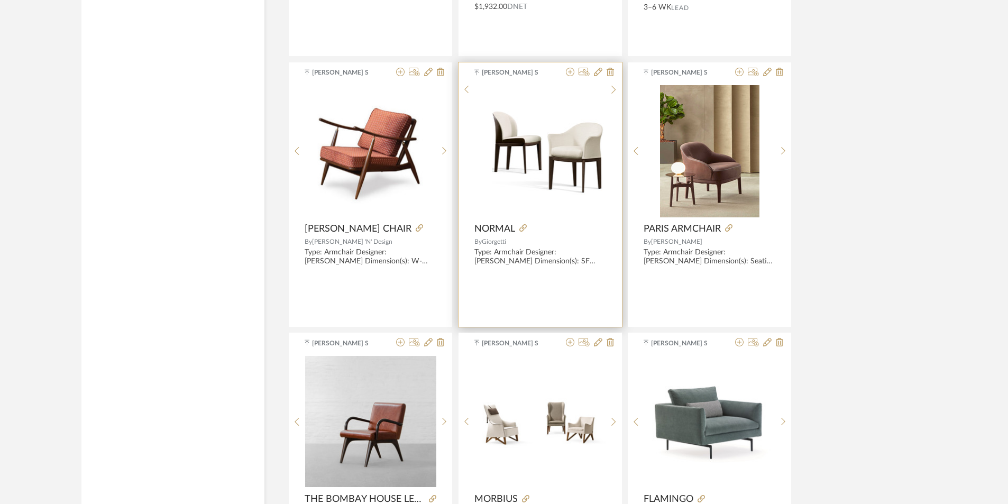
scroll to position [4792, 0]
